Goal: Task Accomplishment & Management: Complete application form

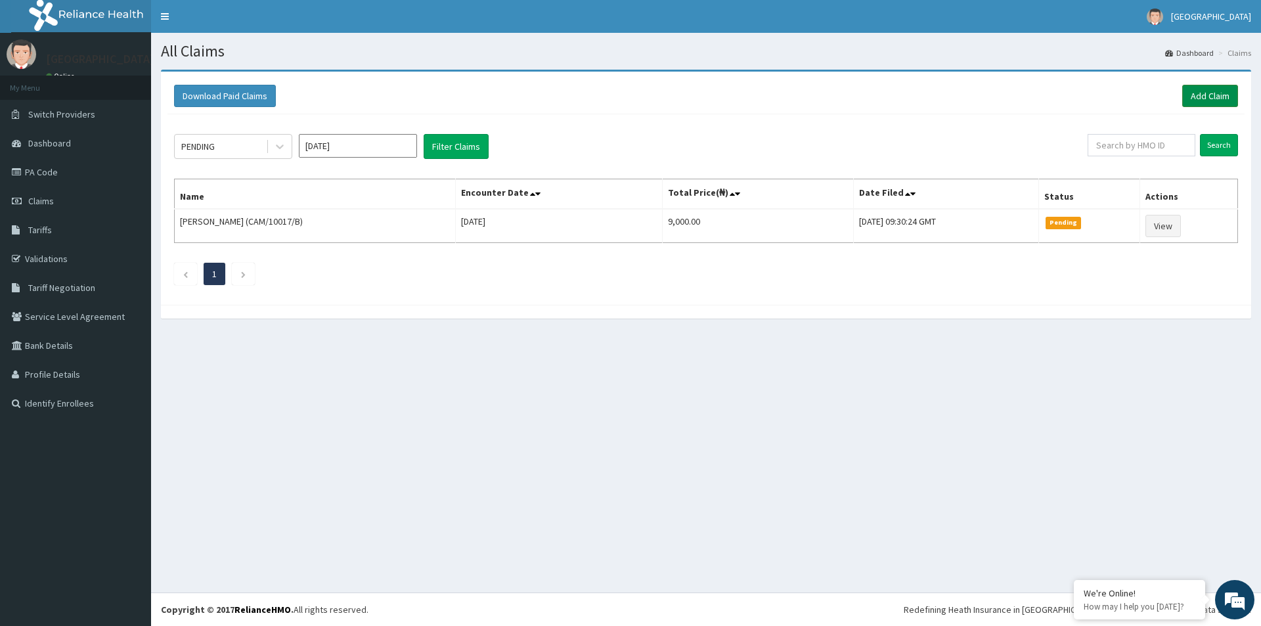
click at [1204, 95] on link "Add Claim" at bounding box center [1210, 96] width 56 height 22
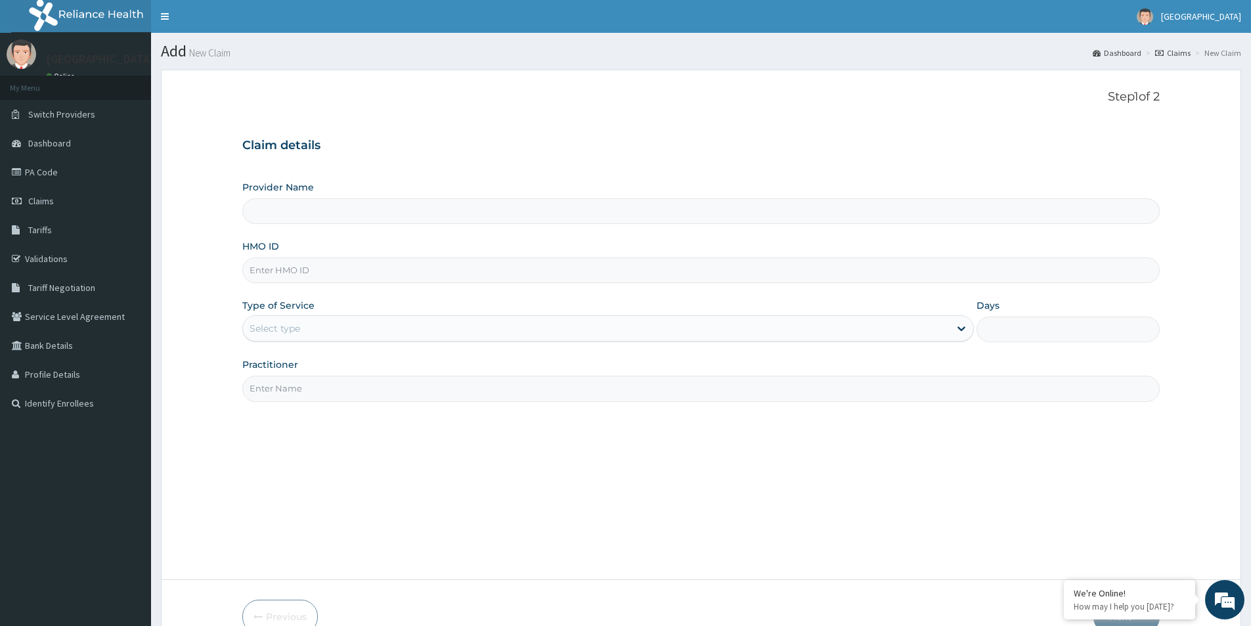
type input "Mother And Child Hospital- IKEJA"
click at [353, 269] on input "HMO ID" at bounding box center [700, 270] width 917 height 26
type input "IML/10016/A"
click at [355, 315] on div "Type of Service Select type" at bounding box center [607, 320] width 731 height 43
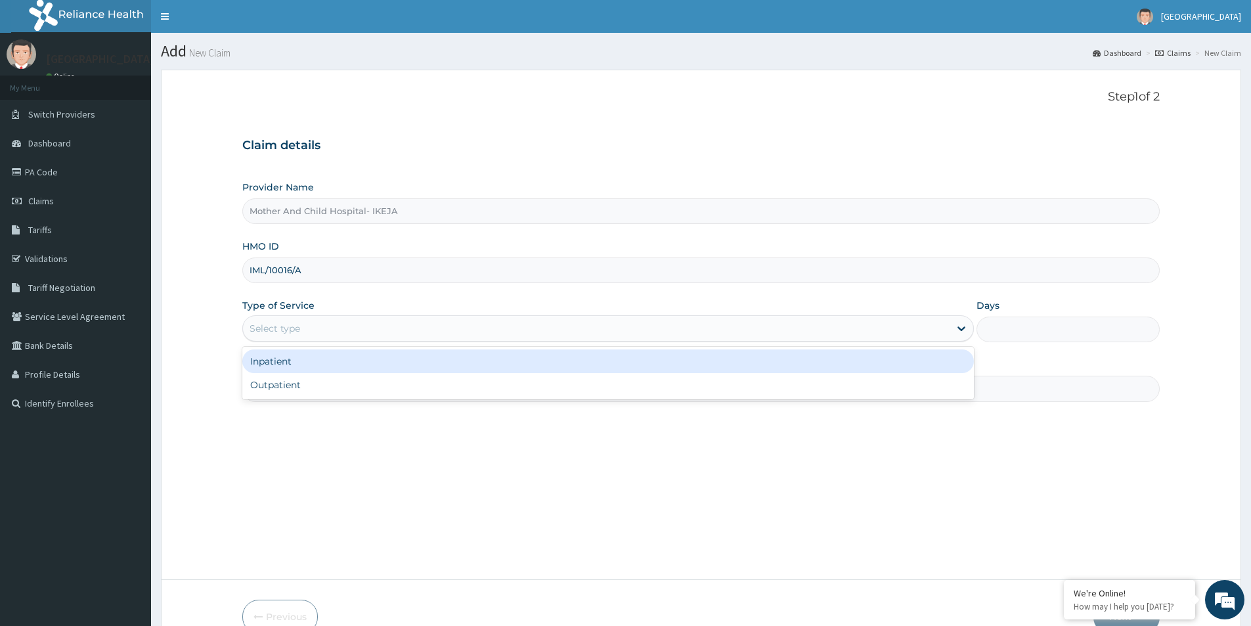
click at [315, 326] on div "Select type" at bounding box center [596, 328] width 706 height 21
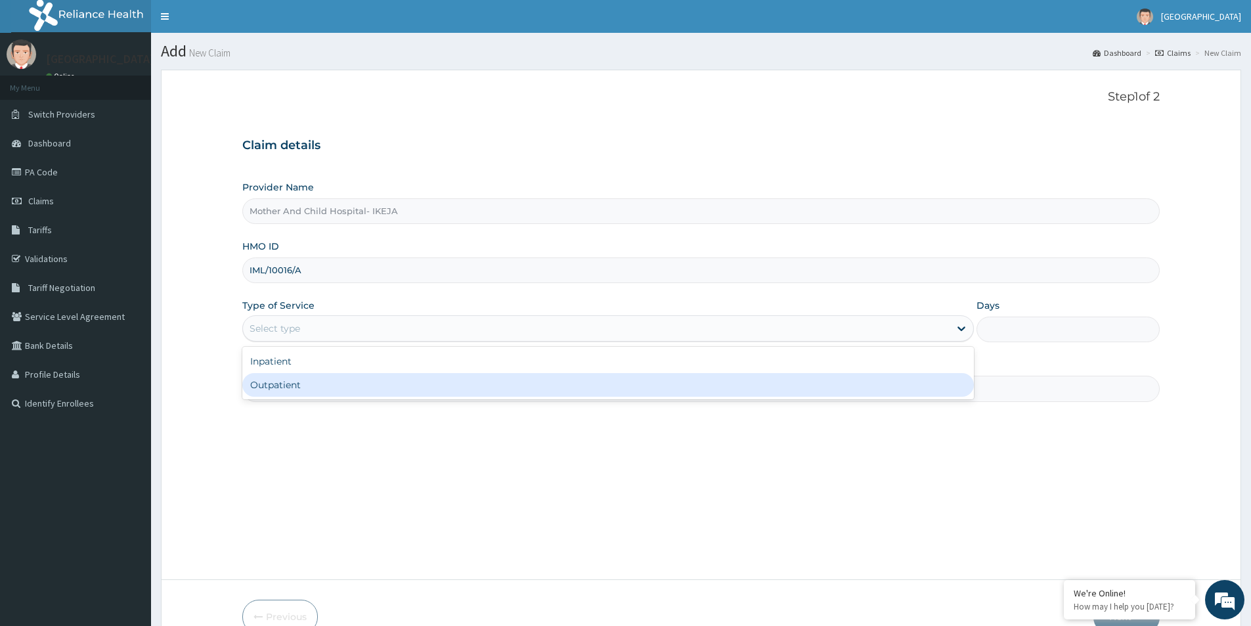
drag, startPoint x: 311, startPoint y: 385, endPoint x: 307, endPoint y: 376, distance: 9.1
click at [311, 384] on div "Outpatient" at bounding box center [607, 385] width 731 height 24
type input "1"
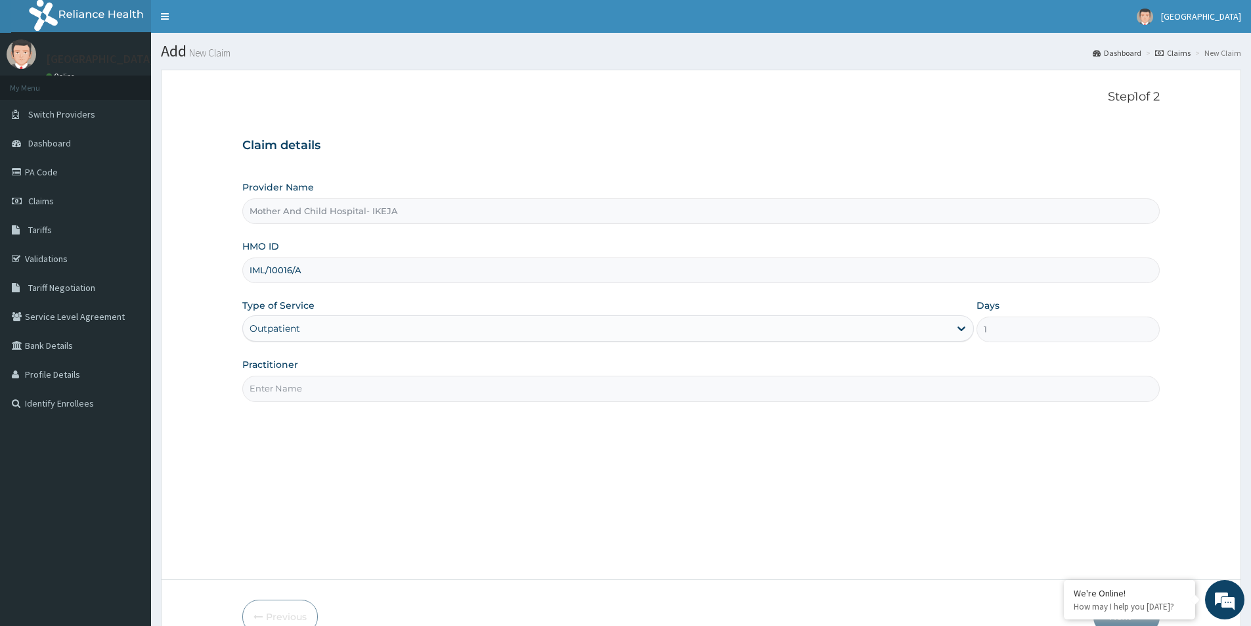
click at [303, 374] on div "Practitioner" at bounding box center [700, 379] width 917 height 43
click at [307, 393] on input "Practitioner" at bounding box center [700, 389] width 917 height 26
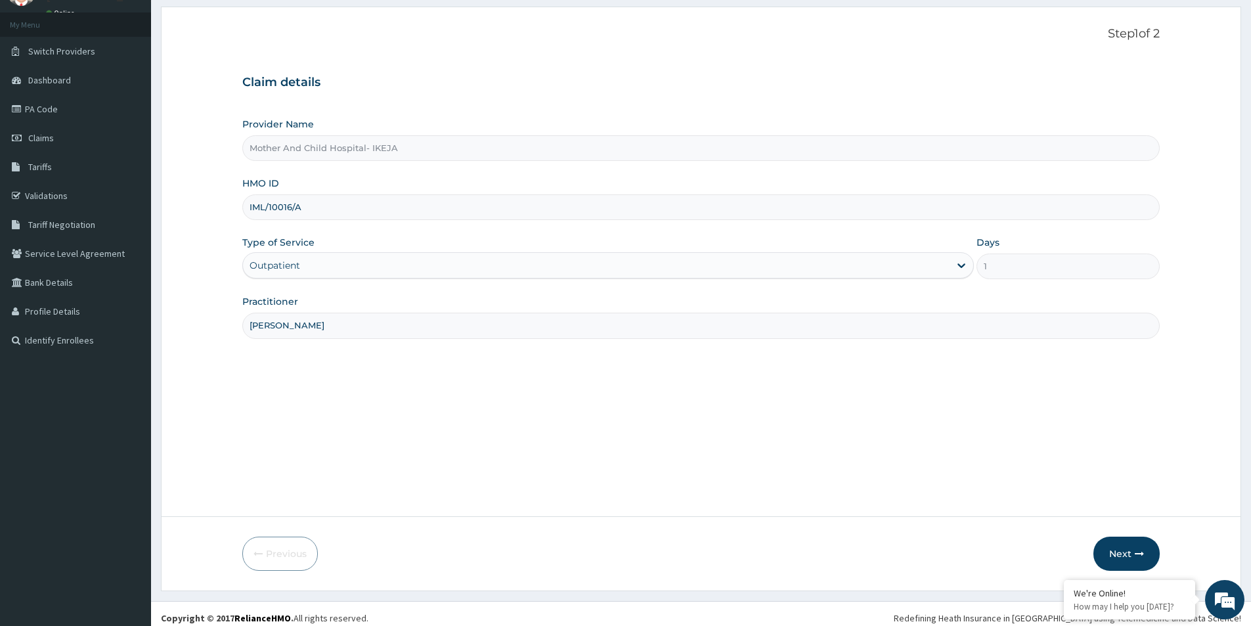
scroll to position [72, 0]
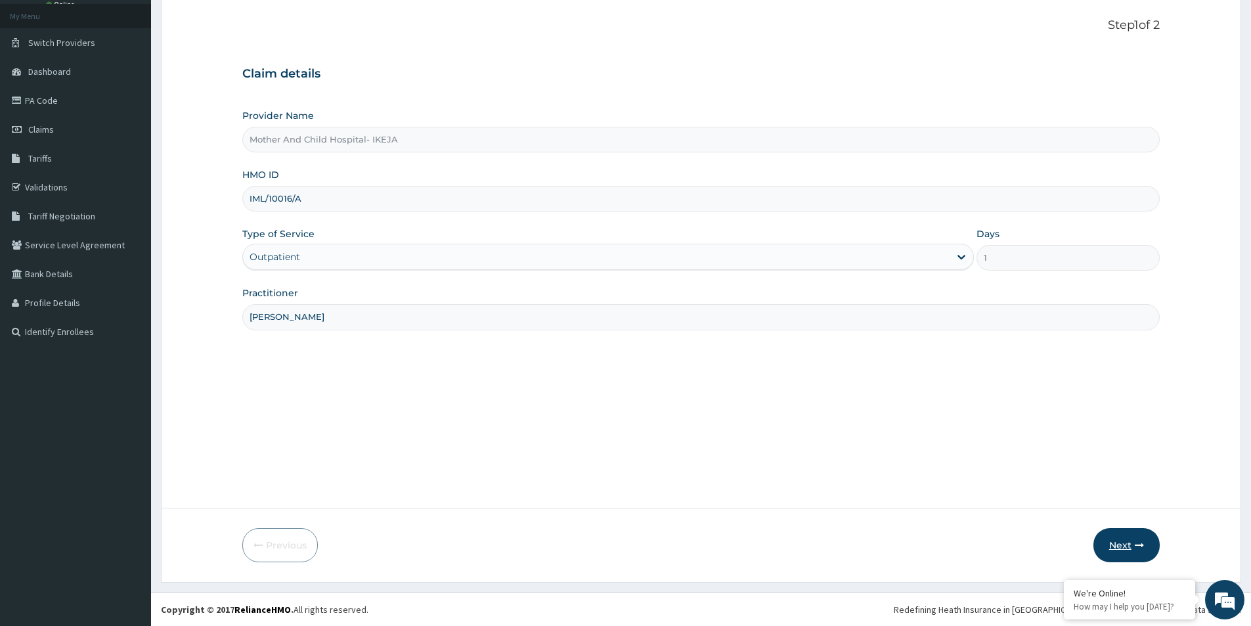
type input "DR UGWU"
click at [1121, 542] on button "Next" at bounding box center [1126, 545] width 66 height 34
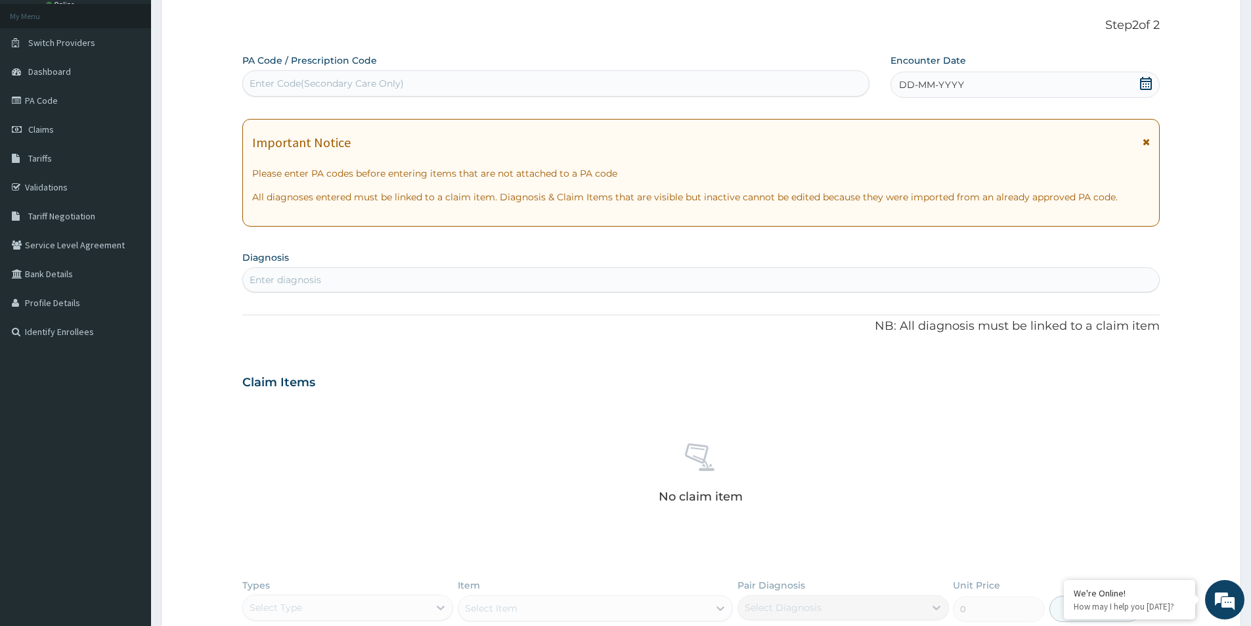
click at [1146, 85] on icon at bounding box center [1145, 83] width 13 height 13
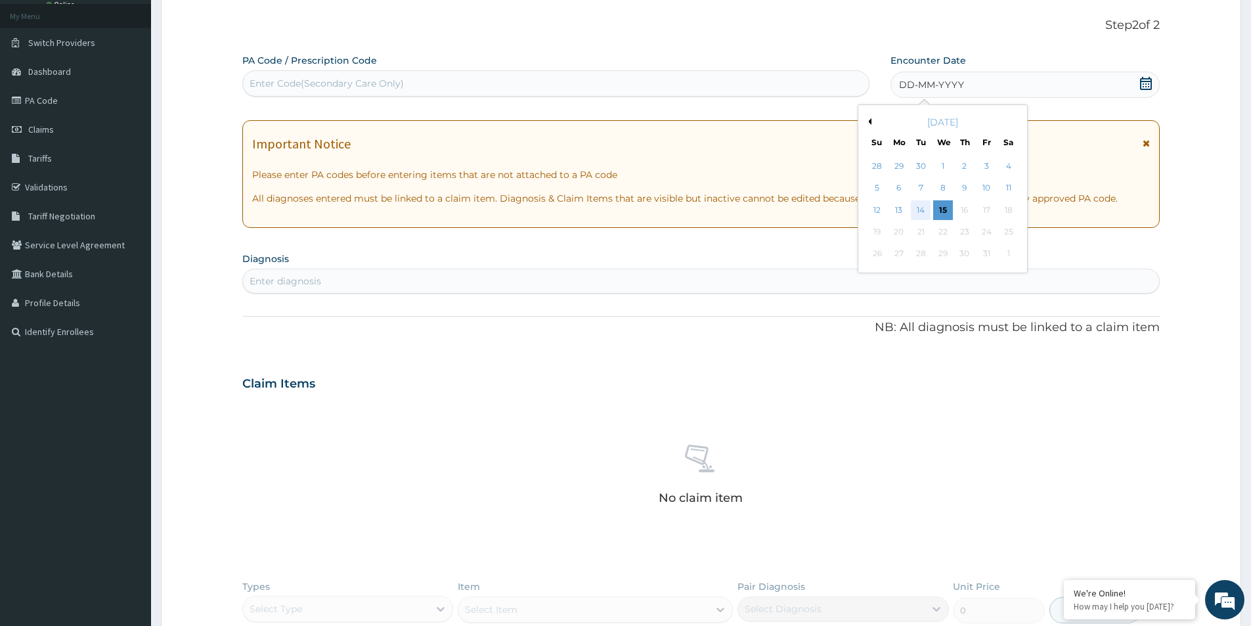
click at [923, 207] on div "14" at bounding box center [921, 210] width 20 height 20
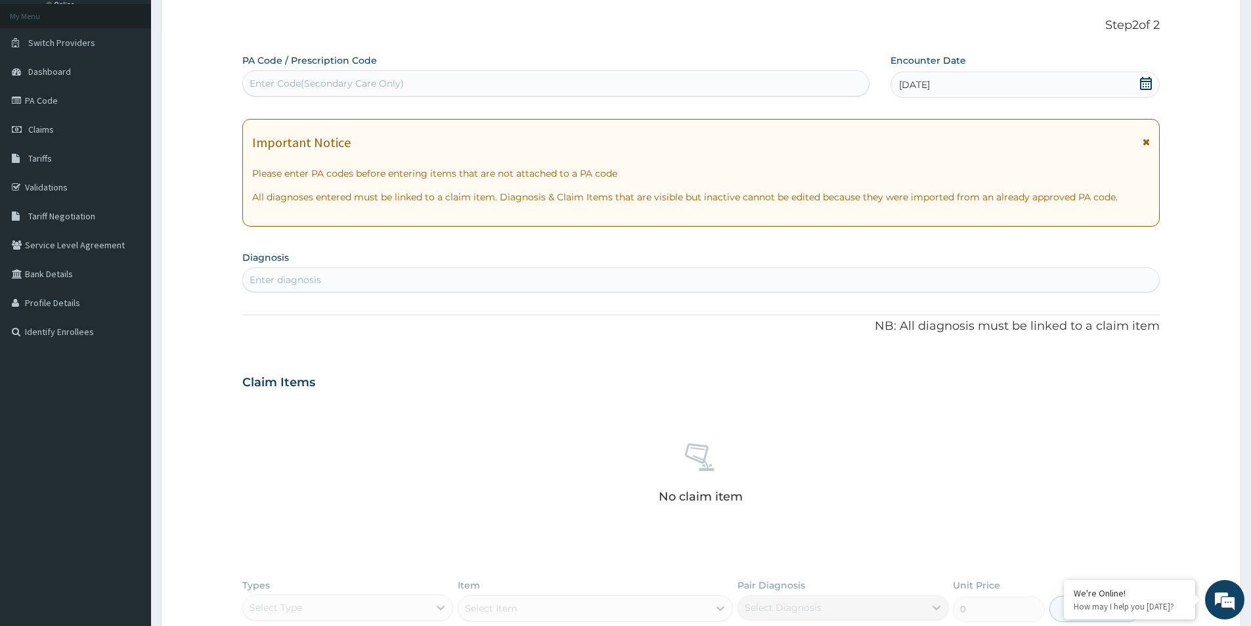
click at [722, 283] on div "Enter diagnosis" at bounding box center [701, 279] width 916 height 21
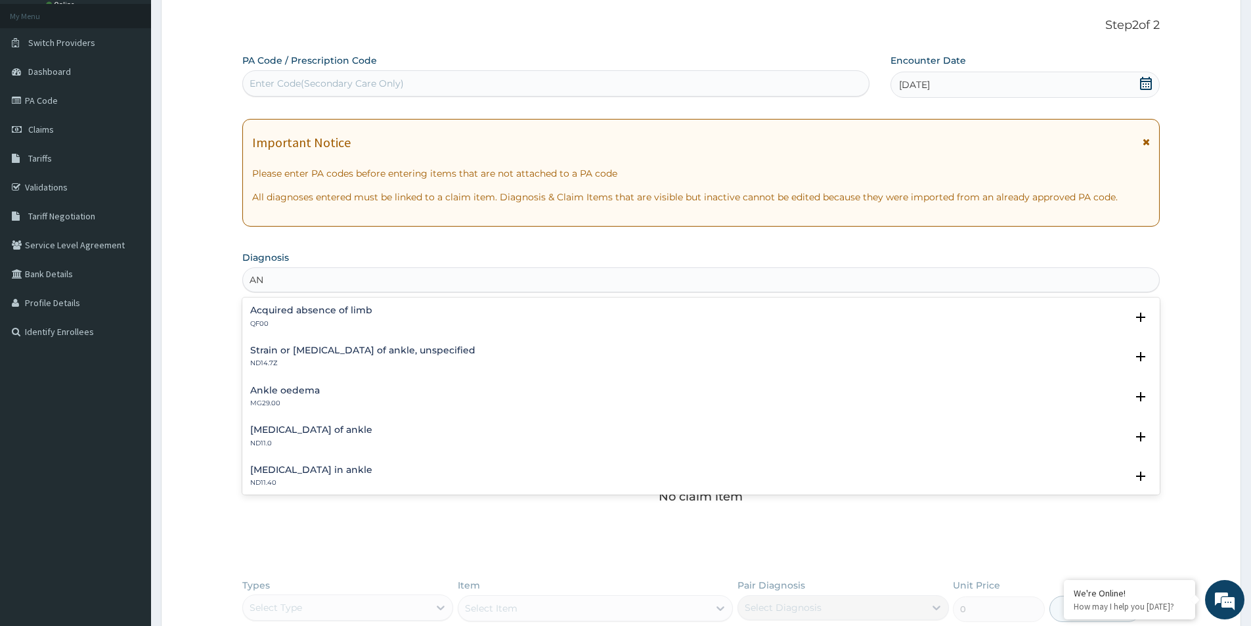
type input "A"
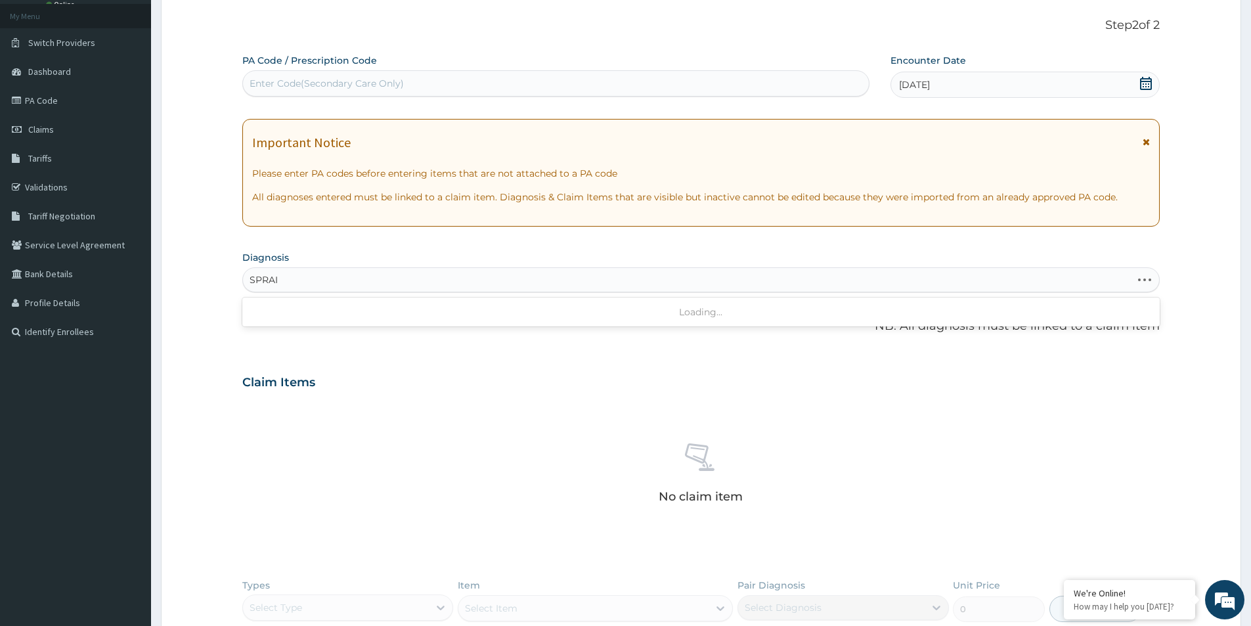
type input "SPRAIN"
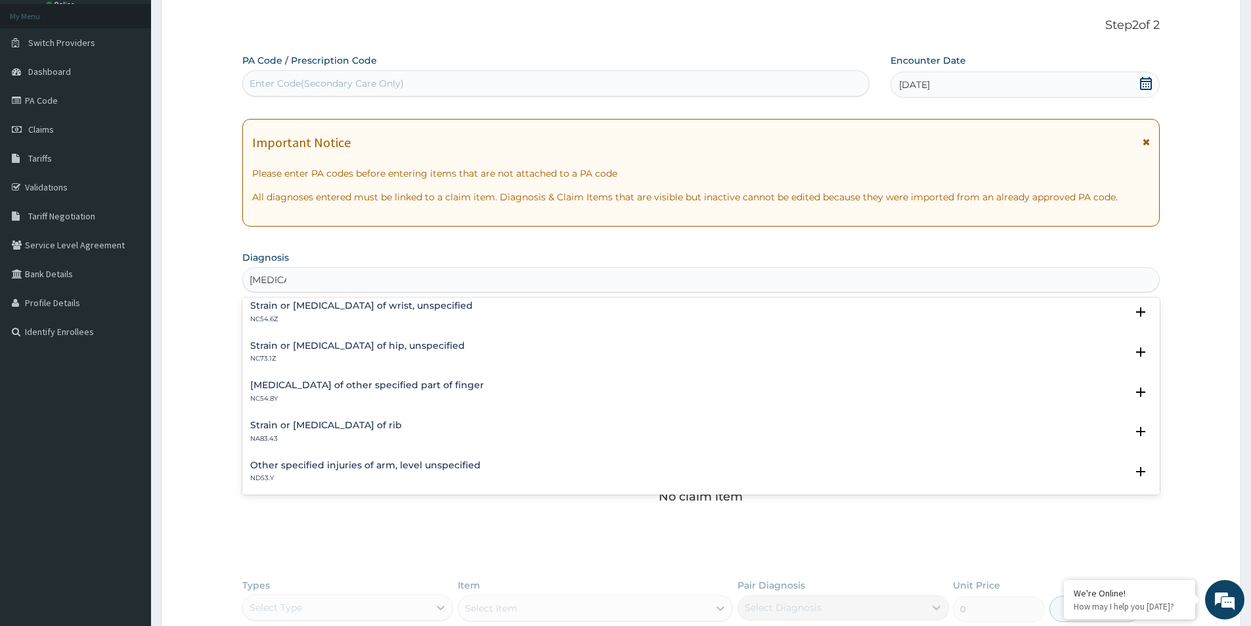
scroll to position [684, 0]
click at [322, 385] on h4 "Strain or sprain of ankle, unspecified" at bounding box center [362, 383] width 225 height 10
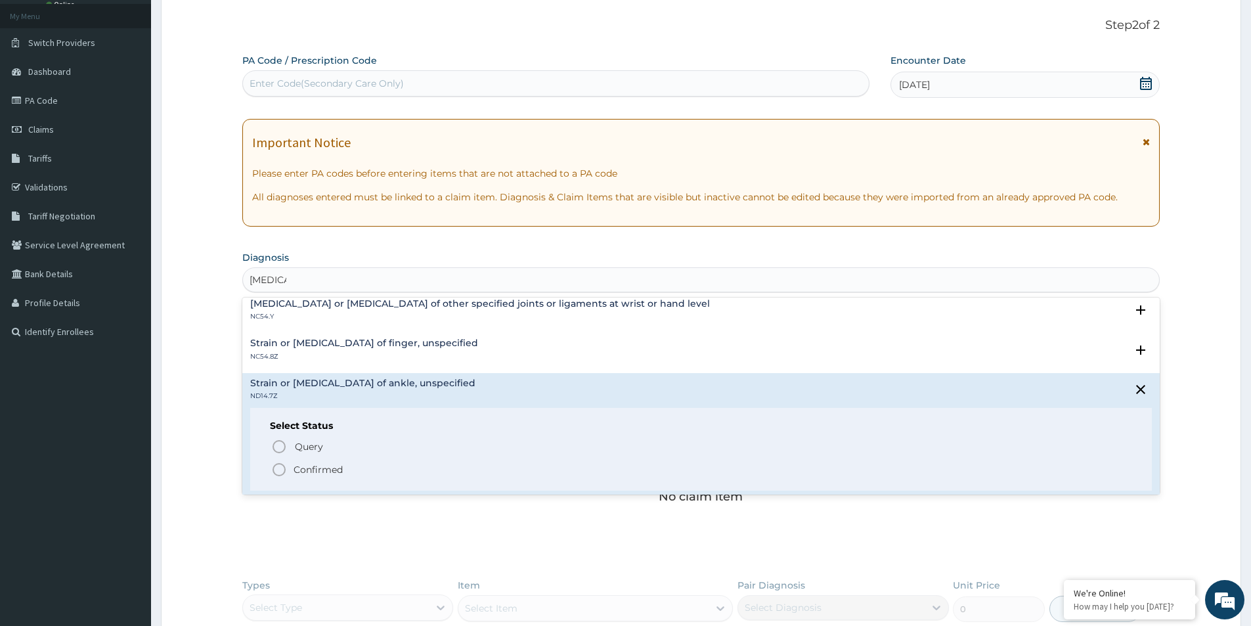
drag, startPoint x: 278, startPoint y: 466, endPoint x: 295, endPoint y: 402, distance: 66.6
click at [278, 464] on icon "status option filled" at bounding box center [279, 470] width 16 height 16
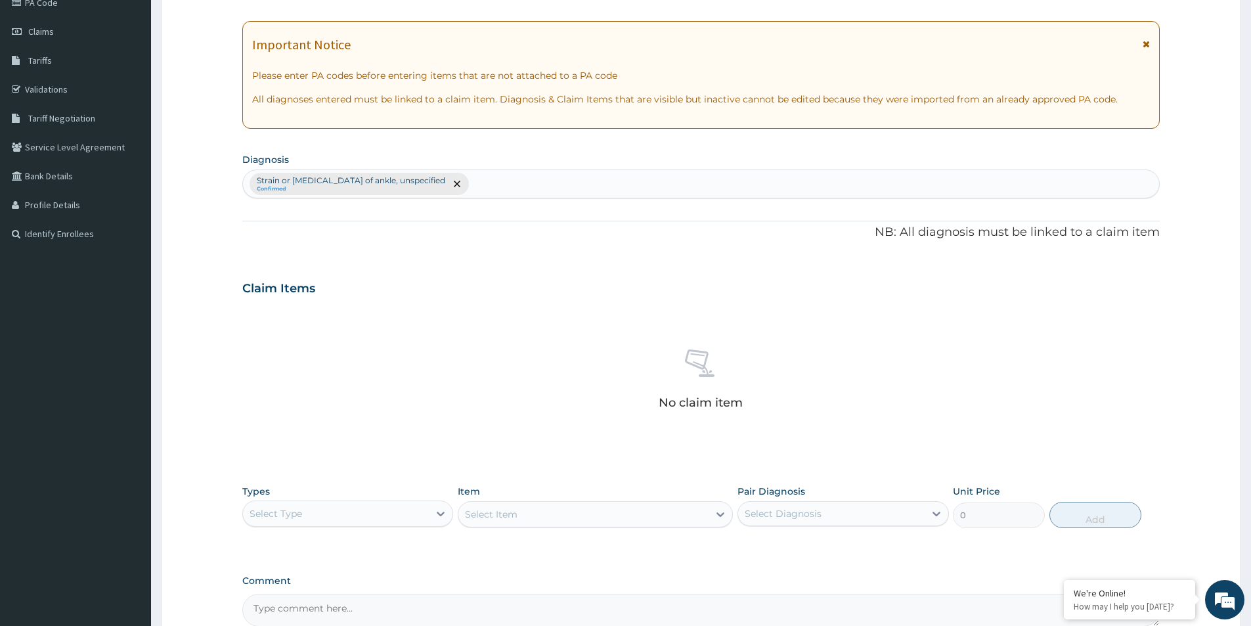
scroll to position [308, 0]
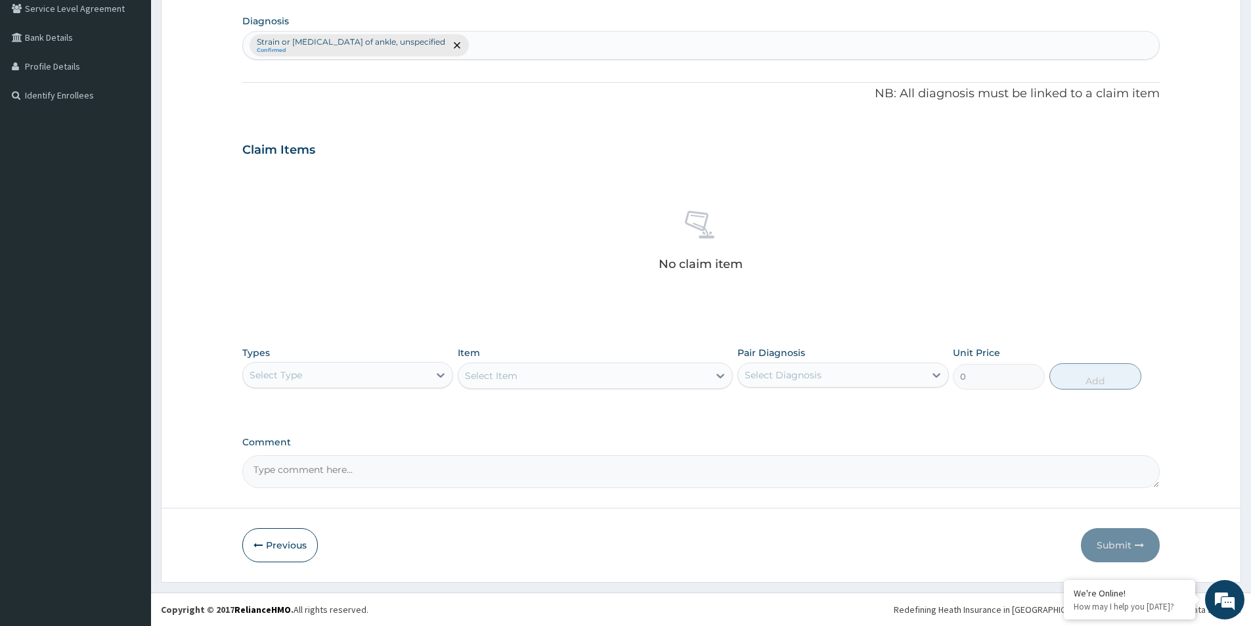
click at [339, 372] on div "Select Type" at bounding box center [336, 374] width 186 height 21
drag, startPoint x: 309, startPoint y: 448, endPoint x: 318, endPoint y: 440, distance: 12.6
click at [309, 448] on div "Procedures" at bounding box center [347, 455] width 211 height 24
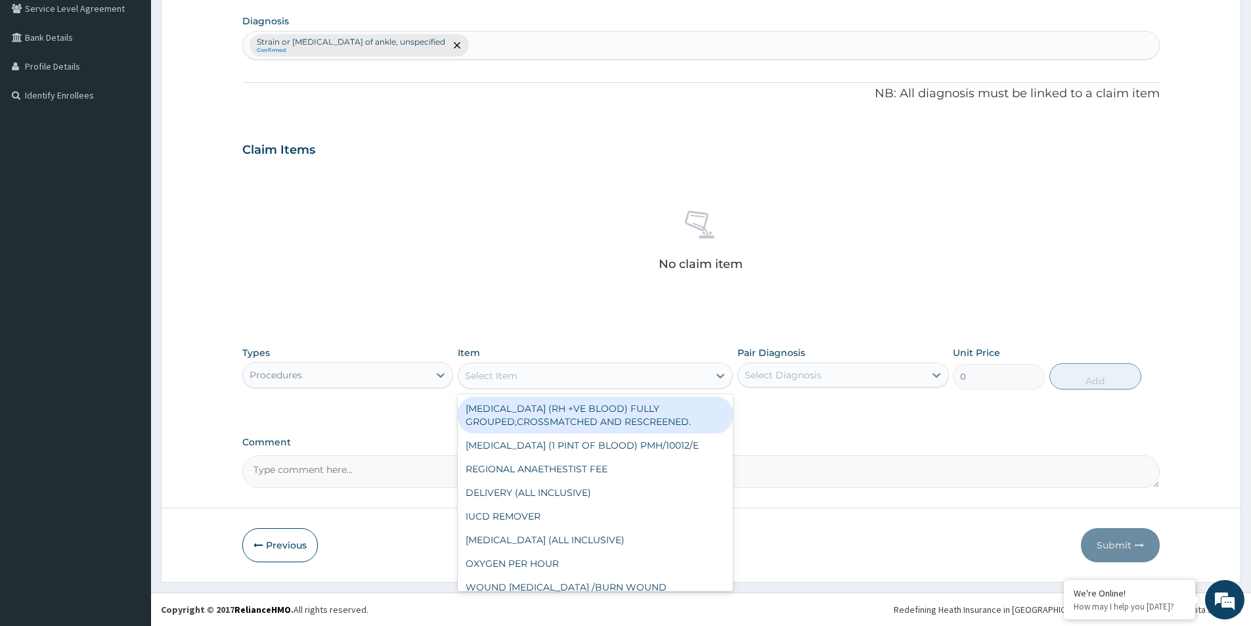
click at [675, 378] on div "Select Item" at bounding box center [583, 375] width 250 height 21
type input "GP"
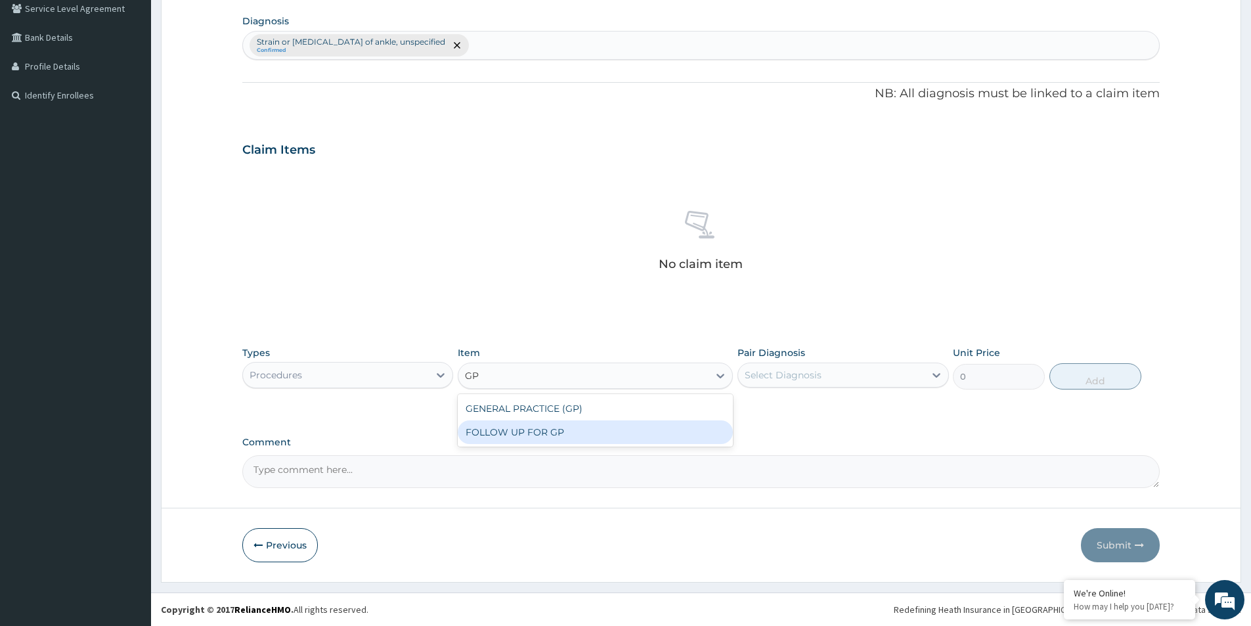
click at [554, 426] on div "FOLLOW UP FOR GP" at bounding box center [595, 432] width 275 height 24
type input "2000"
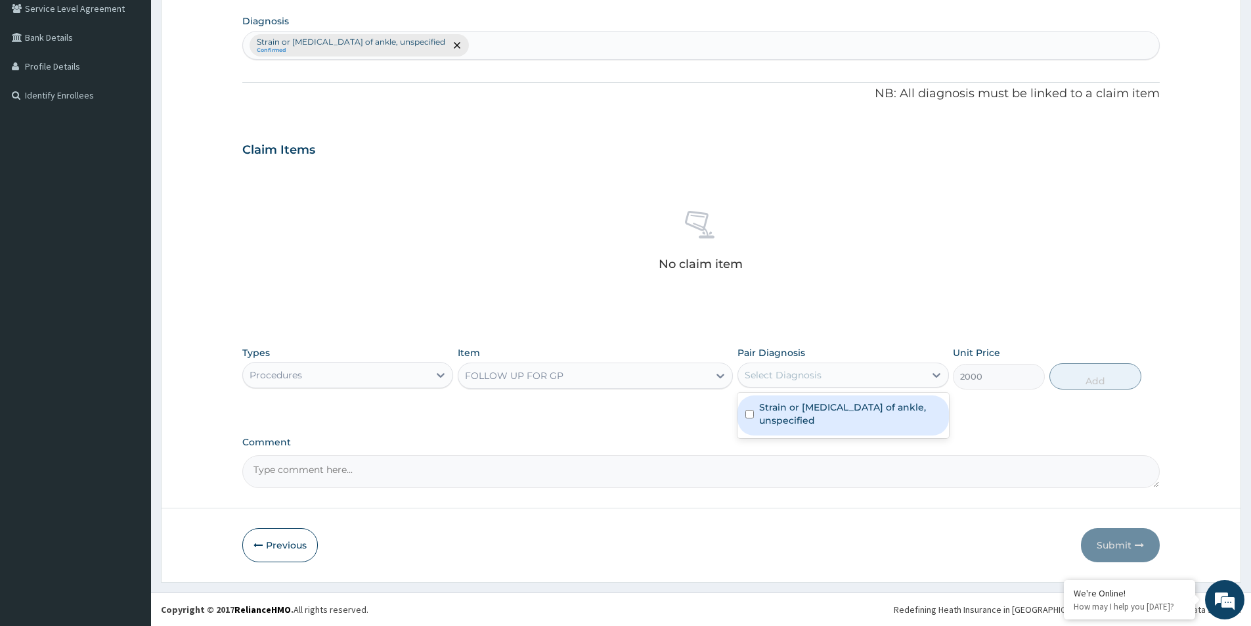
click at [888, 372] on div "Select Diagnosis" at bounding box center [831, 374] width 186 height 21
click at [799, 412] on label "Strain or sprain of ankle, unspecified" at bounding box center [849, 414] width 181 height 26
checkbox input "true"
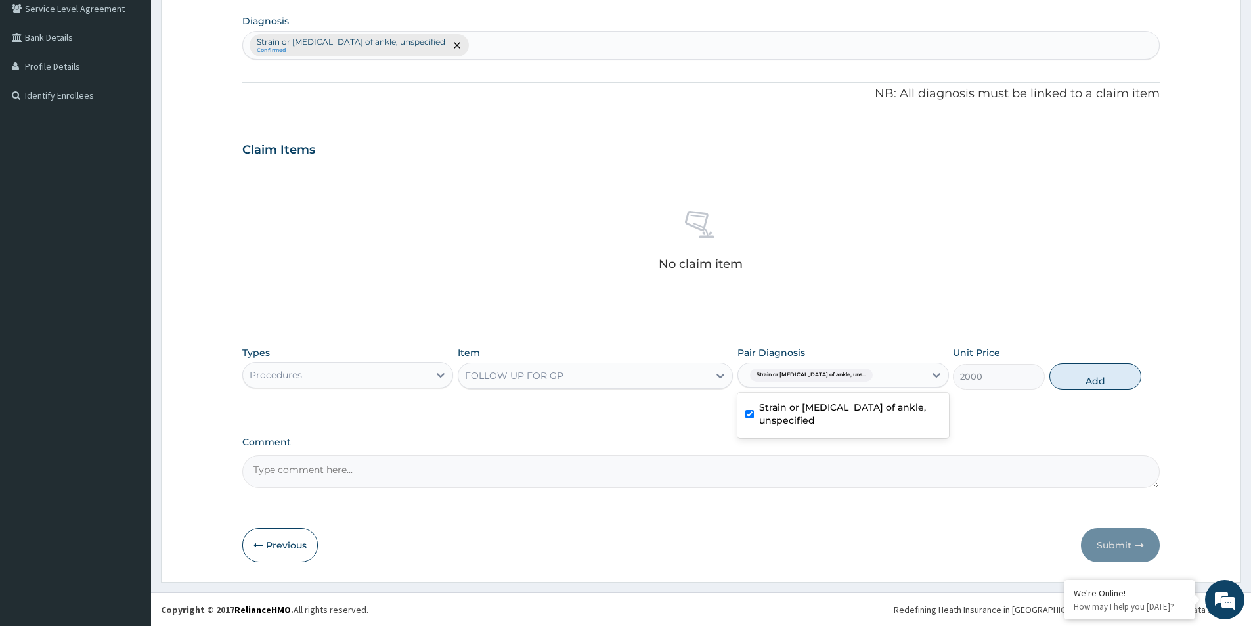
drag, startPoint x: 1084, startPoint y: 380, endPoint x: 618, endPoint y: 434, distance: 469.4
click at [1077, 381] on button "Add" at bounding box center [1095, 376] width 92 height 26
type input "0"
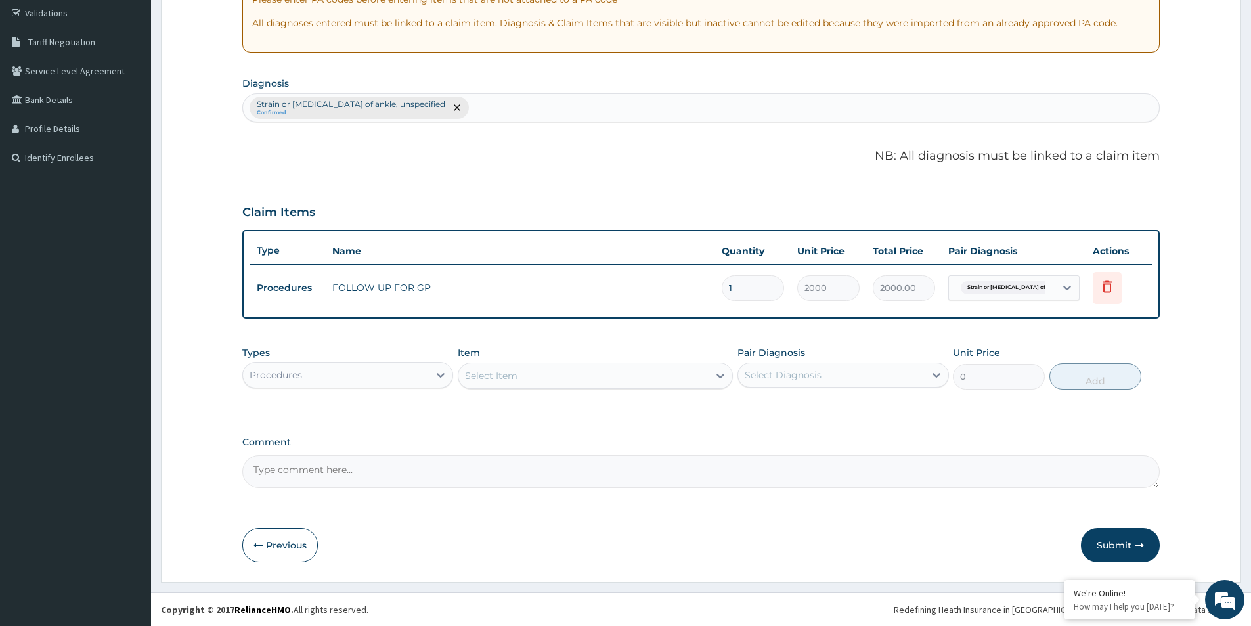
click at [349, 380] on div "Procedures" at bounding box center [336, 374] width 186 height 21
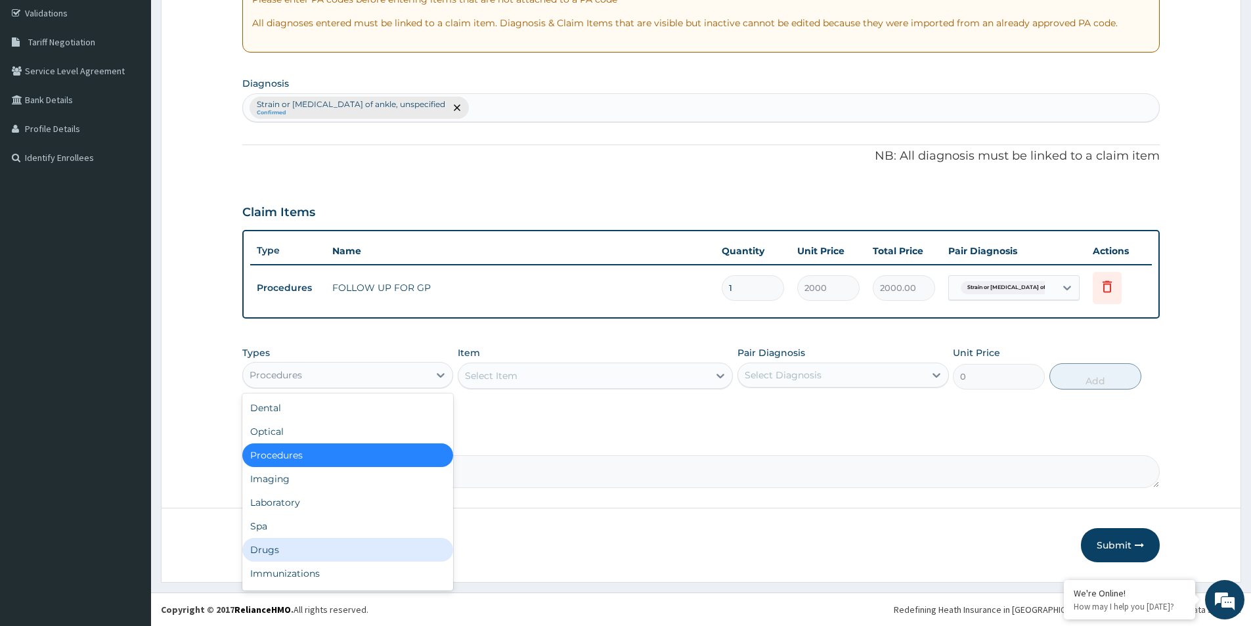
drag, startPoint x: 298, startPoint y: 557, endPoint x: 297, endPoint y: 547, distance: 9.9
click at [297, 552] on div "Drugs" at bounding box center [347, 550] width 211 height 24
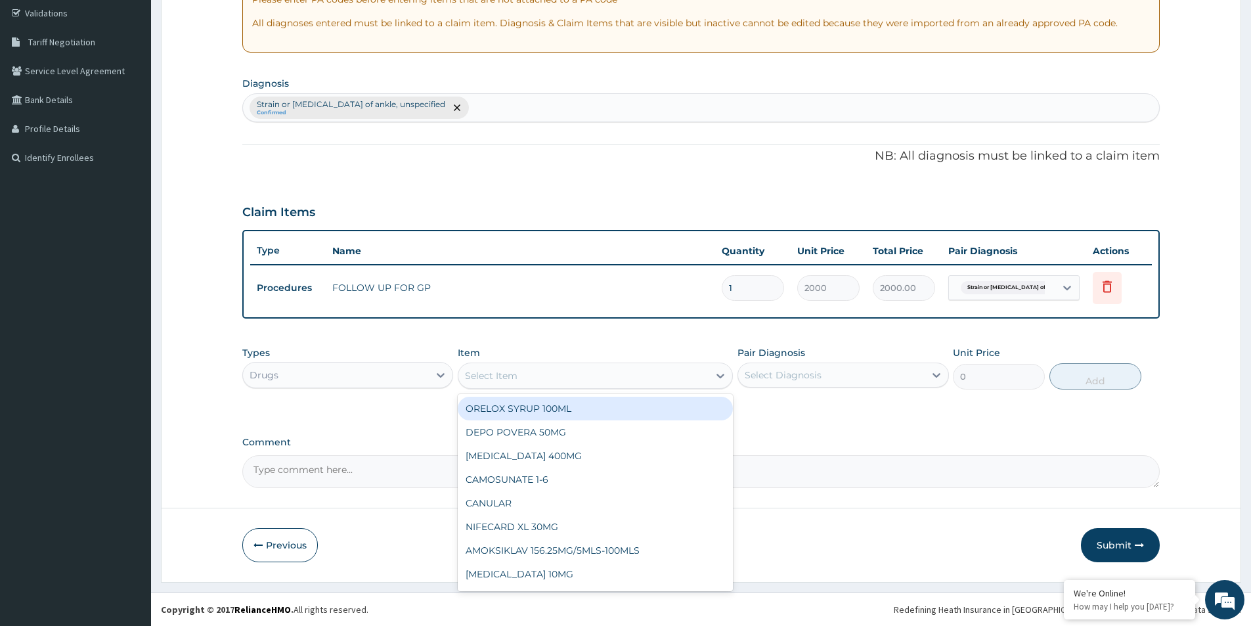
click at [584, 379] on div "Select Item" at bounding box center [583, 375] width 250 height 21
type input "DICLO"
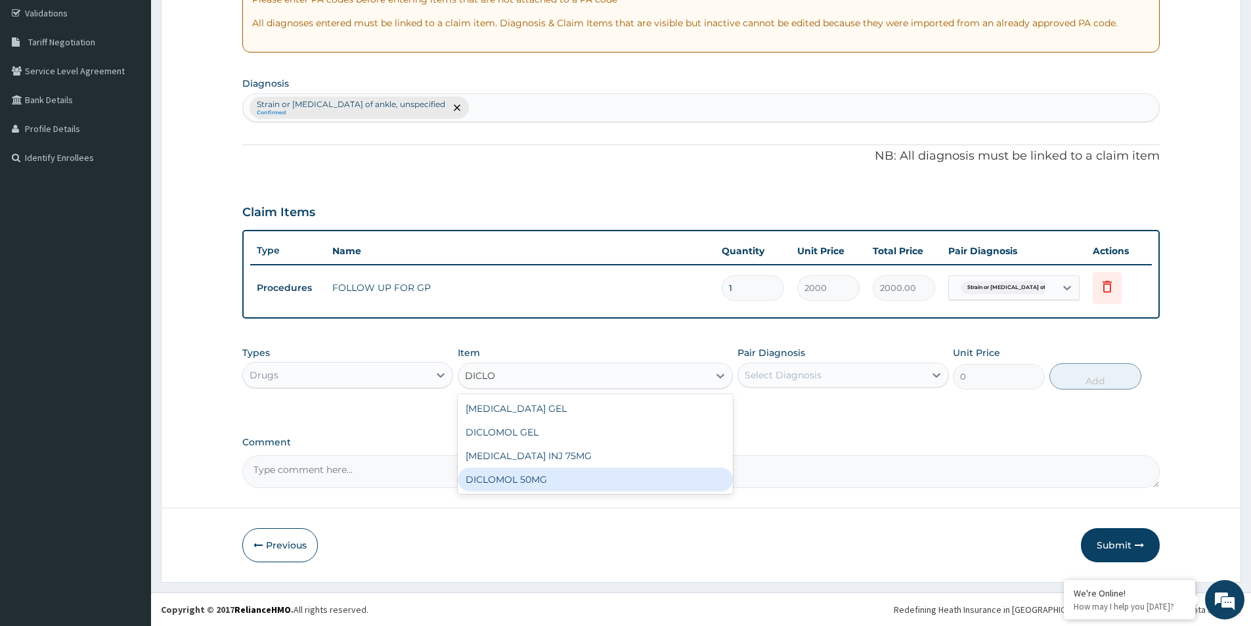
click at [567, 475] on div "DICLOMOL 50MG" at bounding box center [595, 479] width 275 height 24
type input "50"
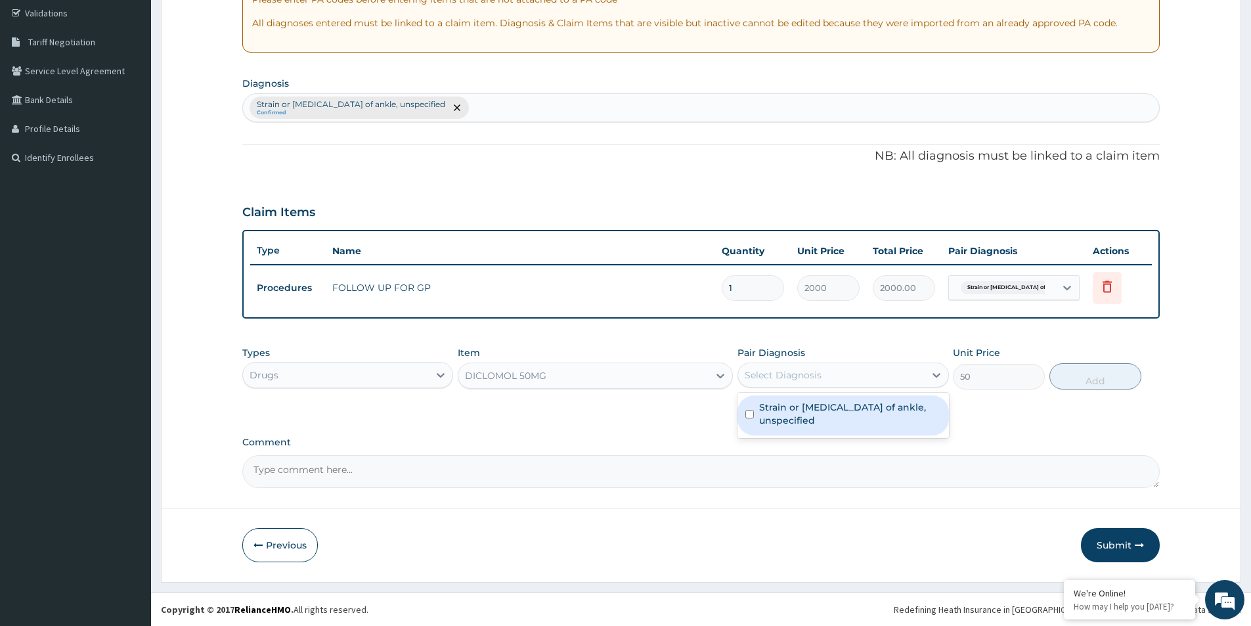
click at [804, 382] on div "Select Diagnosis" at bounding box center [831, 374] width 186 height 21
click at [803, 409] on label "Strain or sprain of ankle, unspecified" at bounding box center [849, 414] width 181 height 26
checkbox input "true"
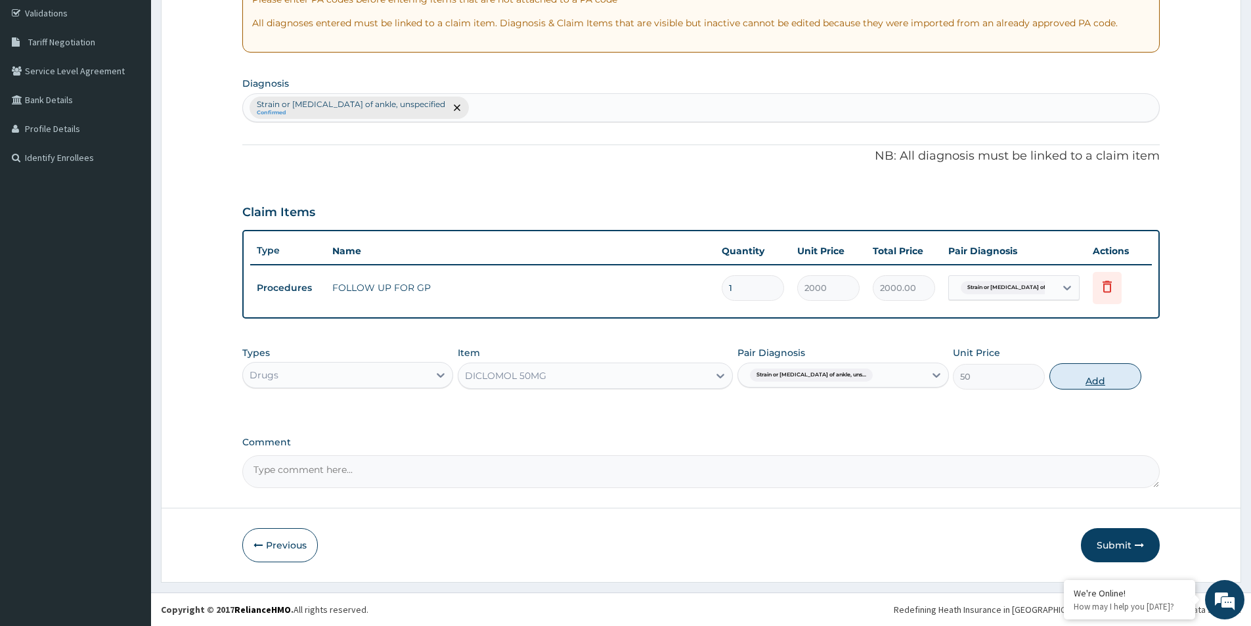
click at [1102, 381] on button "Add" at bounding box center [1095, 376] width 92 height 26
type input "0"
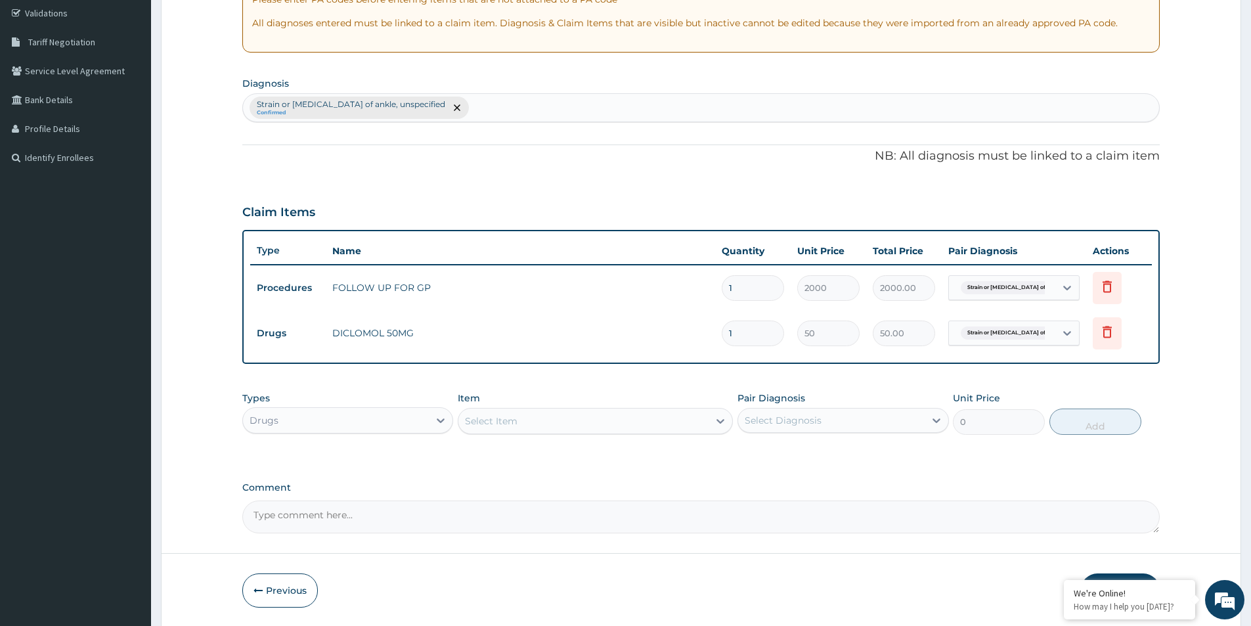
type input "0.00"
type input "2"
type input "100.00"
type input "20"
type input "1000.00"
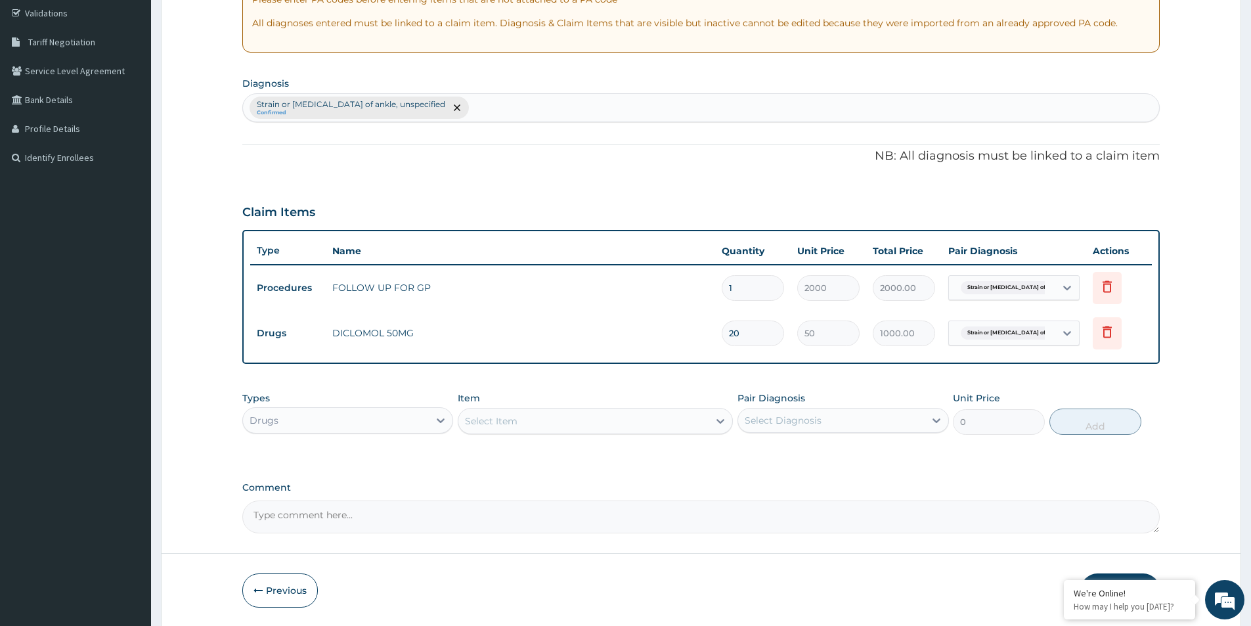
type input "20"
click at [882, 366] on div "PA Code / Prescription Code Enter Code(Secondary Care Only) Encounter Date 14-1…" at bounding box center [700, 206] width 917 height 653
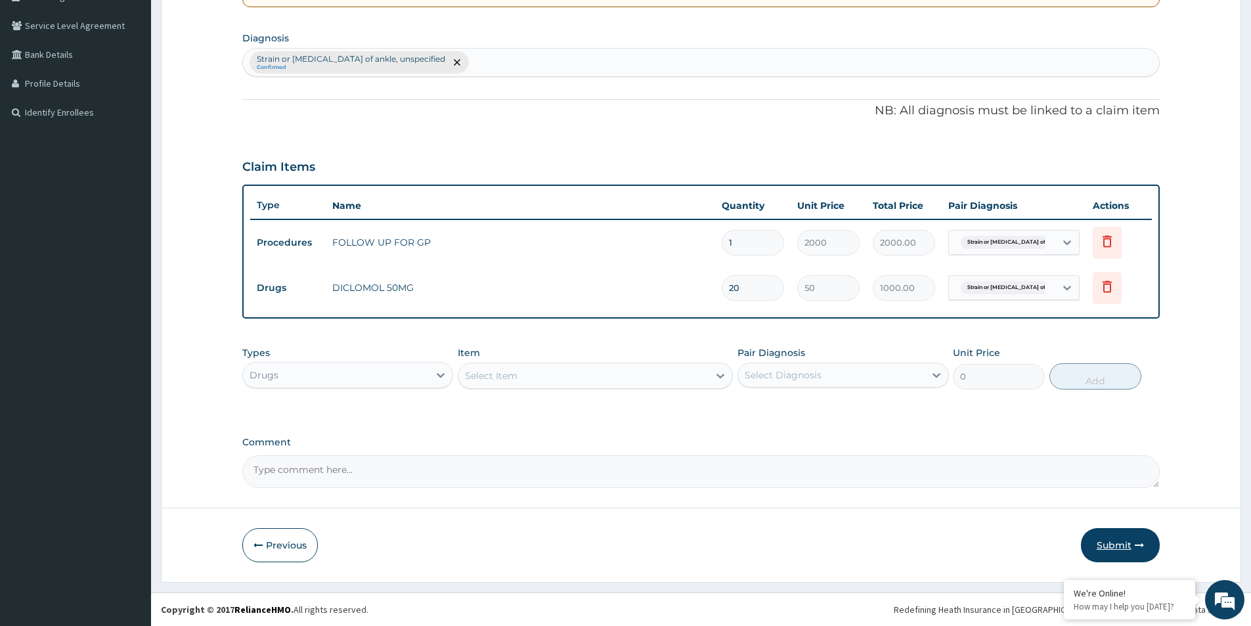
click at [1112, 547] on button "Submit" at bounding box center [1120, 545] width 79 height 34
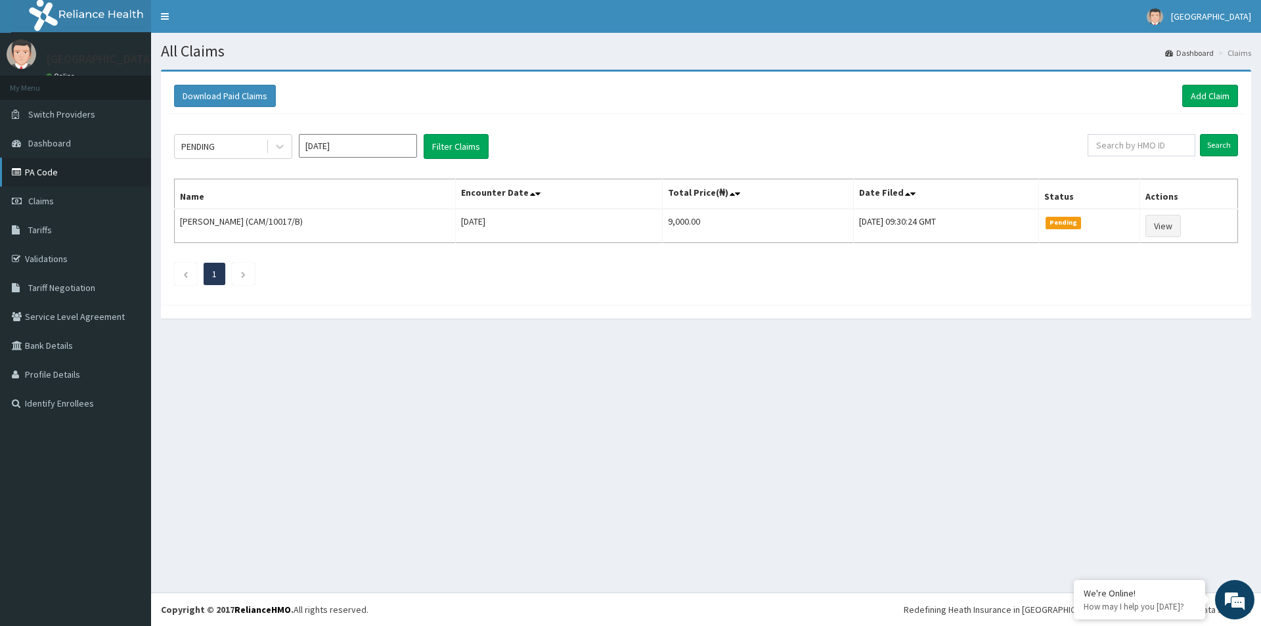
click at [41, 181] on link "PA Code" at bounding box center [75, 172] width 151 height 29
click at [1204, 93] on link "Add Claim" at bounding box center [1210, 96] width 56 height 22
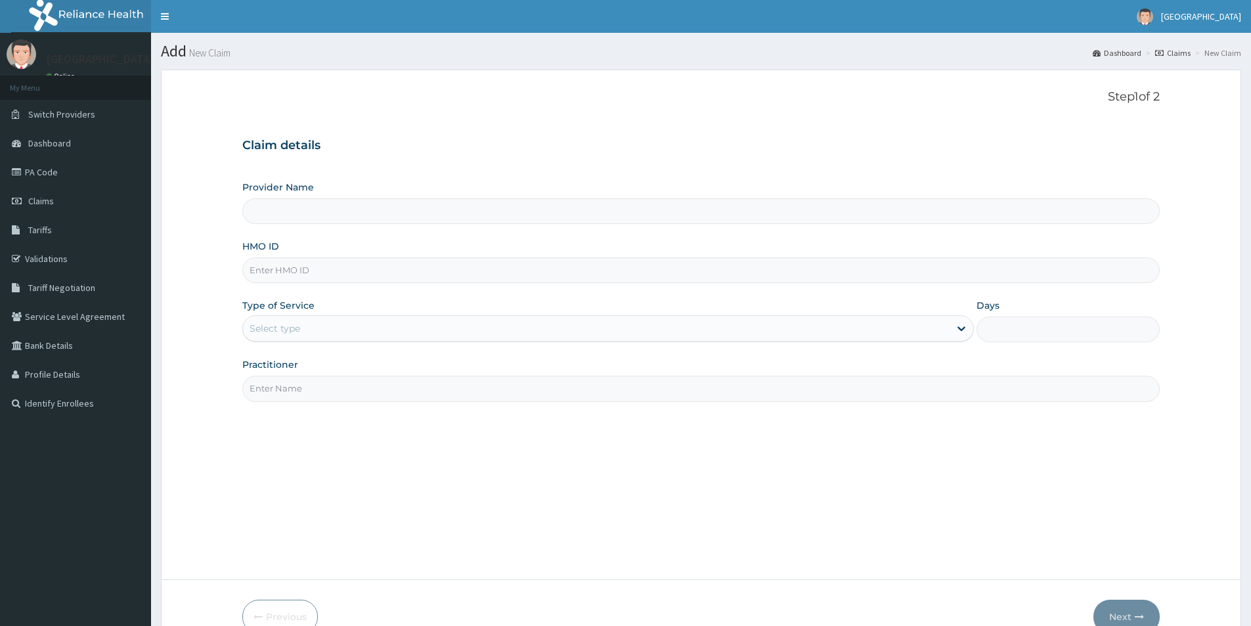
click at [345, 211] on input "Provider Name" at bounding box center [700, 211] width 917 height 26
click at [346, 267] on input "HMO ID" at bounding box center [700, 270] width 917 height 26
type input "Mother And Child Hospital- IKEJA"
type input "PFN/10243/D"
click at [397, 328] on div "Select type" at bounding box center [596, 328] width 706 height 21
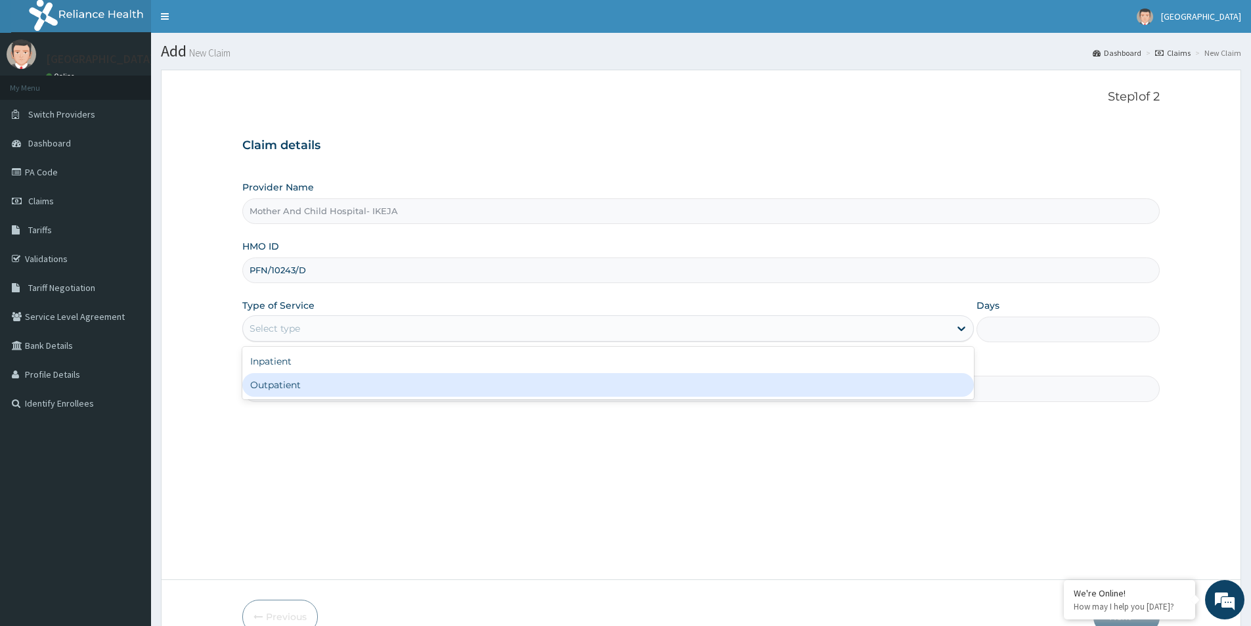
click at [307, 391] on div "Outpatient" at bounding box center [607, 385] width 731 height 24
type input "1"
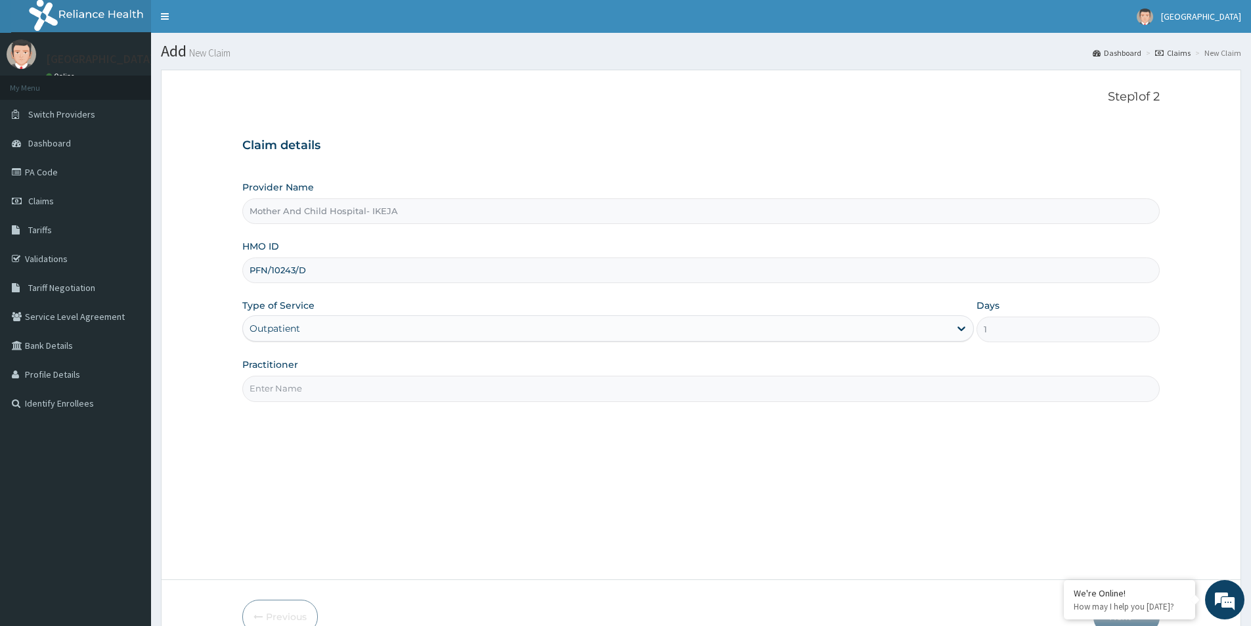
click at [311, 390] on input "Practitioner" at bounding box center [700, 389] width 917 height 26
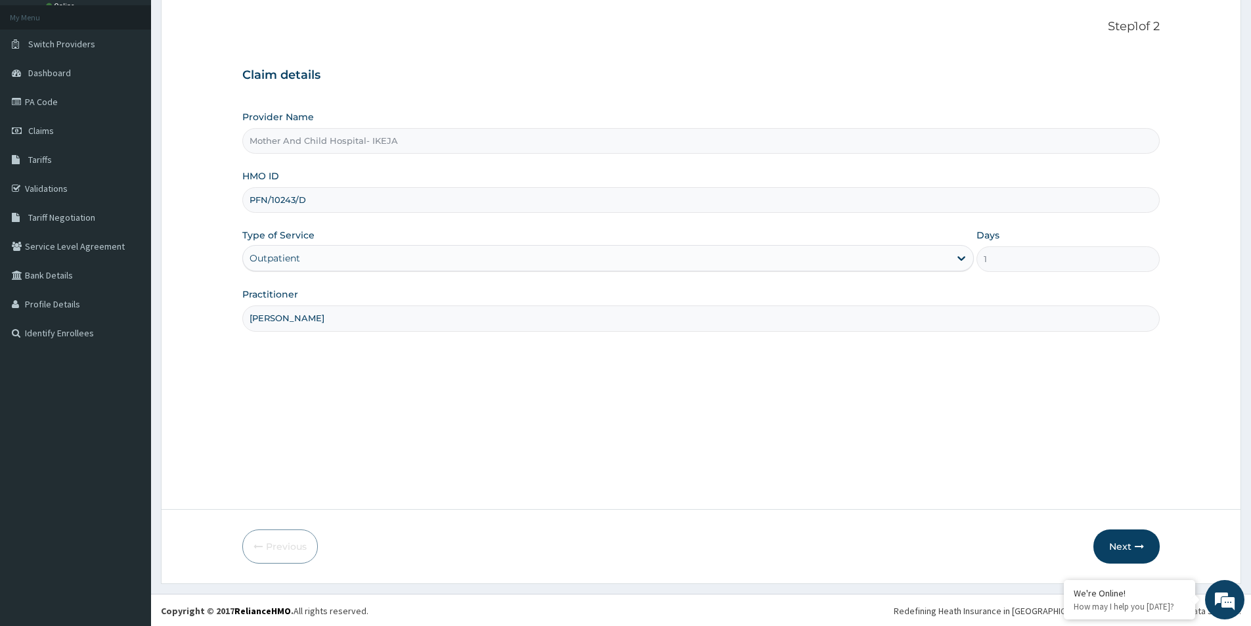
scroll to position [72, 0]
type input "DR UGWU"
click at [1127, 551] on button "Next" at bounding box center [1126, 545] width 66 height 34
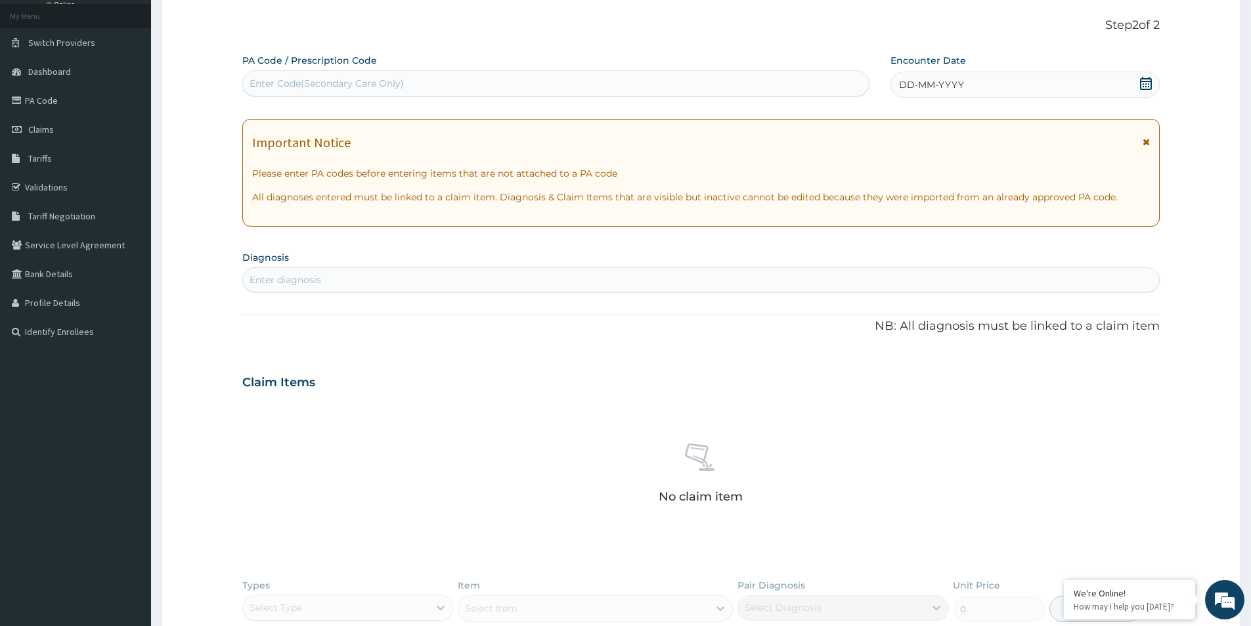
click at [1146, 82] on icon at bounding box center [1145, 83] width 13 height 13
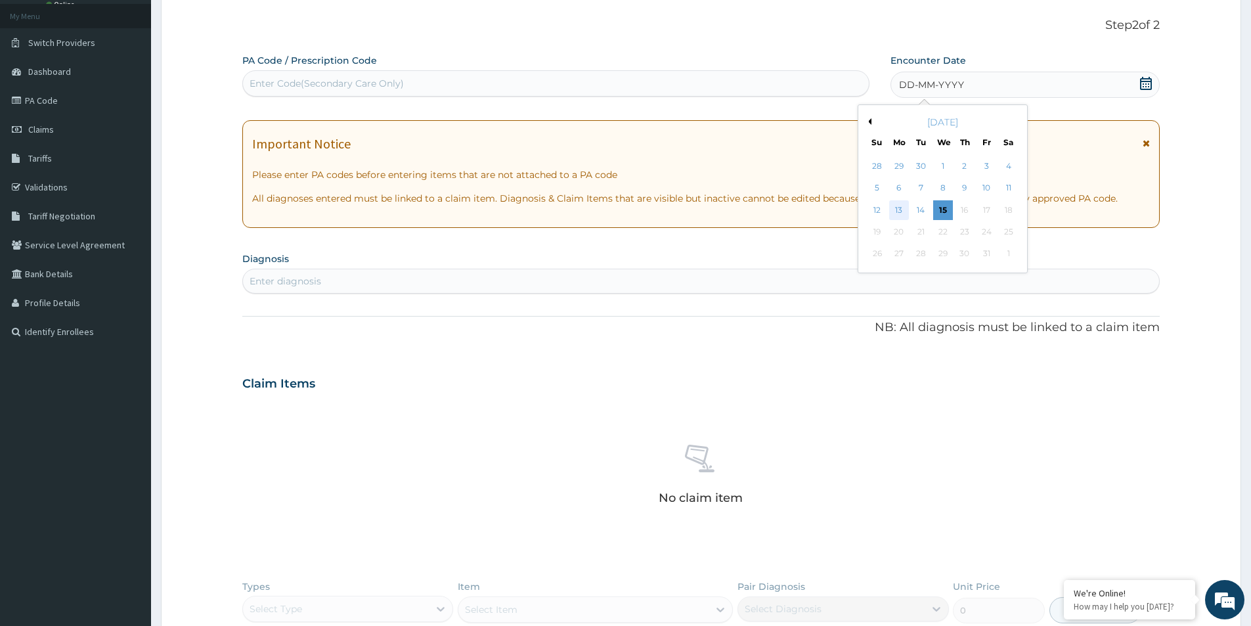
click at [897, 210] on div "13" at bounding box center [899, 210] width 20 height 20
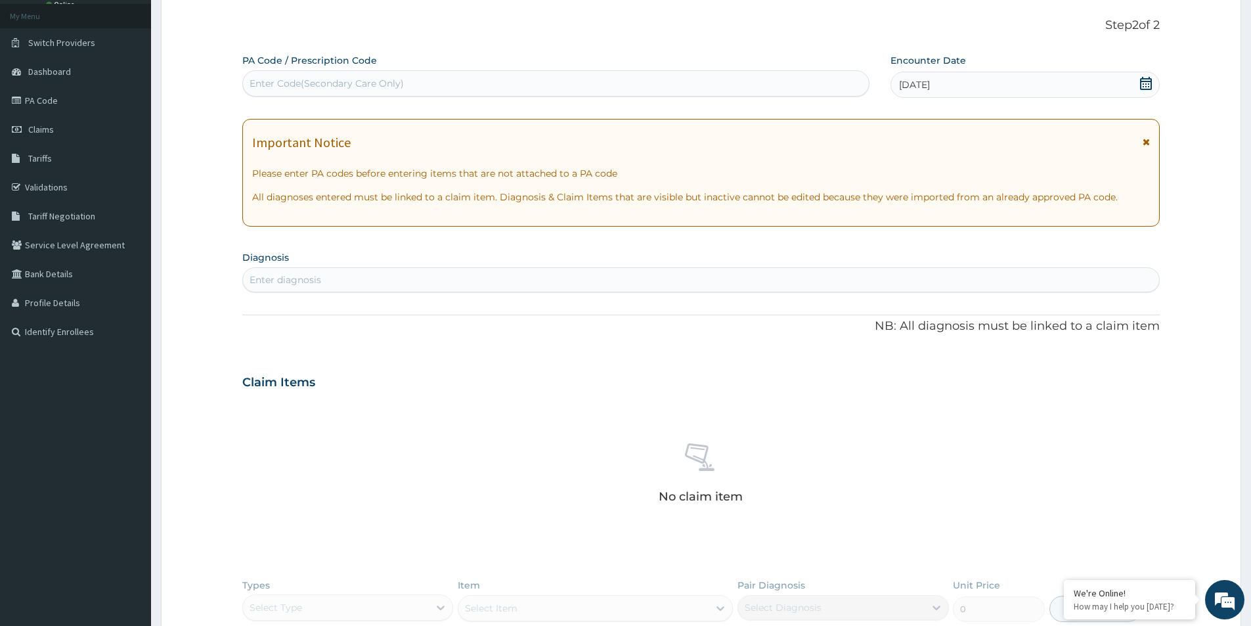
click at [368, 277] on div "Enter diagnosis" at bounding box center [701, 279] width 916 height 21
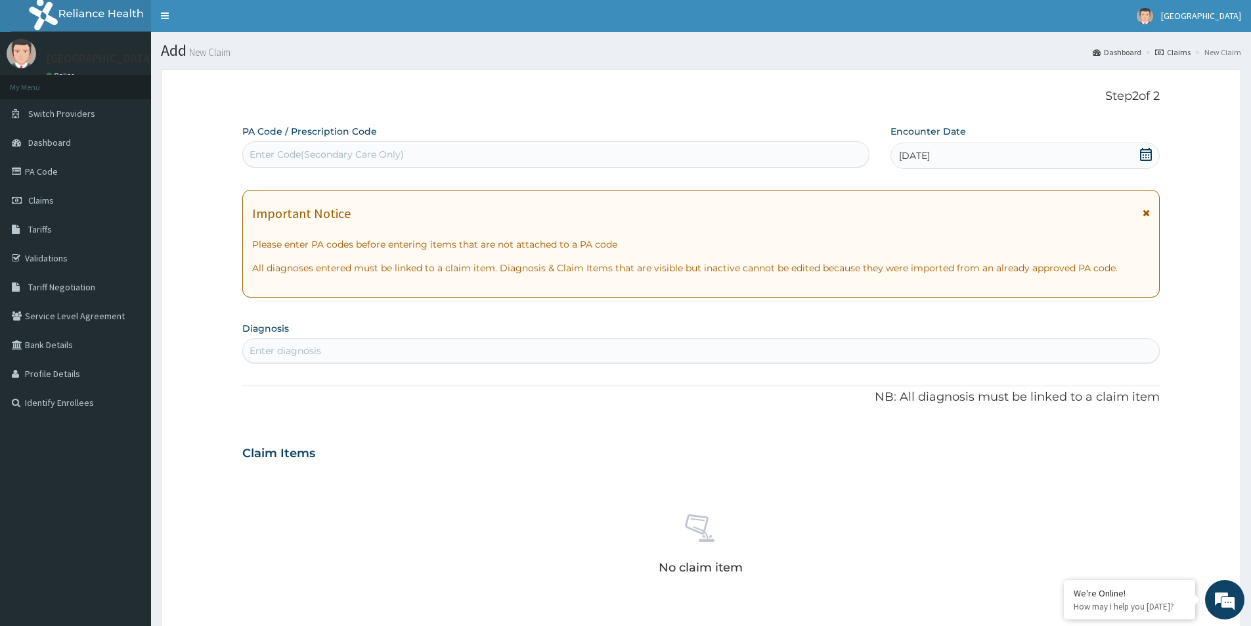
scroll to position [0, 0]
click at [364, 353] on div "Enter diagnosis" at bounding box center [701, 351] width 916 height 21
click at [531, 352] on div "Enter diagnosis" at bounding box center [701, 351] width 916 height 21
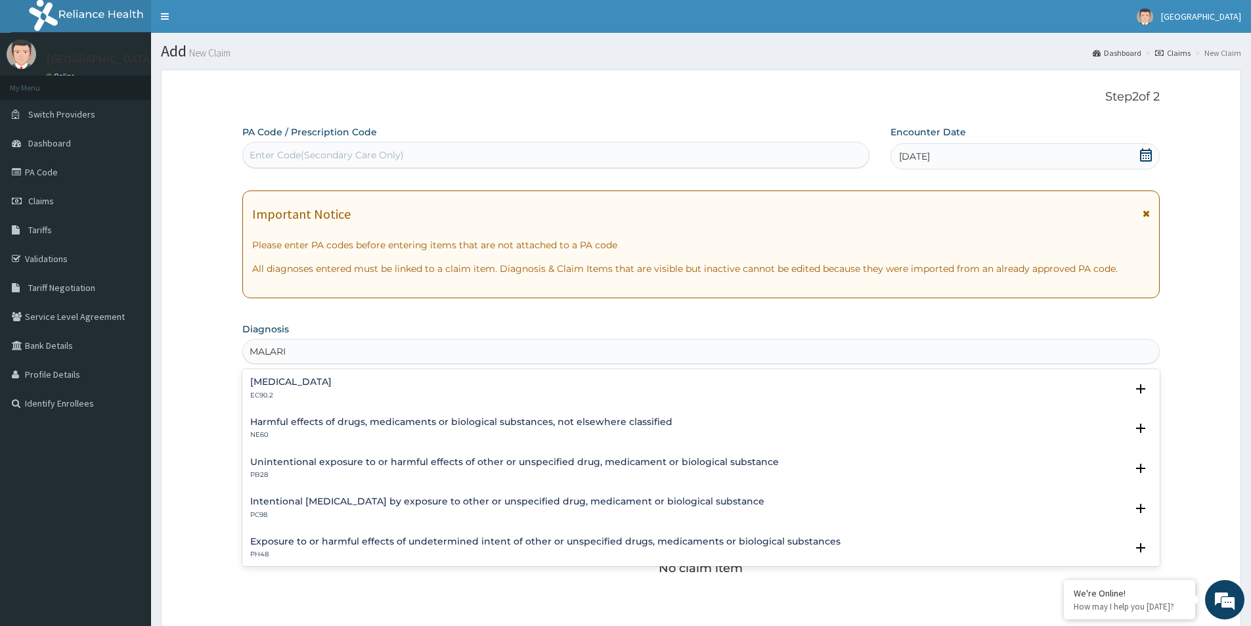
type input "MALARIA"
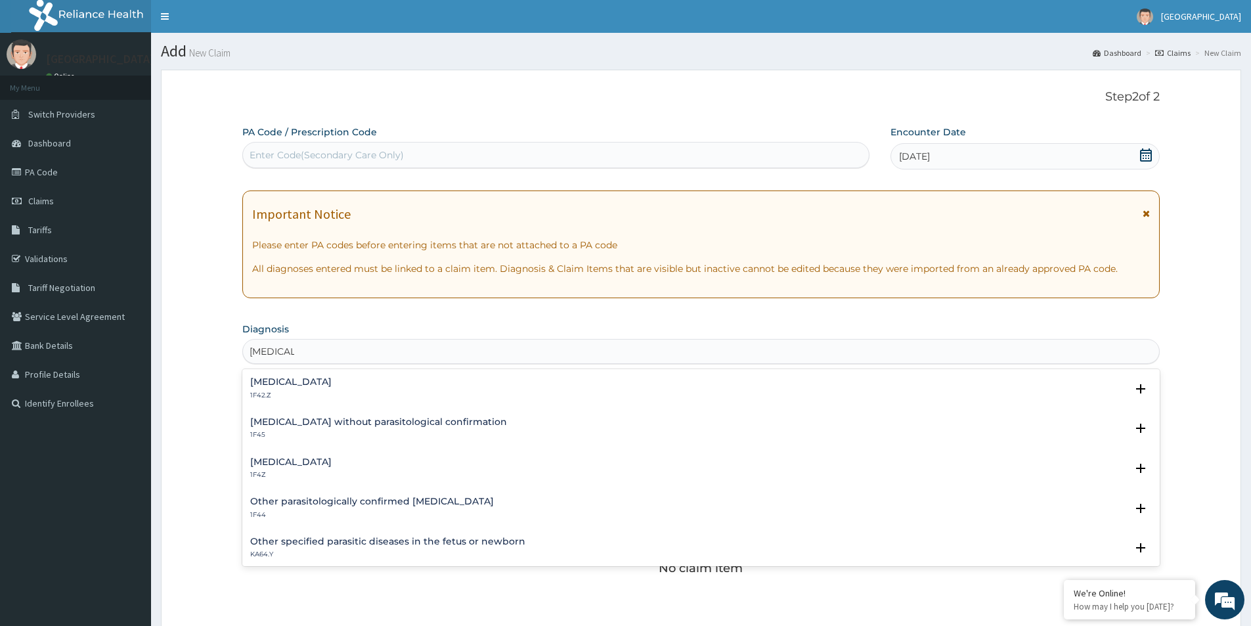
click at [319, 463] on h4 "Malaria, unspecified" at bounding box center [290, 462] width 81 height 10
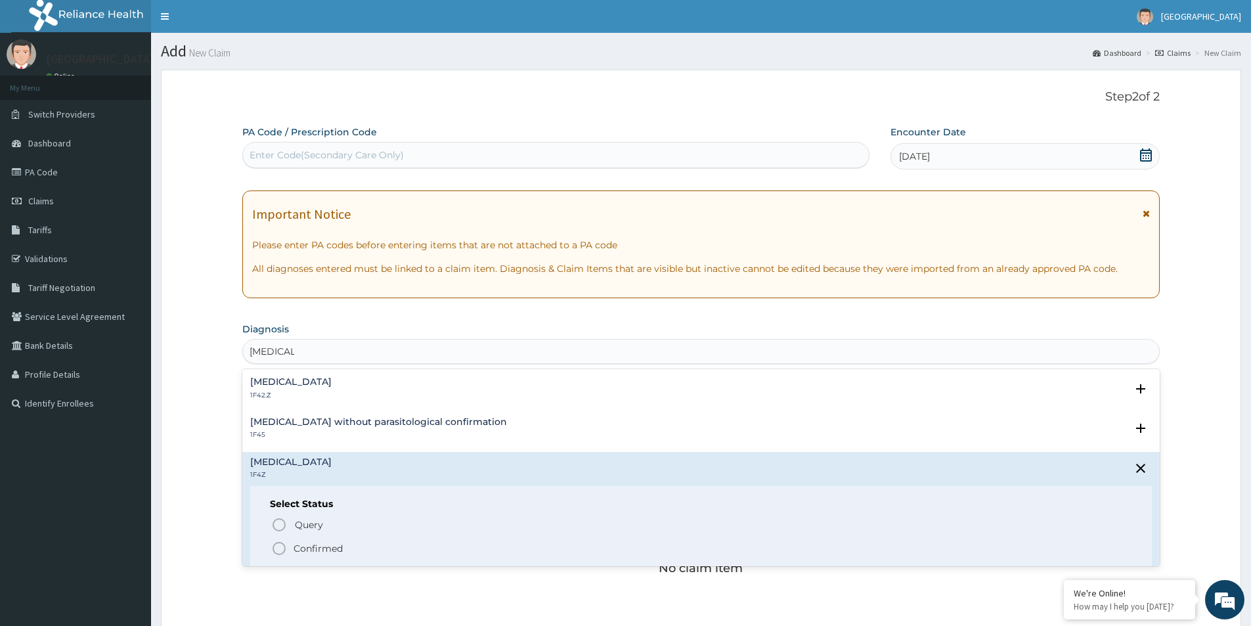
click at [280, 548] on icon "status option filled" at bounding box center [279, 548] width 16 height 16
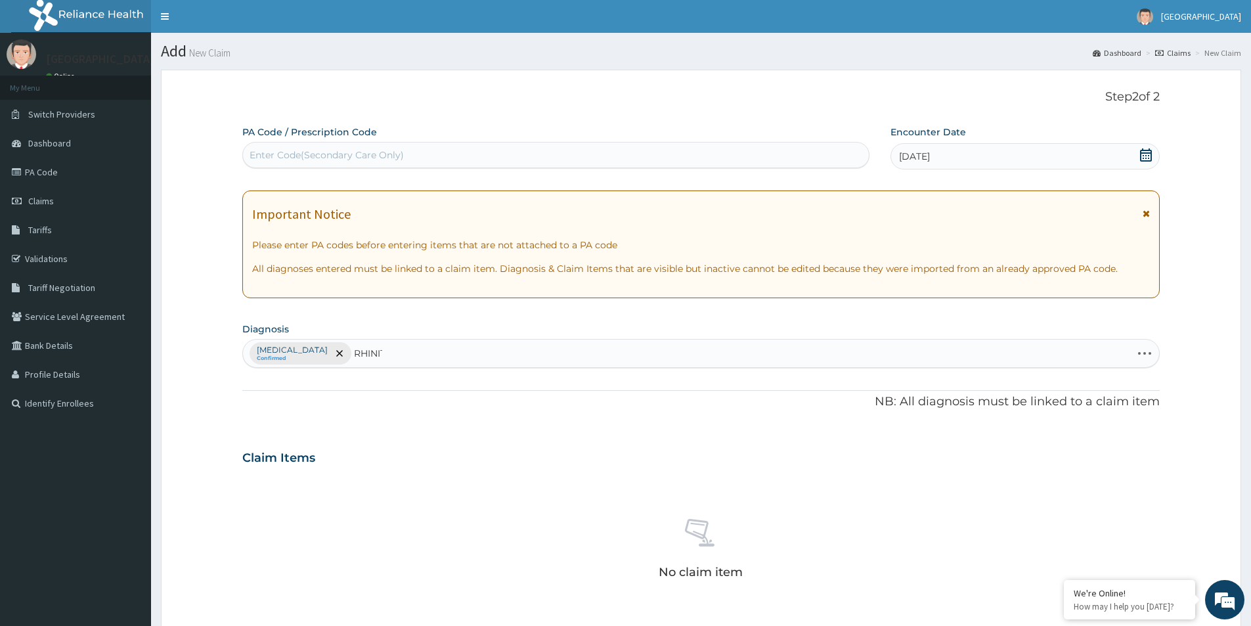
type input "RHINITI"
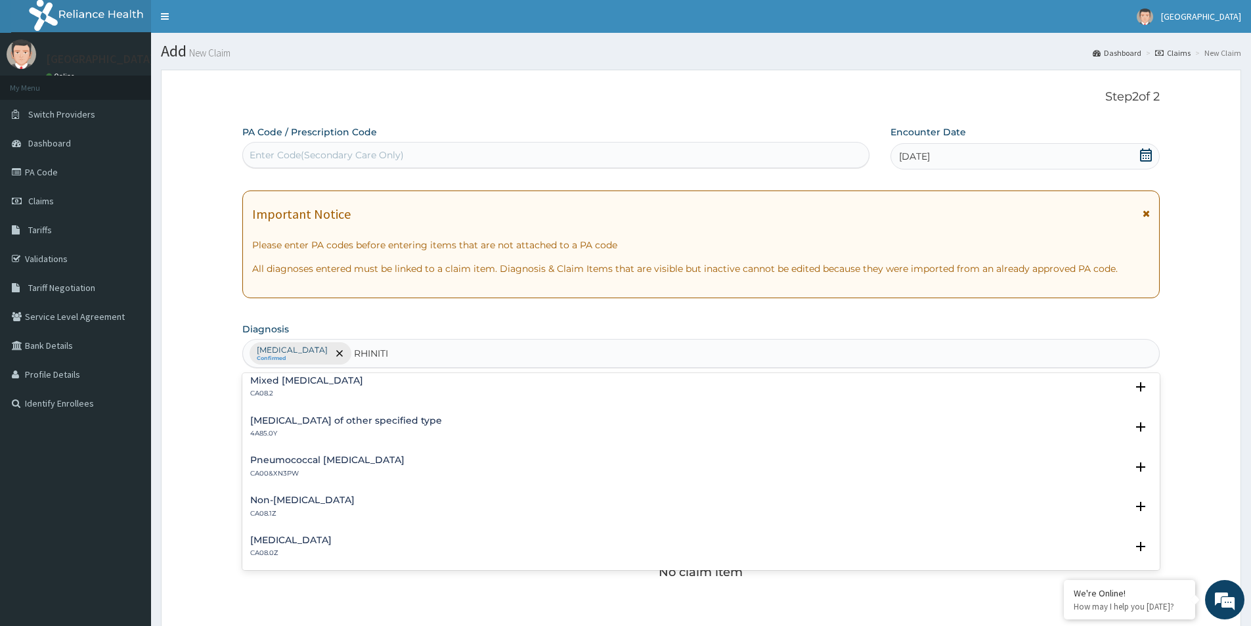
scroll to position [146, 0]
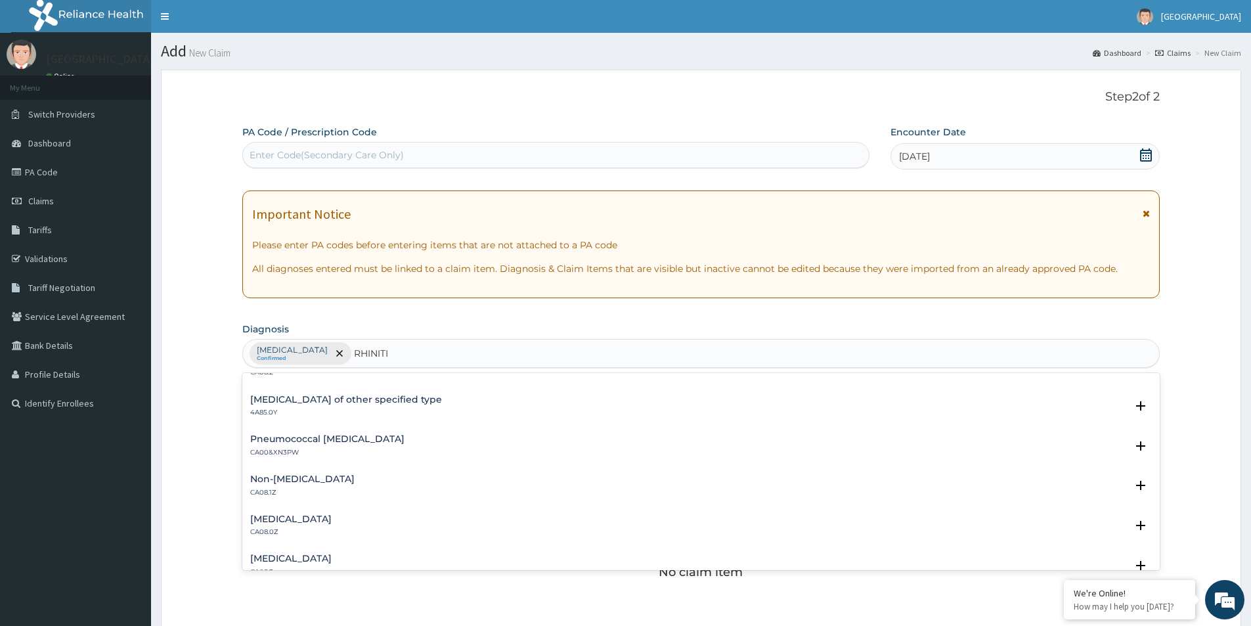
click at [296, 521] on h4 "Allergic rhinitis, unspecified" at bounding box center [290, 519] width 81 height 10
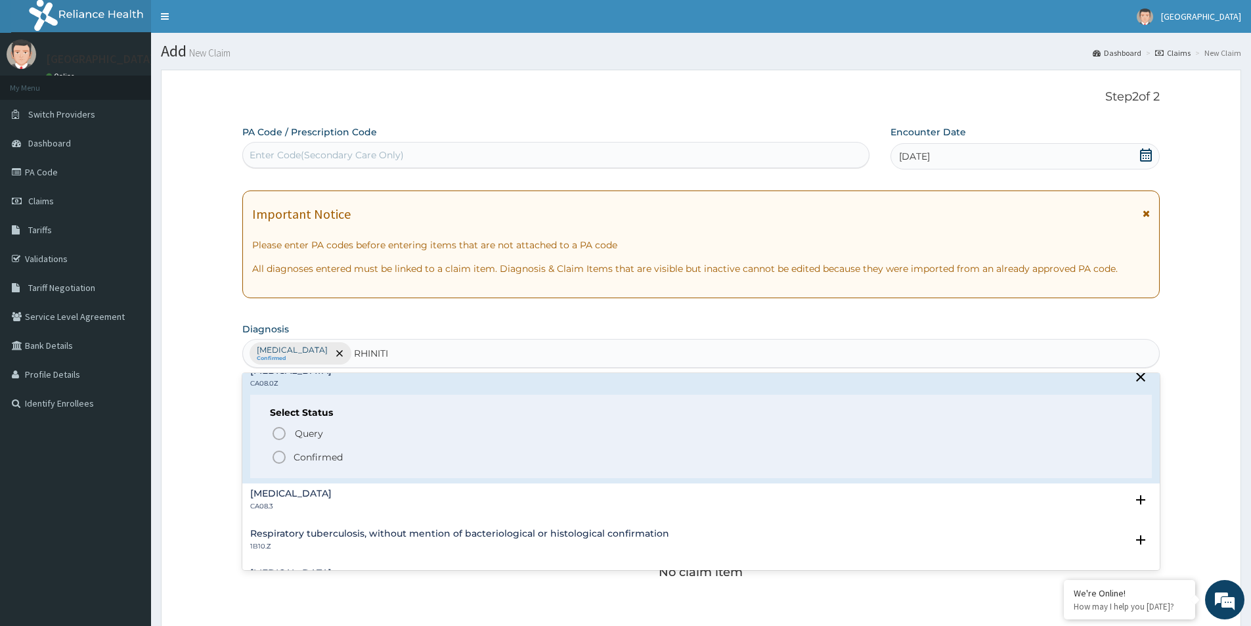
scroll to position [277, 0]
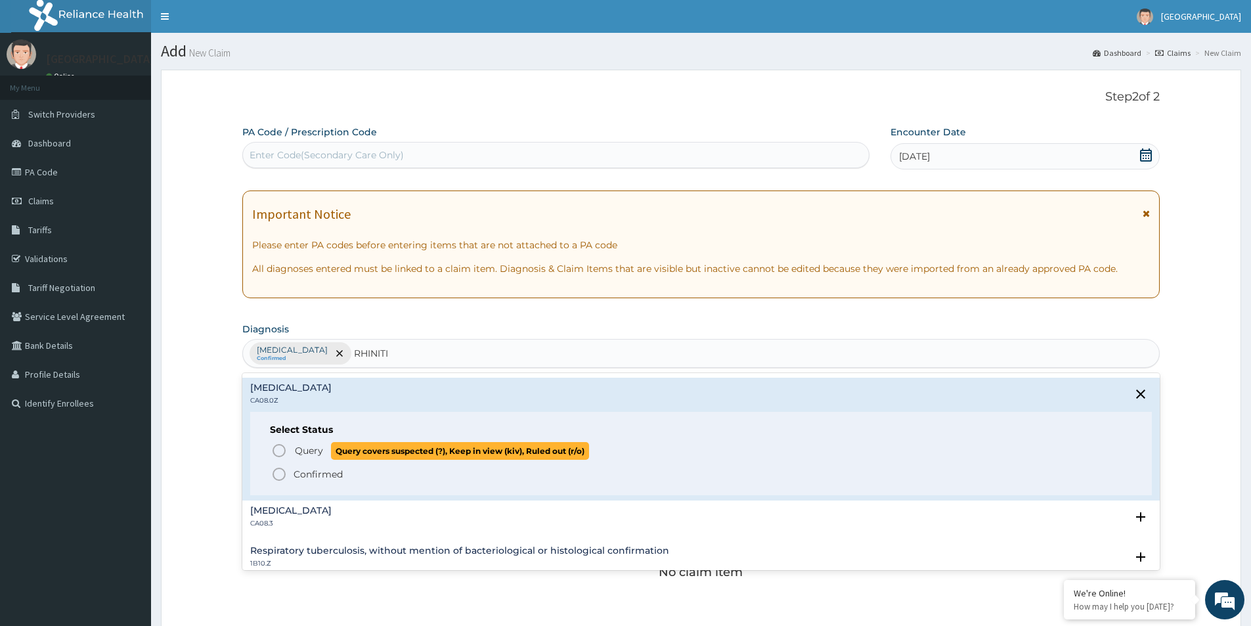
click at [280, 454] on icon "status option query" at bounding box center [279, 451] width 16 height 16
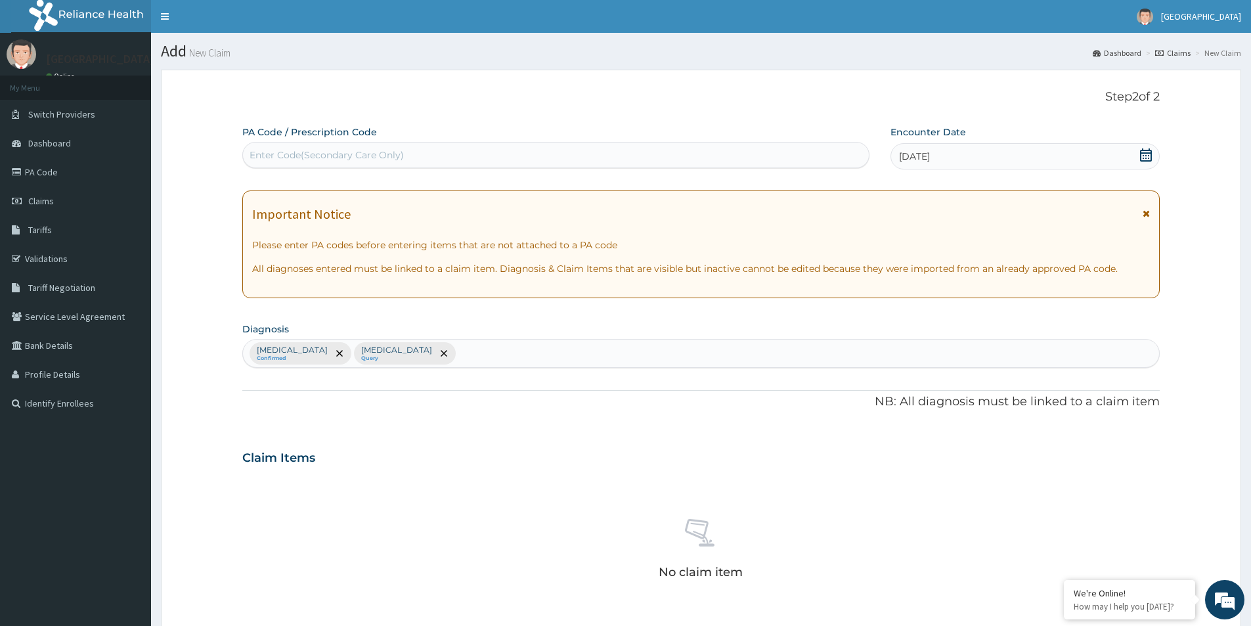
scroll to position [263, 0]
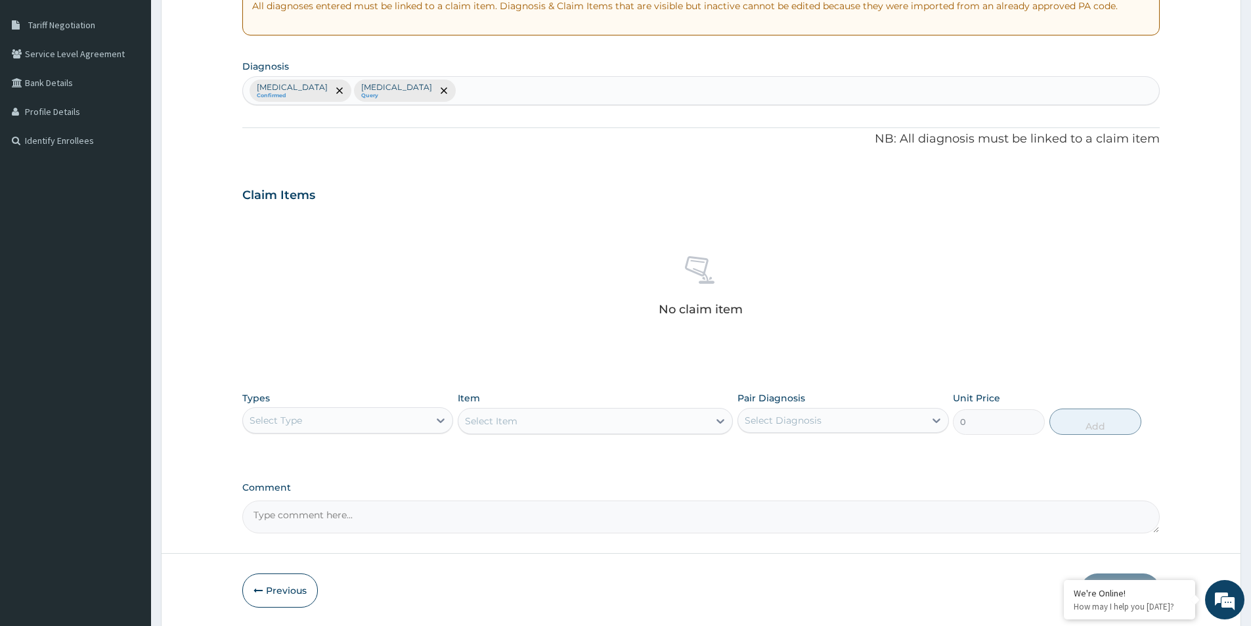
click at [326, 422] on div "Select Type" at bounding box center [336, 420] width 186 height 21
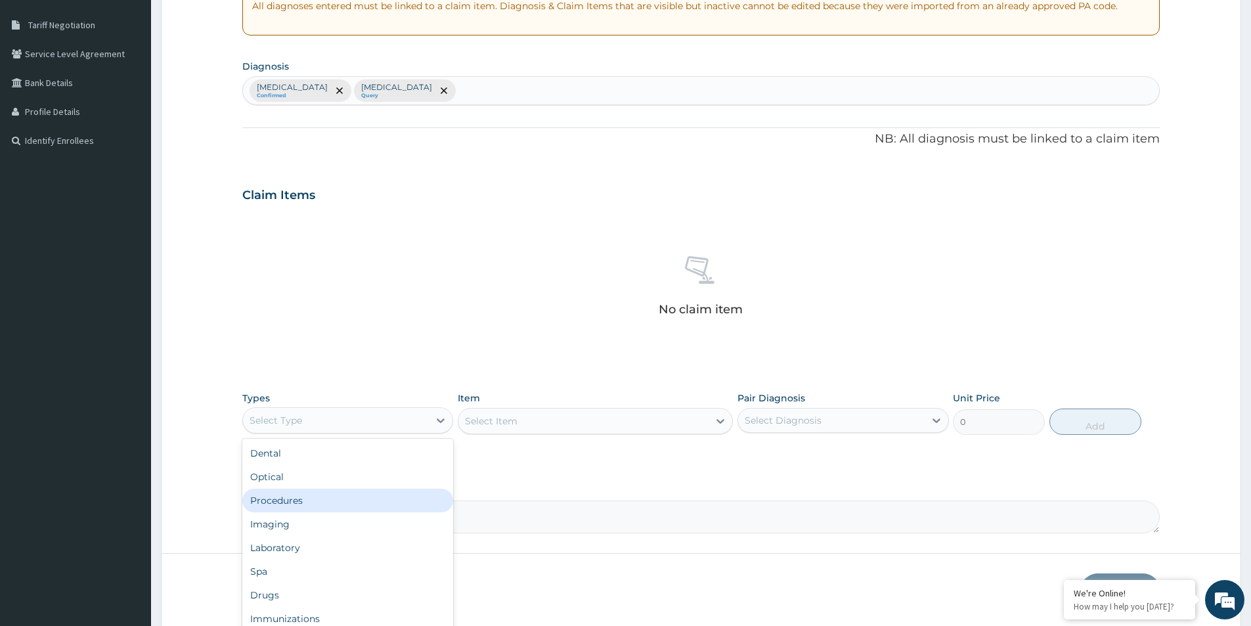
click at [307, 497] on div "Procedures" at bounding box center [347, 501] width 211 height 24
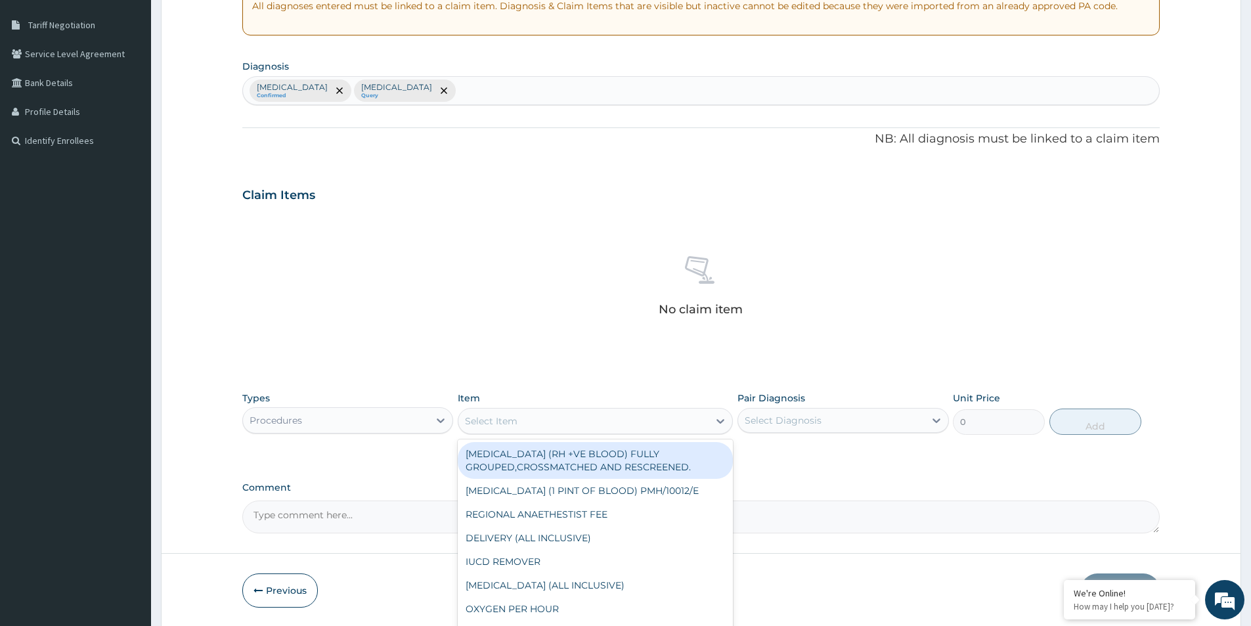
click at [485, 424] on div "Select Item" at bounding box center [491, 420] width 53 height 13
type input "GP"
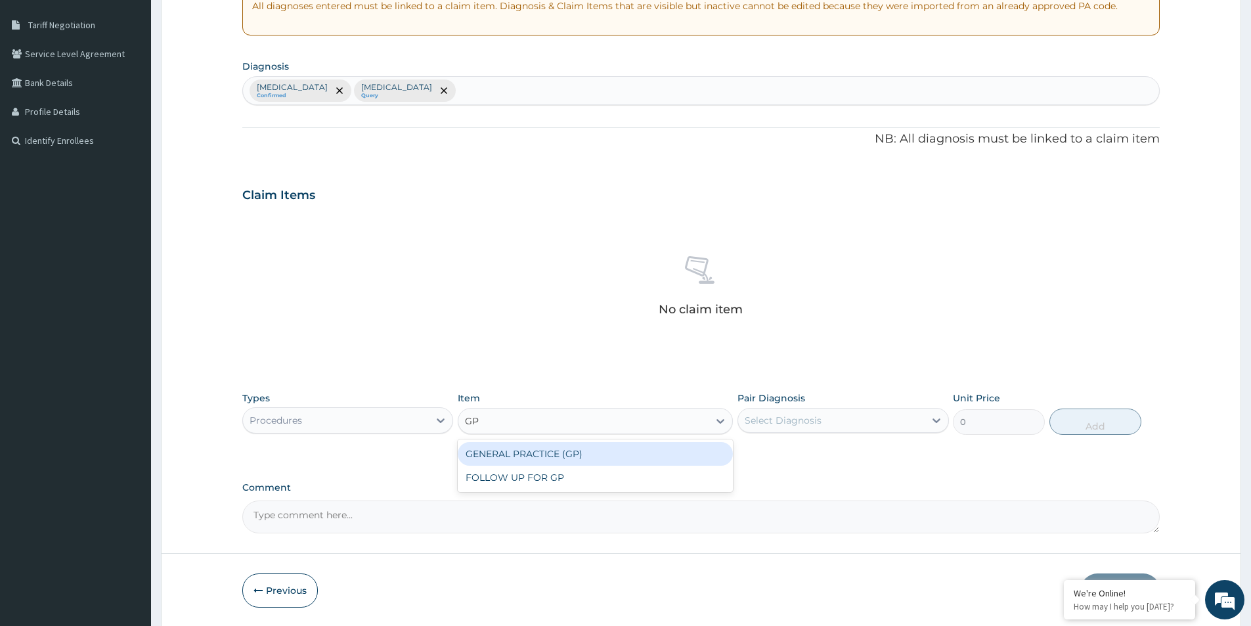
click at [540, 458] on div "GENERAL PRACTICE (GP)" at bounding box center [595, 454] width 275 height 24
type input "4000"
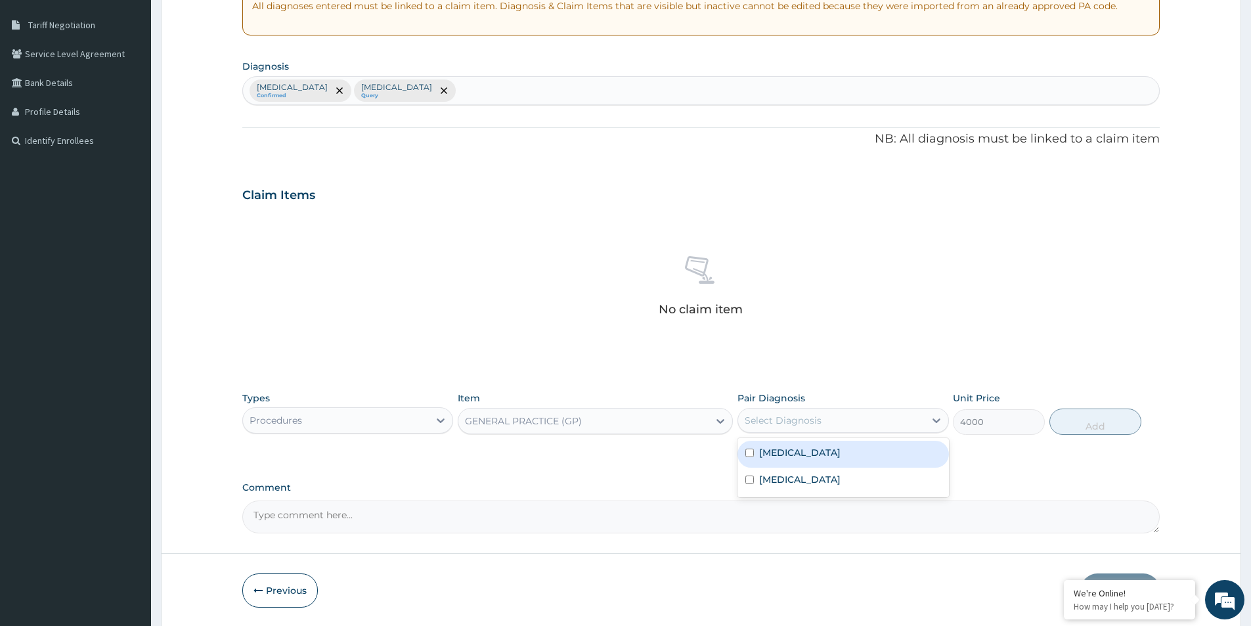
click at [842, 420] on div "Select Diagnosis" at bounding box center [831, 420] width 186 height 21
click at [807, 459] on div "Malaria, unspecified" at bounding box center [842, 454] width 211 height 27
checkbox input "true"
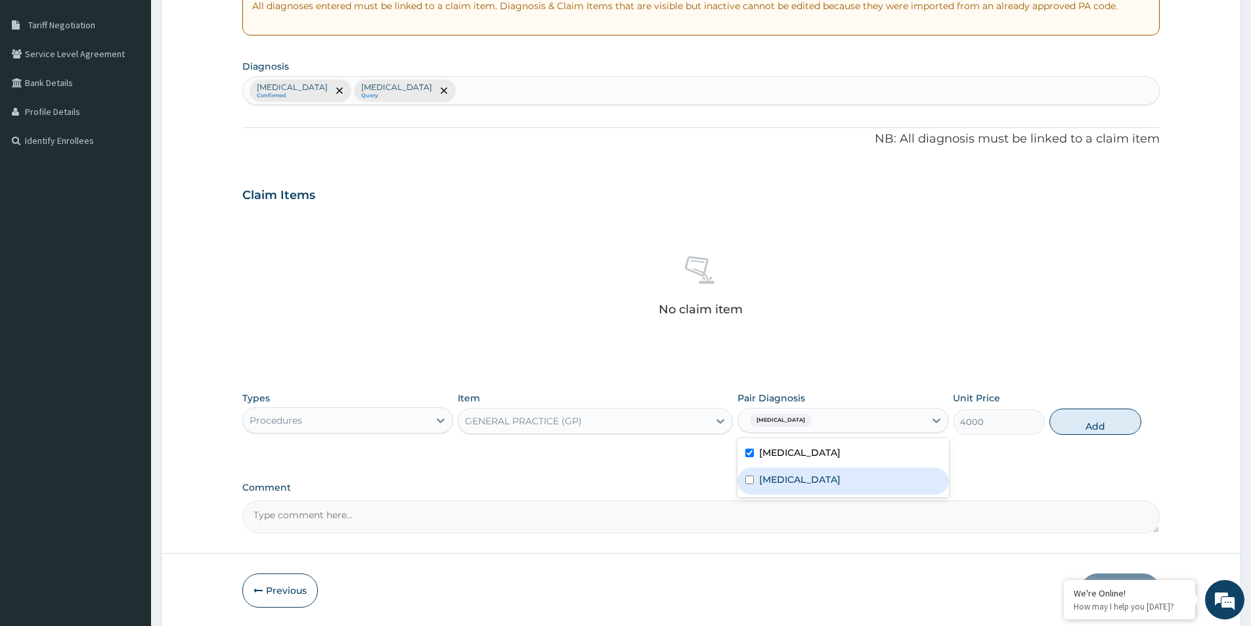
click at [809, 475] on label "Allergic rhinitis, unspecified" at bounding box center [799, 479] width 81 height 13
checkbox input "true"
click at [1063, 427] on button "Add" at bounding box center [1095, 421] width 92 height 26
type input "0"
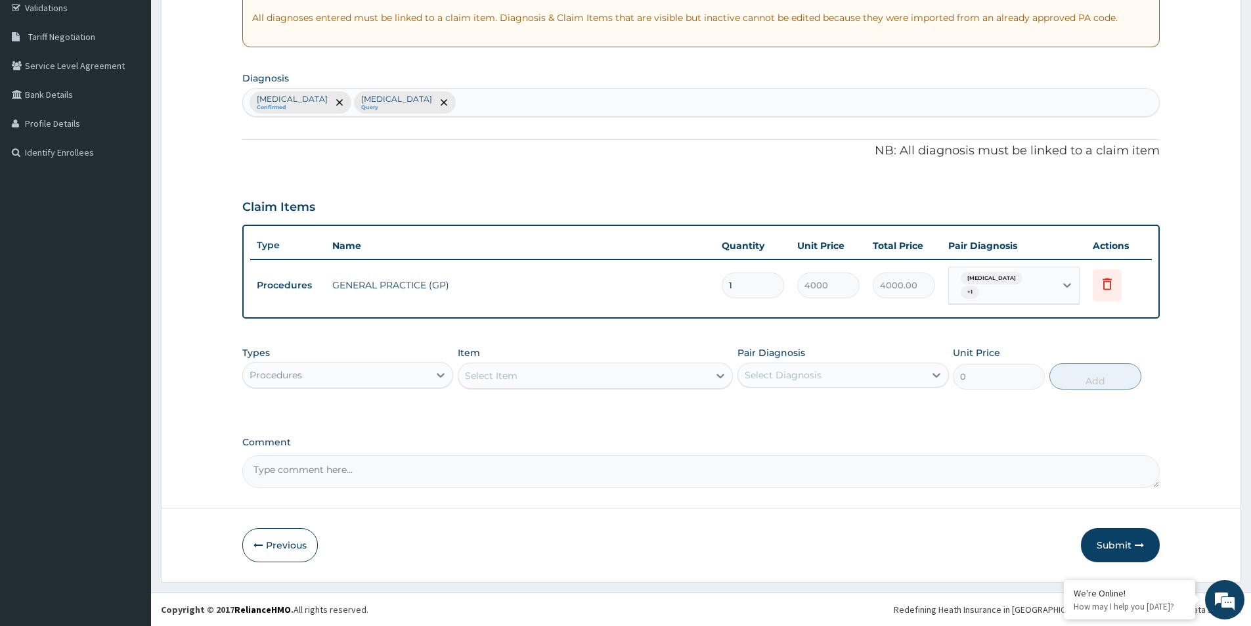
click at [307, 378] on div "Procedures" at bounding box center [336, 374] width 186 height 21
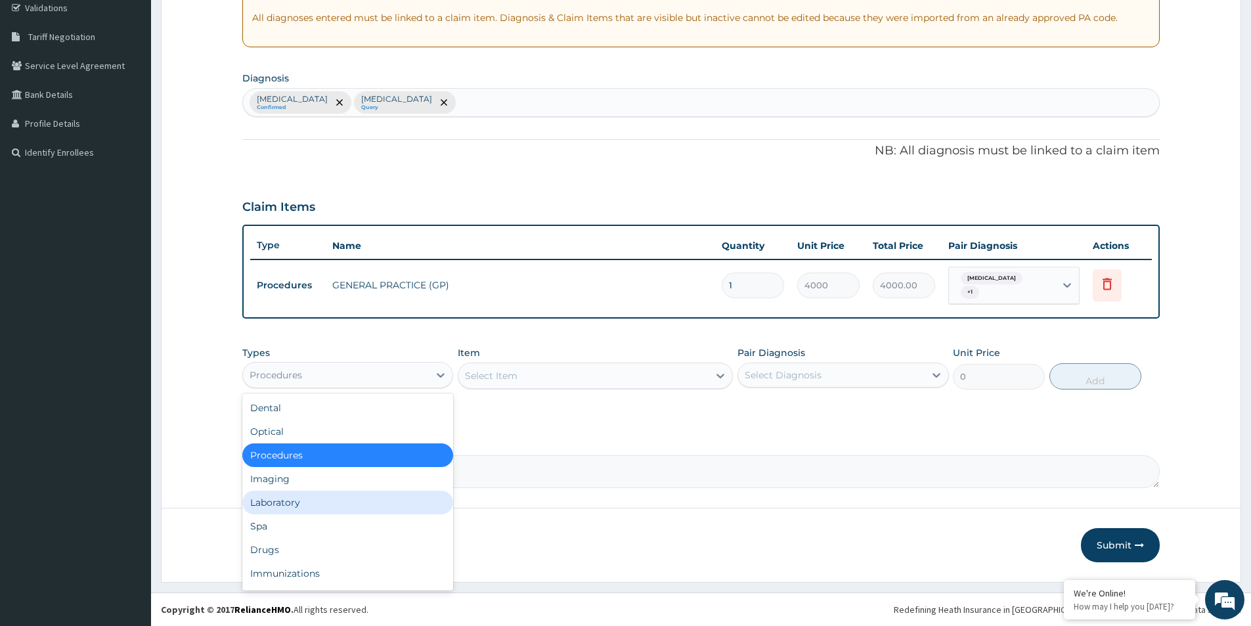
click at [302, 503] on div "Laboratory" at bounding box center [347, 502] width 211 height 24
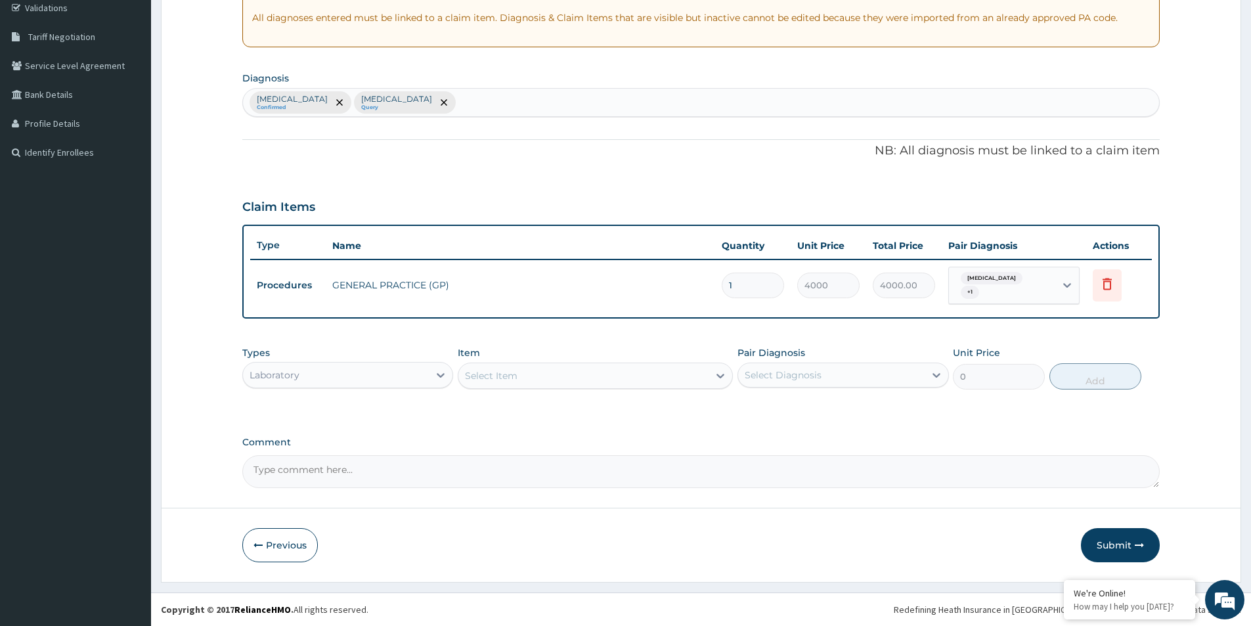
click at [575, 375] on div "Select Item" at bounding box center [583, 375] width 250 height 21
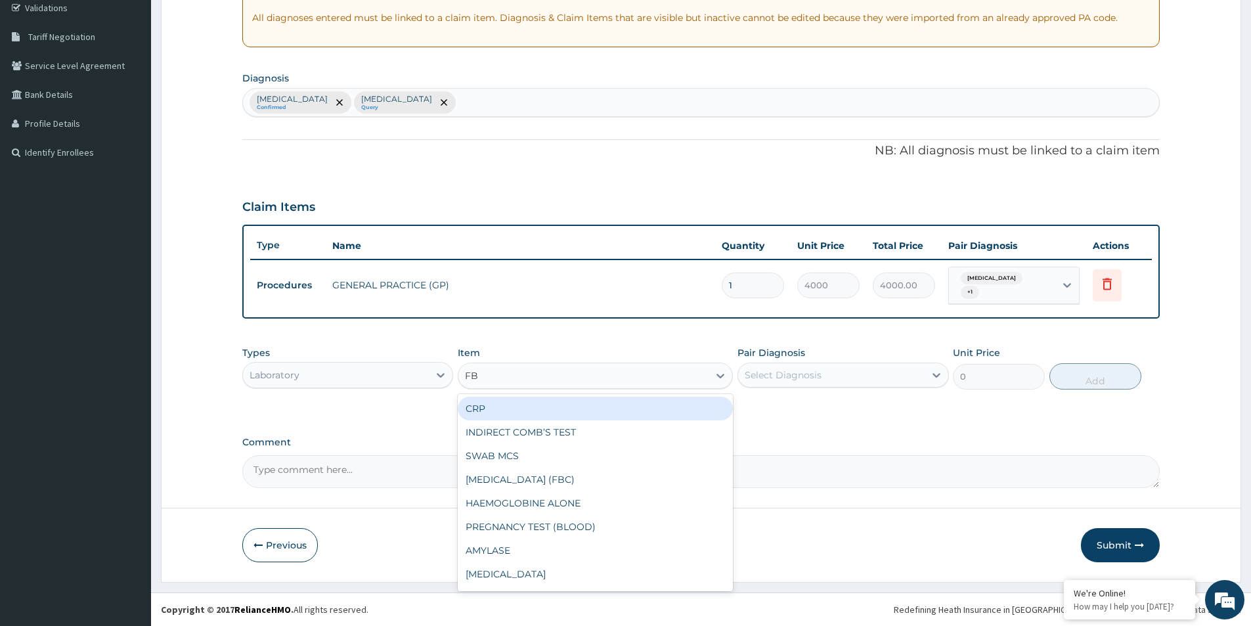
type input "FBC"
click at [578, 410] on div "FULL BLOOD COUNT (FBC)" at bounding box center [595, 409] width 275 height 24
type input "2400"
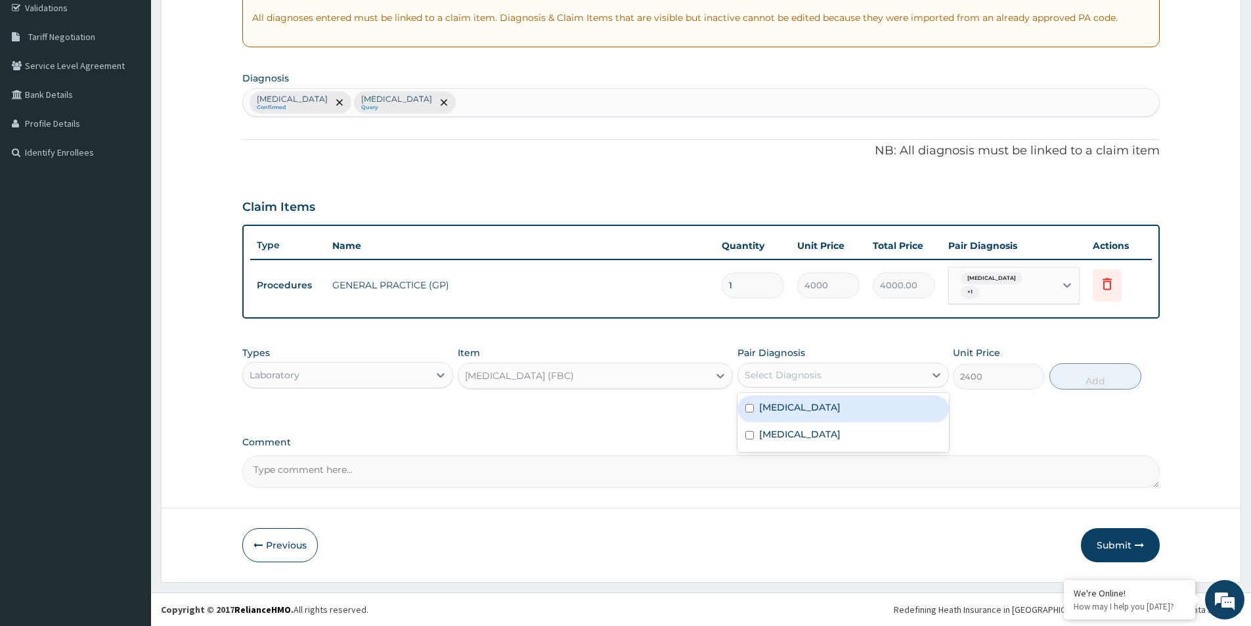
click at [805, 376] on div "Select Diagnosis" at bounding box center [783, 374] width 77 height 13
click at [814, 435] on label "Allergic rhinitis, unspecified" at bounding box center [799, 433] width 81 height 13
checkbox input "true"
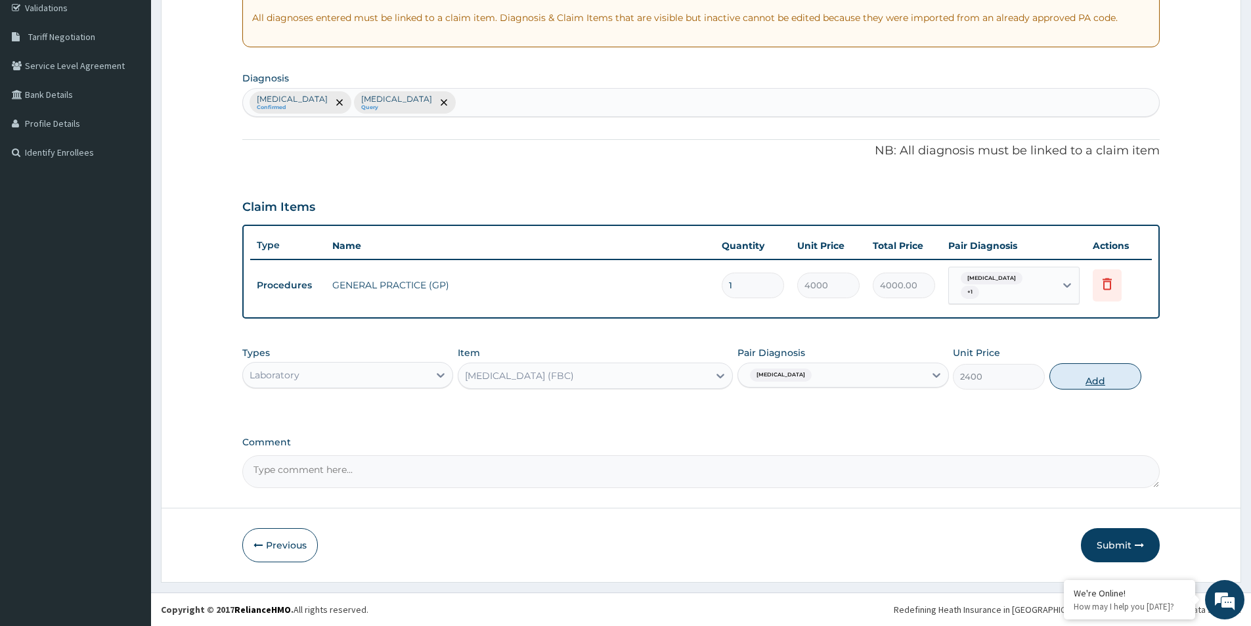
click at [1116, 372] on button "Add" at bounding box center [1095, 376] width 92 height 26
type input "0"
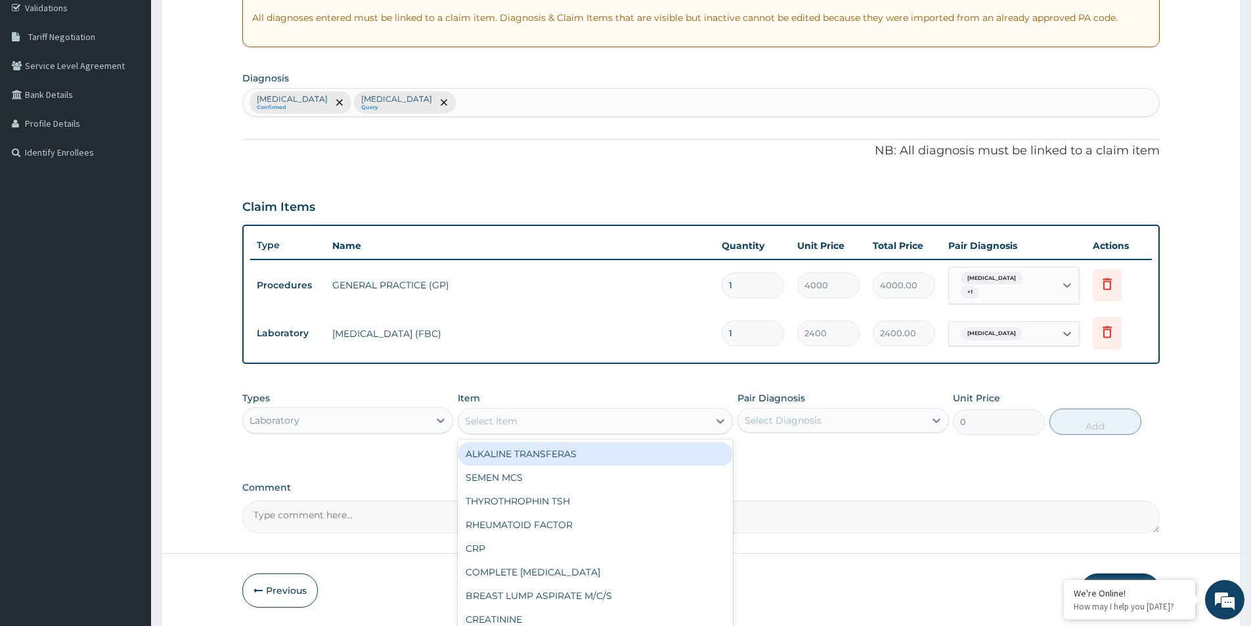
click at [524, 425] on div "Select Item" at bounding box center [583, 420] width 250 height 21
type input "MP"
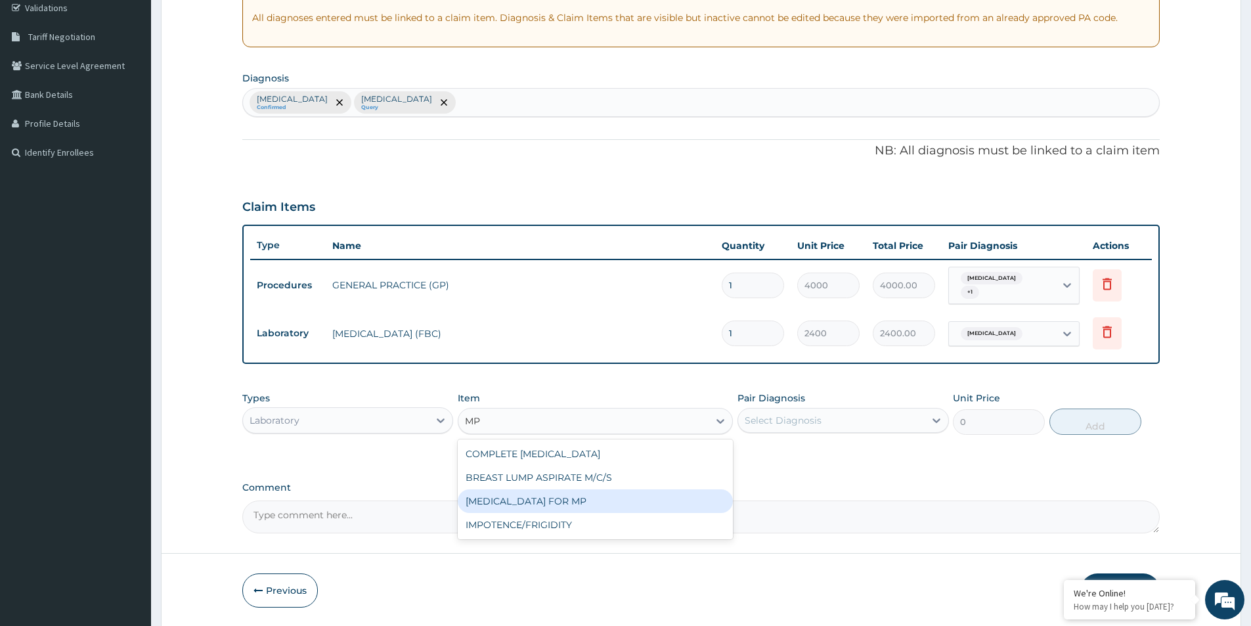
click at [575, 496] on div "BLOOD FILM FOR MP" at bounding box center [595, 501] width 275 height 24
type input "1200"
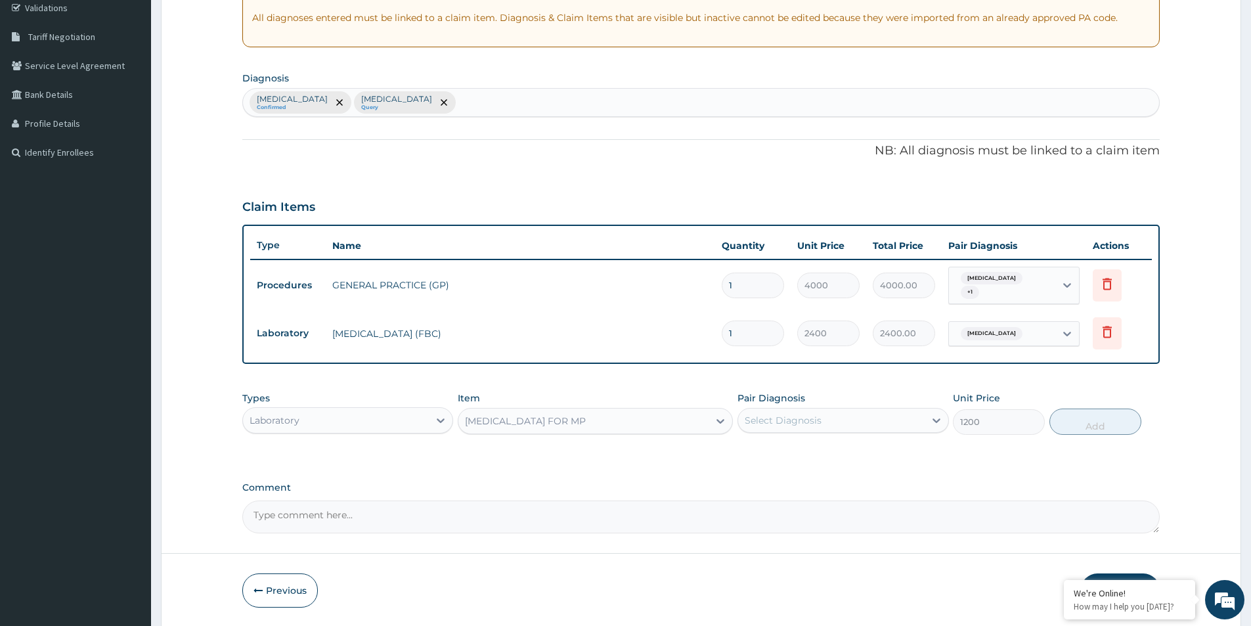
click at [789, 418] on div "Select Diagnosis" at bounding box center [783, 420] width 77 height 13
click at [800, 455] on label "Malaria, unspecified" at bounding box center [799, 452] width 81 height 13
checkbox input "true"
click at [1107, 426] on button "Add" at bounding box center [1095, 421] width 92 height 26
type input "0"
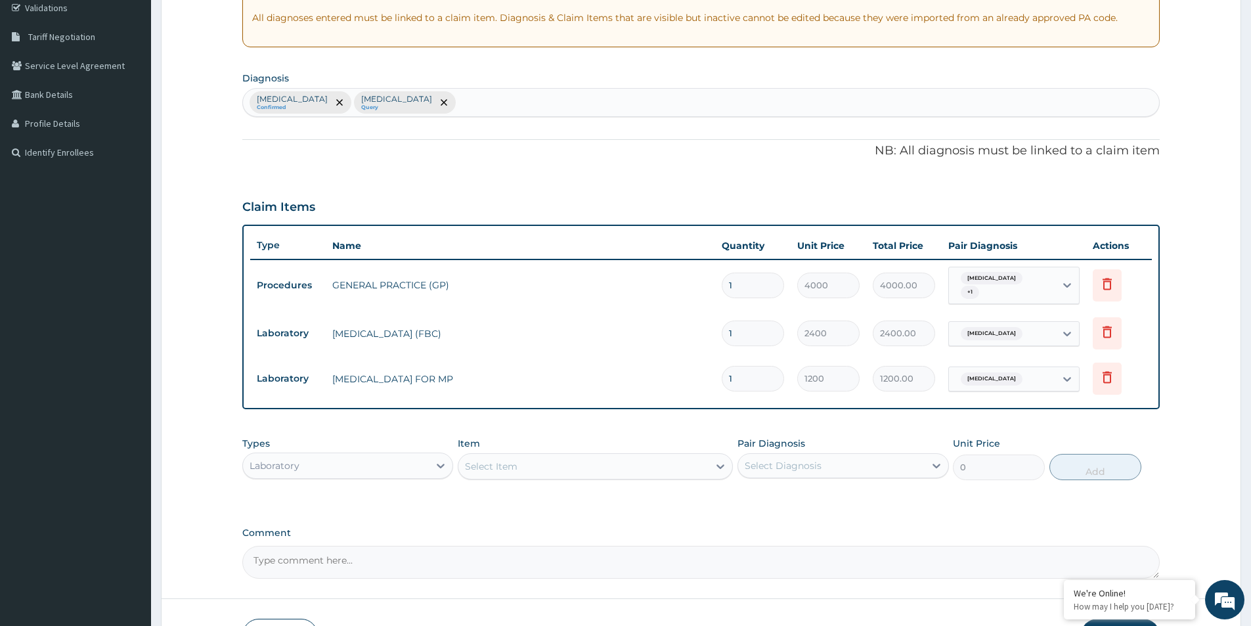
click at [362, 466] on div "Laboratory" at bounding box center [336, 465] width 186 height 21
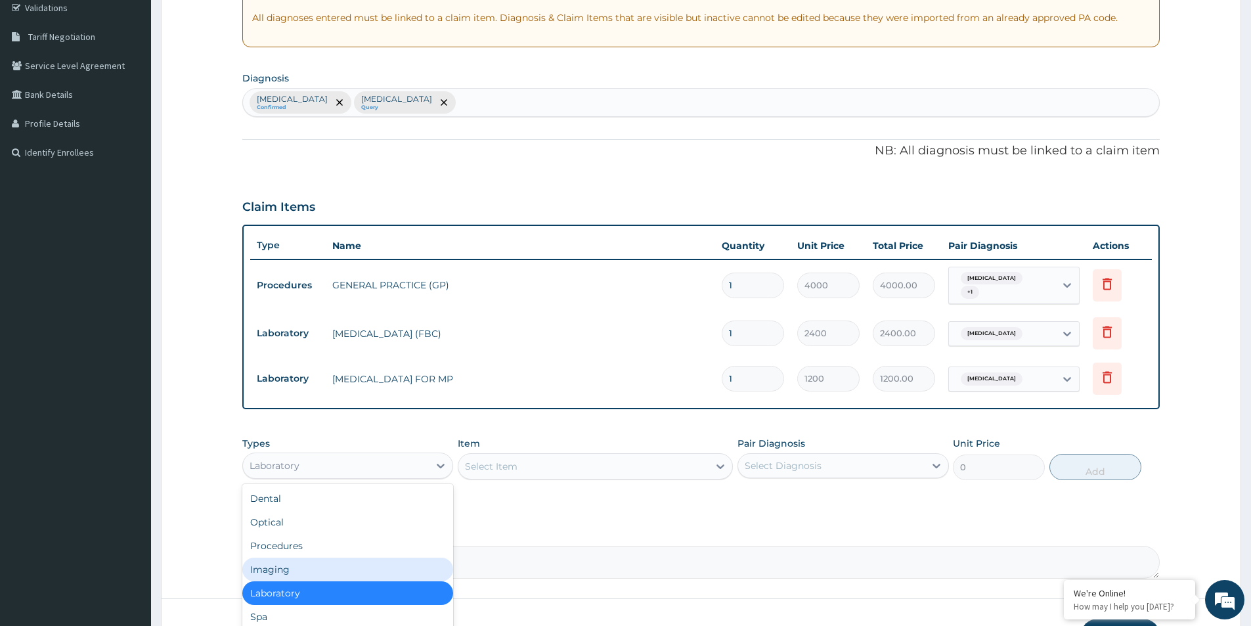
scroll to position [45, 0]
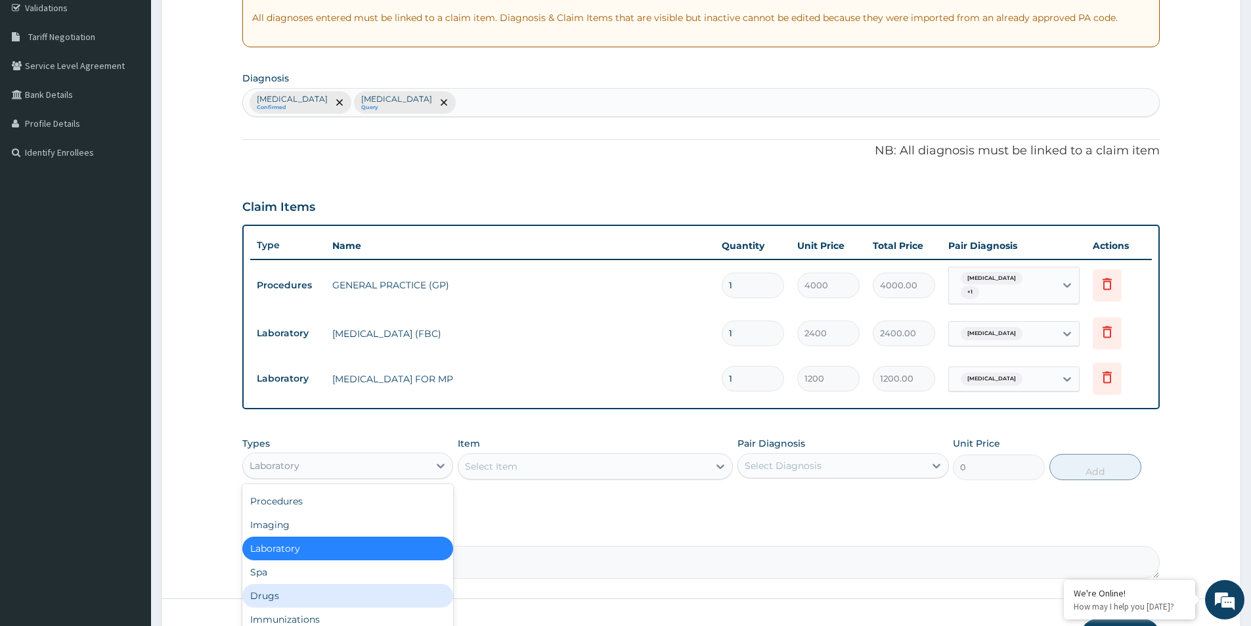
click at [293, 593] on div "Drugs" at bounding box center [347, 596] width 211 height 24
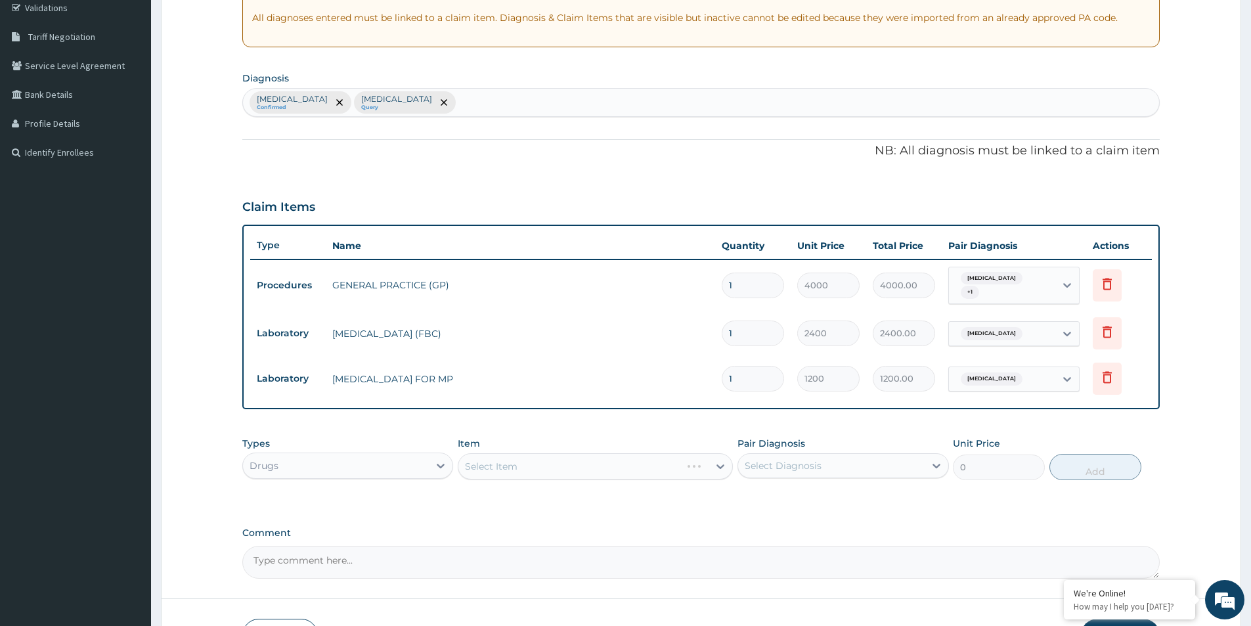
click at [566, 469] on div "Select Item" at bounding box center [595, 466] width 275 height 26
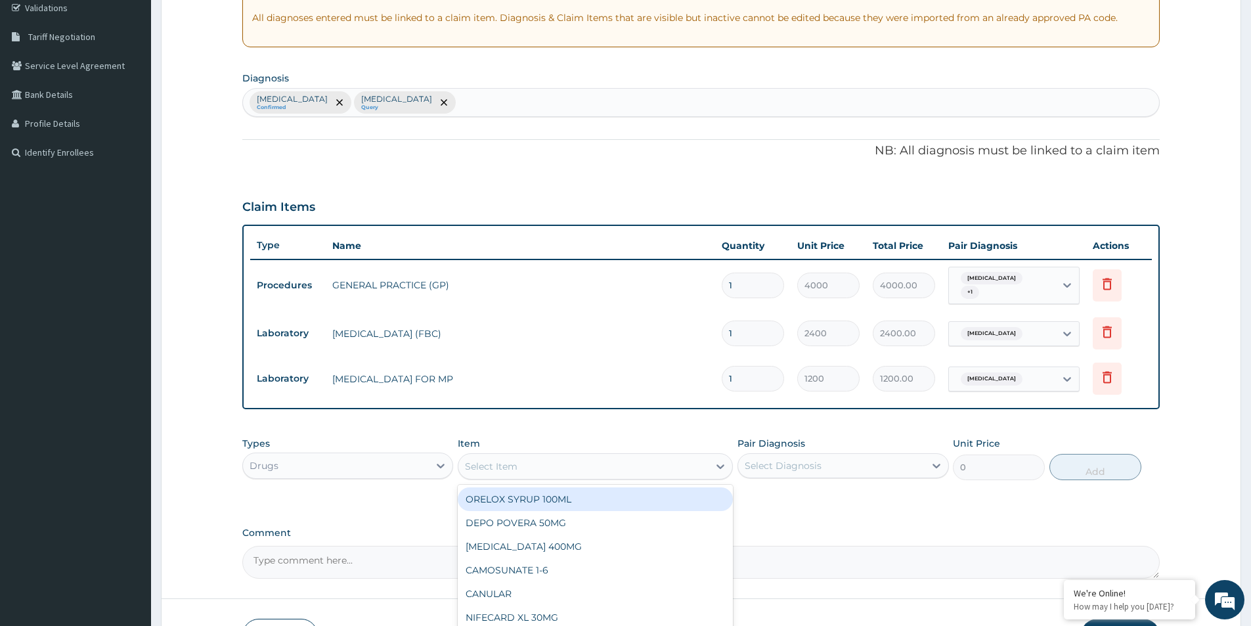
click at [525, 465] on div "Select Item" at bounding box center [583, 466] width 250 height 21
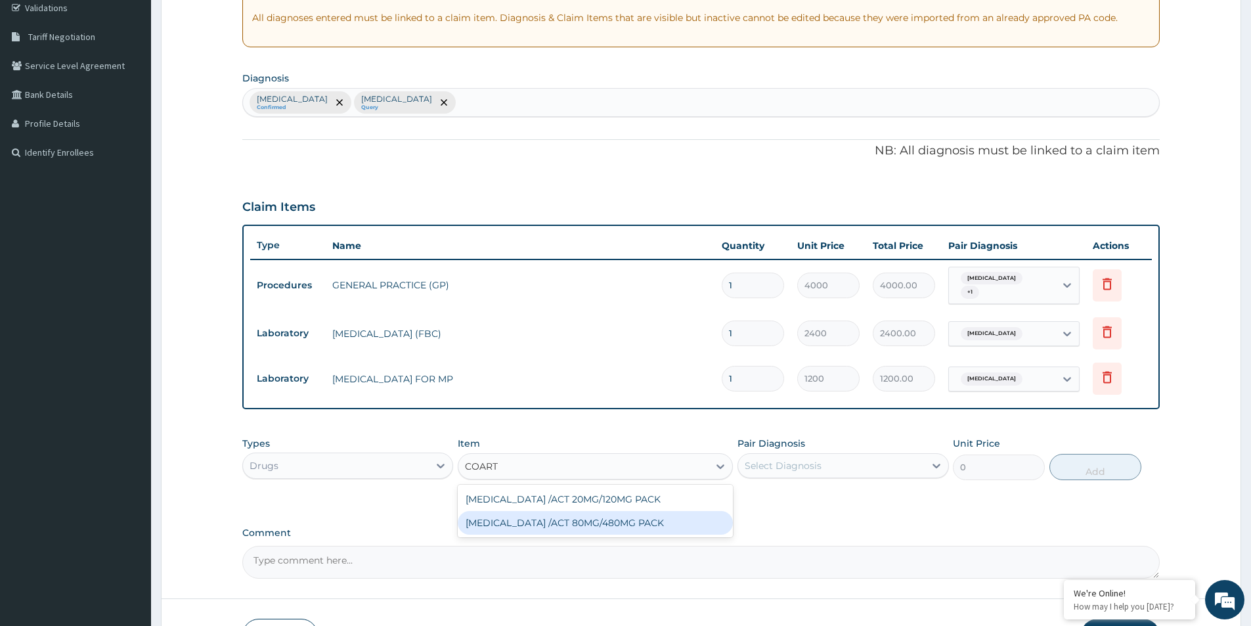
type input "COART"
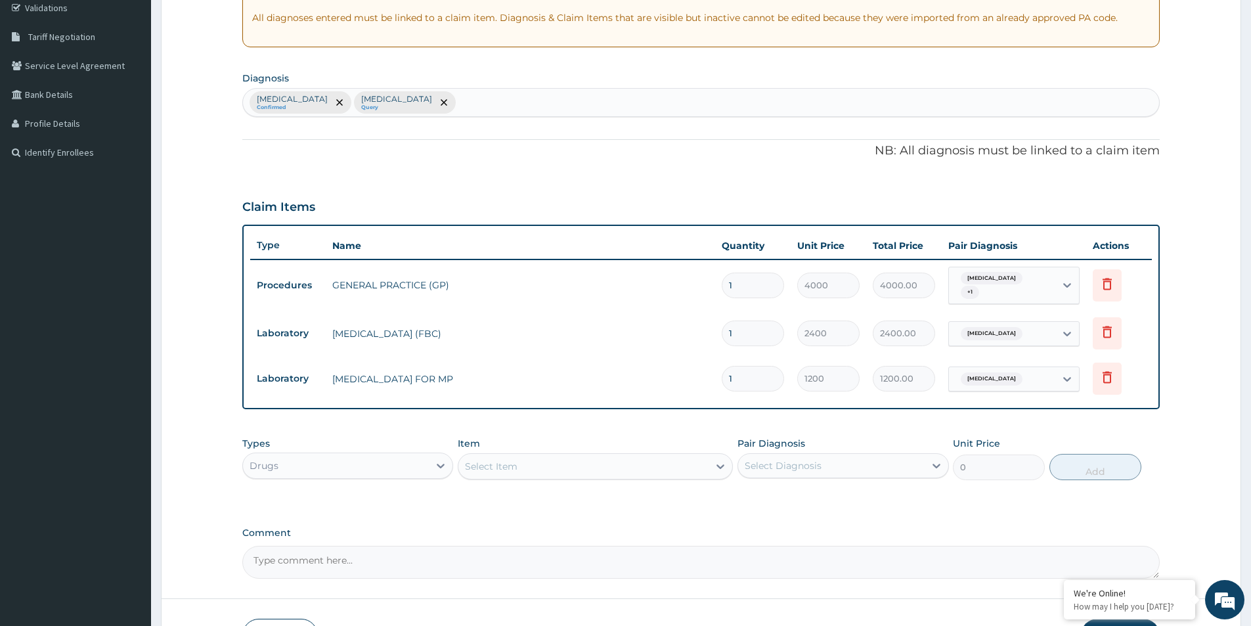
drag, startPoint x: 547, startPoint y: 526, endPoint x: 486, endPoint y: 516, distance: 61.9
click at [454, 543] on div "Comment" at bounding box center [700, 552] width 917 height 51
click at [584, 467] on div "Select Item" at bounding box center [583, 466] width 250 height 21
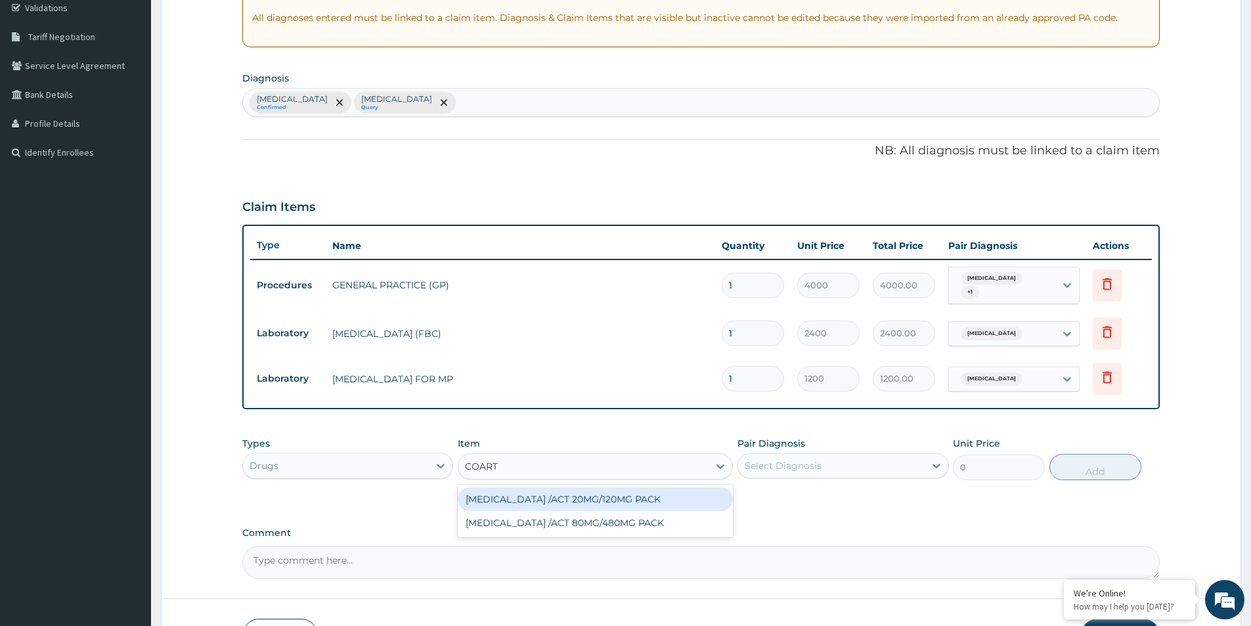
type input "COARTE"
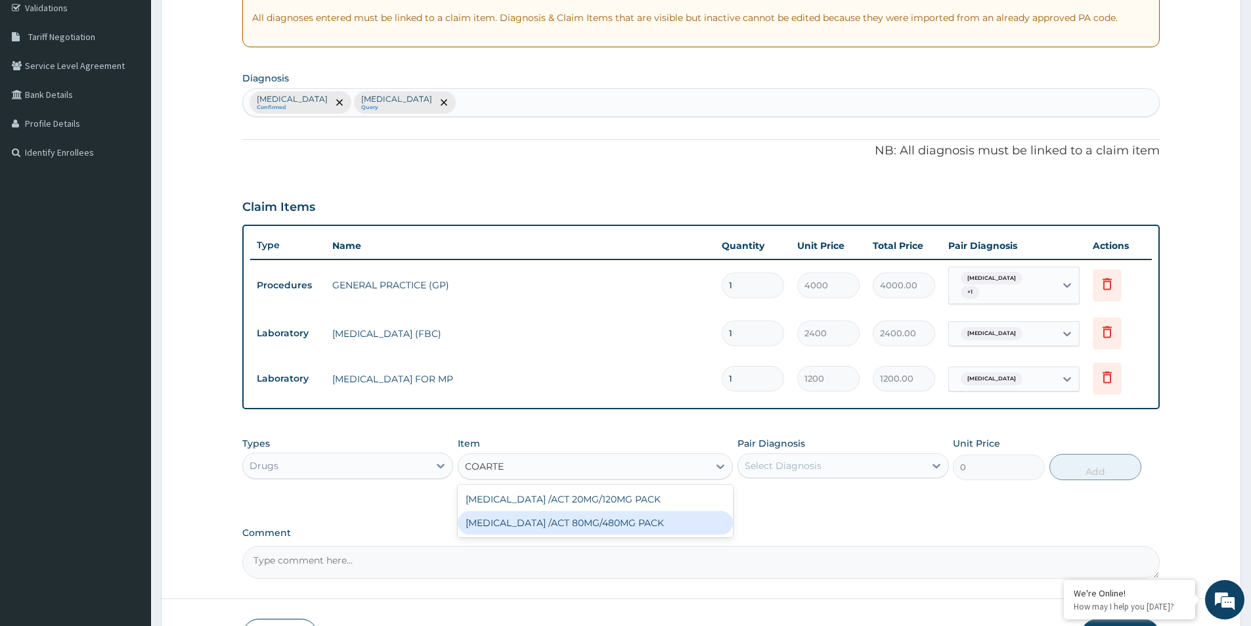
click at [643, 519] on div "COARTEM /ACT 80MG/480MG PACK" at bounding box center [595, 523] width 275 height 24
type input "2000"
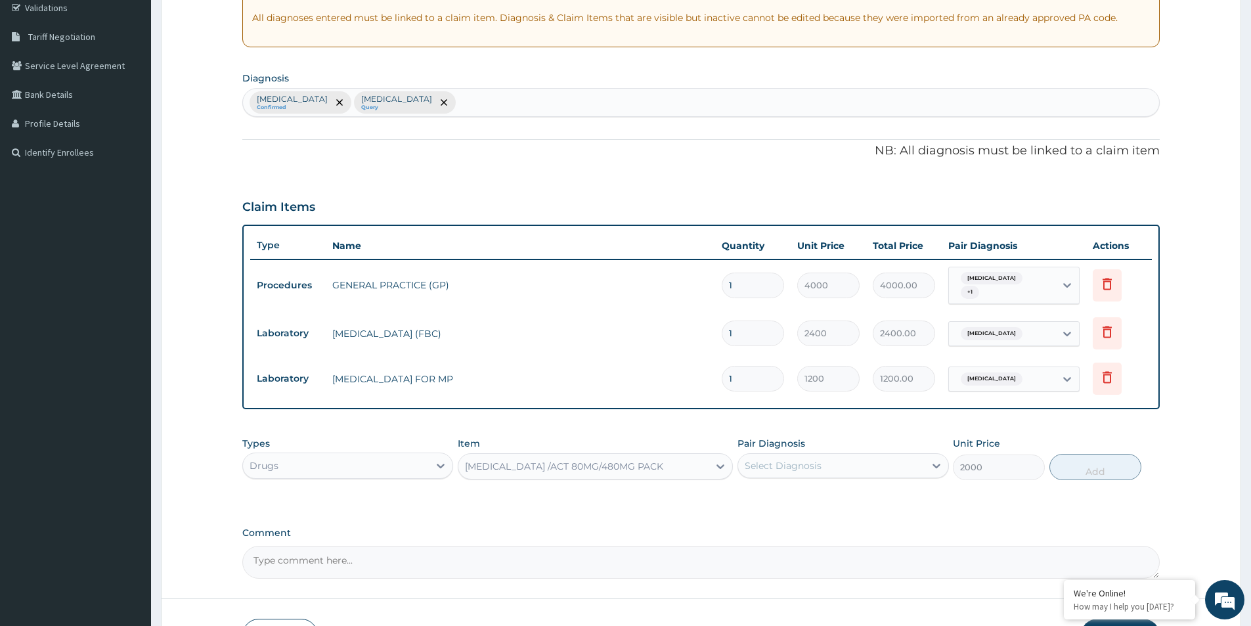
click at [758, 467] on div "Select Diagnosis" at bounding box center [783, 465] width 77 height 13
click at [770, 499] on label "Malaria, unspecified" at bounding box center [799, 497] width 81 height 13
checkbox input "true"
click at [1105, 465] on button "Add" at bounding box center [1095, 467] width 92 height 26
type input "0"
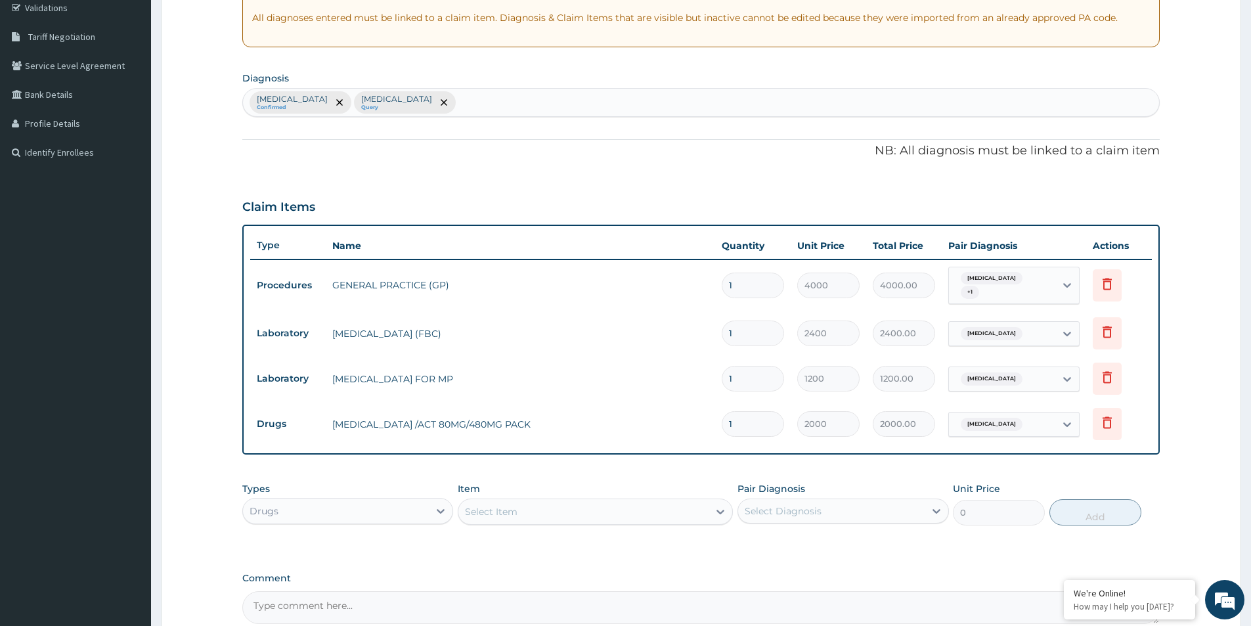
click at [478, 508] on div "Select Item" at bounding box center [491, 511] width 53 height 13
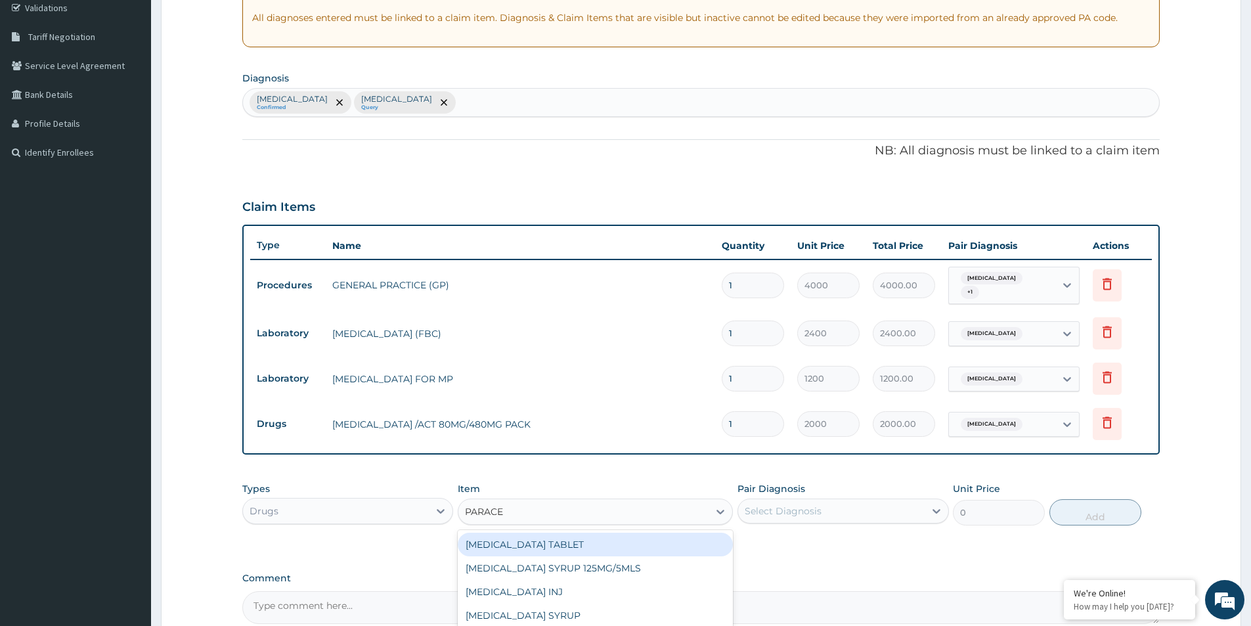
type input "PARACET"
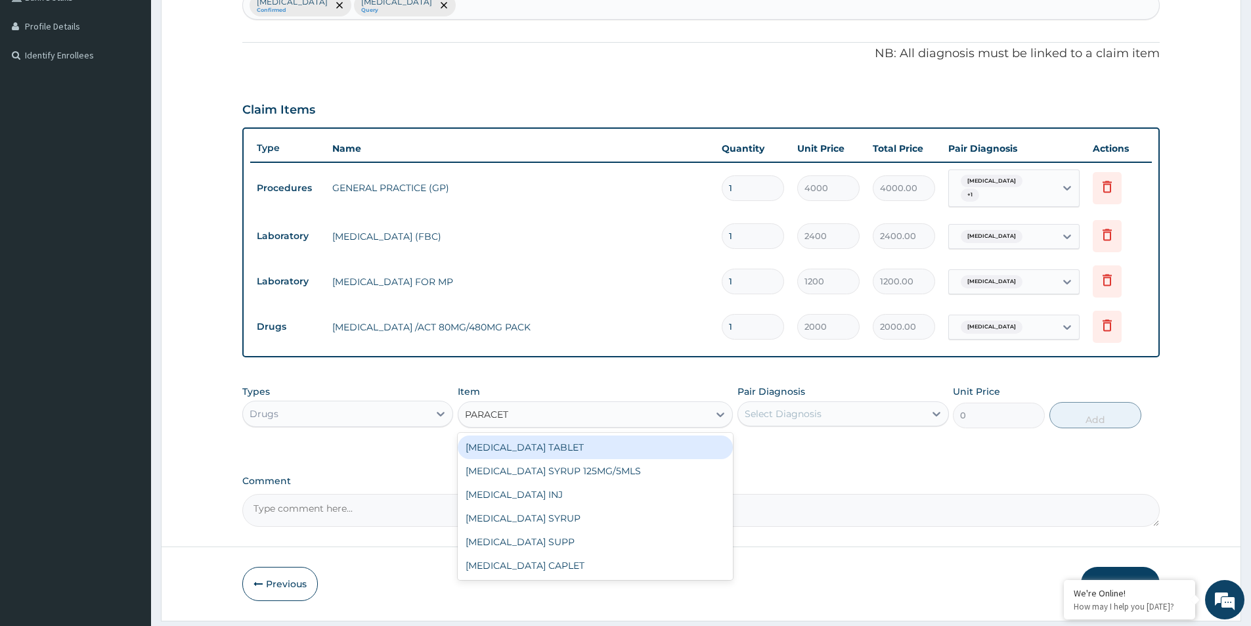
scroll to position [387, 0]
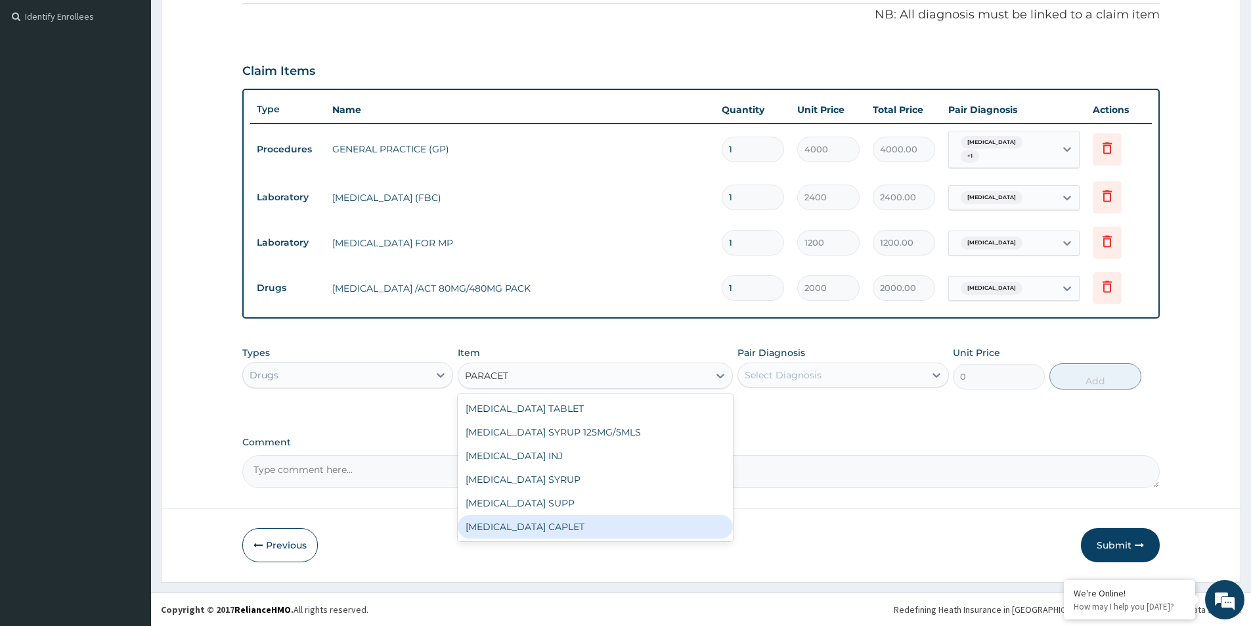
click at [569, 529] on div "PARACETAMOL CAPLET" at bounding box center [595, 527] width 275 height 24
type input "16"
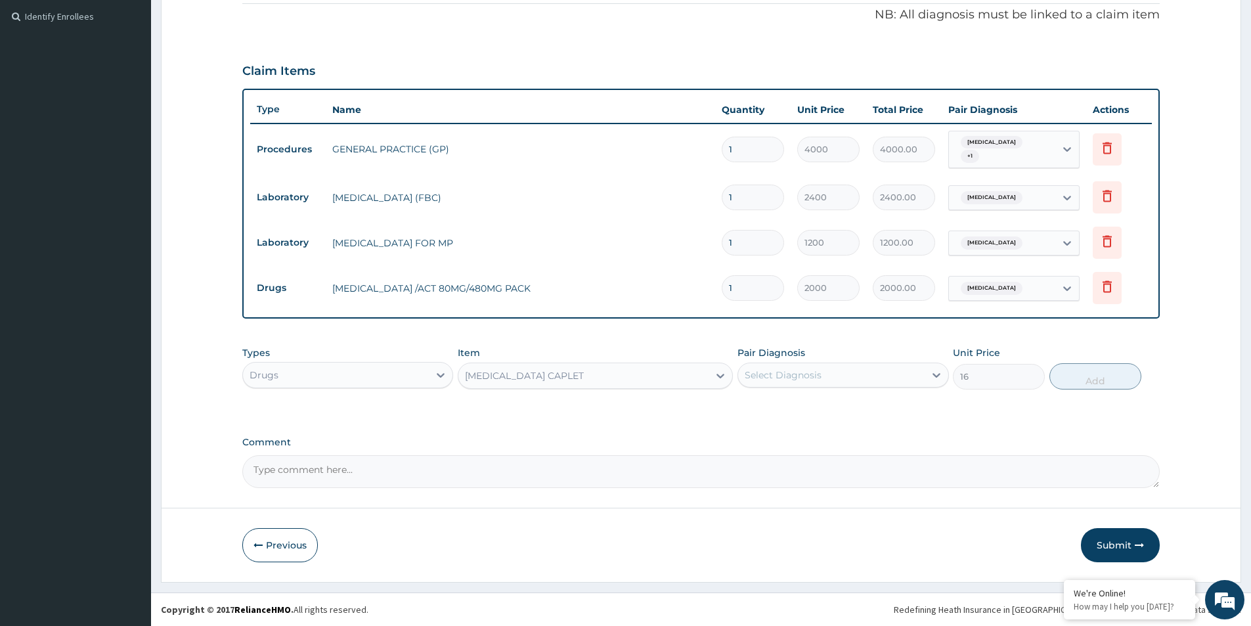
click at [780, 368] on div "Select Diagnosis" at bounding box center [831, 374] width 186 height 21
click at [789, 408] on label "Malaria, unspecified" at bounding box center [799, 407] width 81 height 13
checkbox input "true"
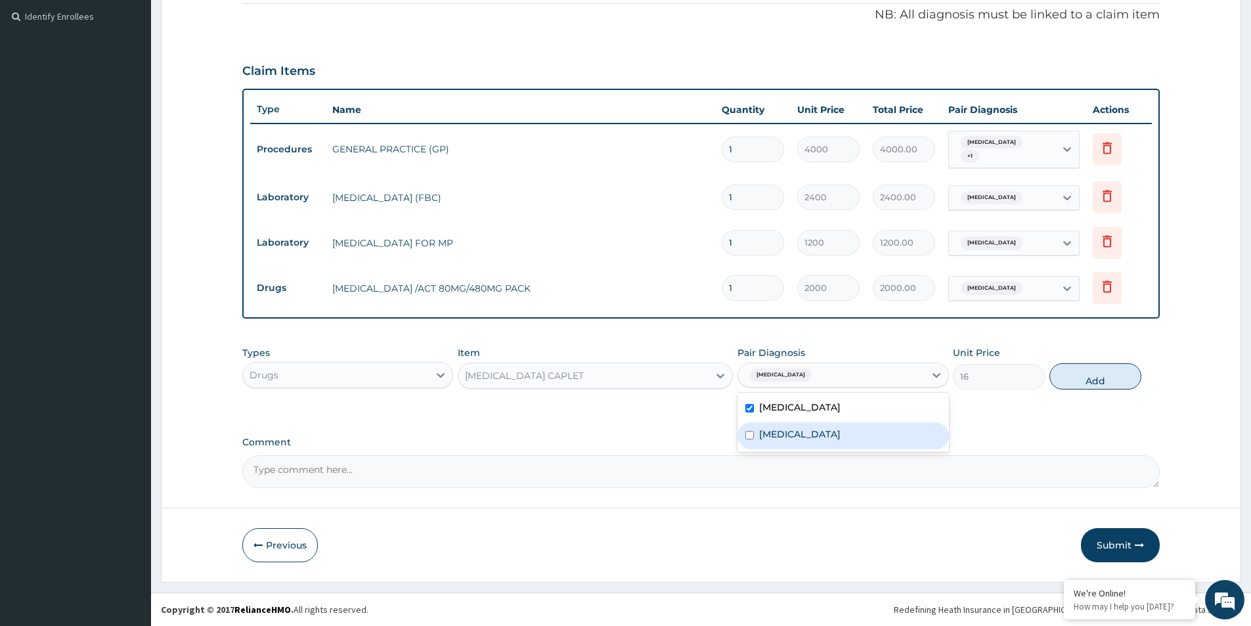
click at [884, 426] on div "Allergic rhinitis, unspecified" at bounding box center [842, 435] width 211 height 27
checkbox input "true"
click at [1081, 379] on button "Add" at bounding box center [1095, 376] width 92 height 26
type input "0"
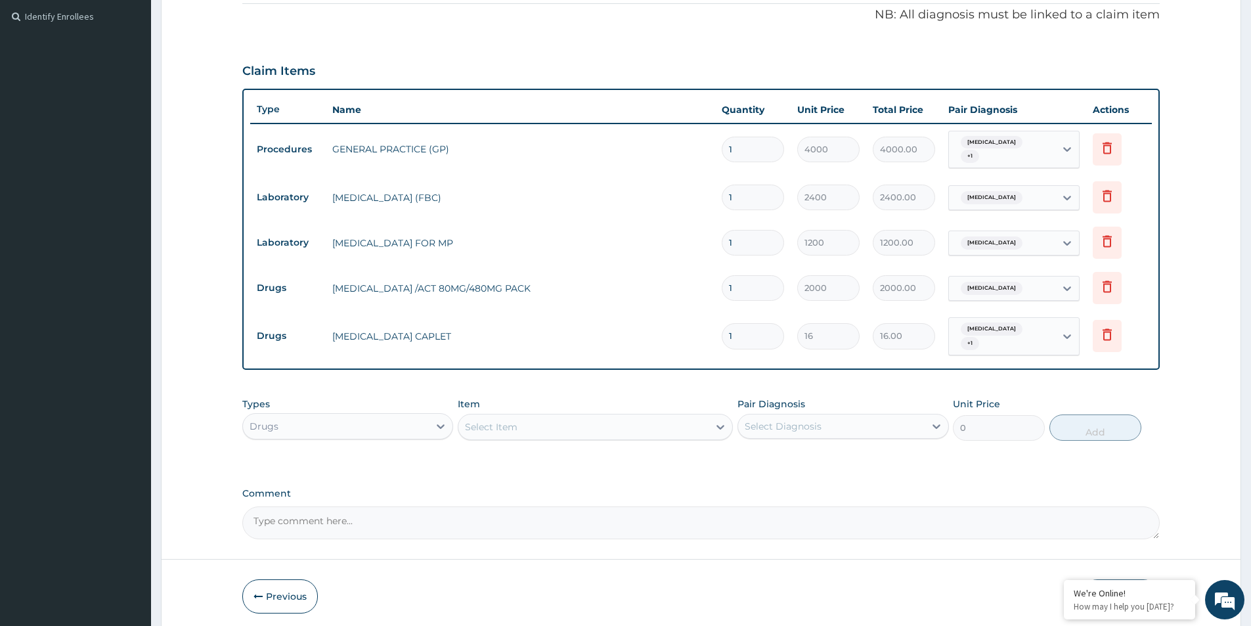
type input "18"
type input "288.00"
type input "18"
click at [684, 353] on tr "Drugs PARACETAMOL CAPLET 18 16 288.00 Malaria, unspecified + 1 Delete" at bounding box center [701, 336] width 902 height 51
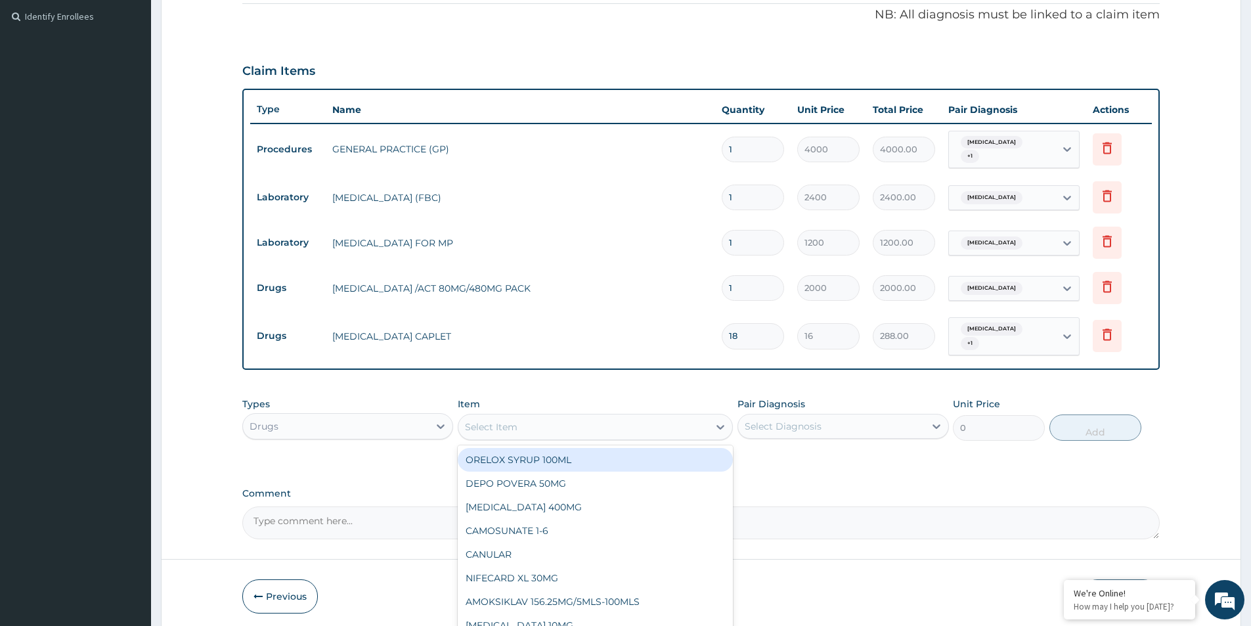
click at [510, 437] on div "Select Item" at bounding box center [583, 426] width 250 height 21
type input "LORAT"
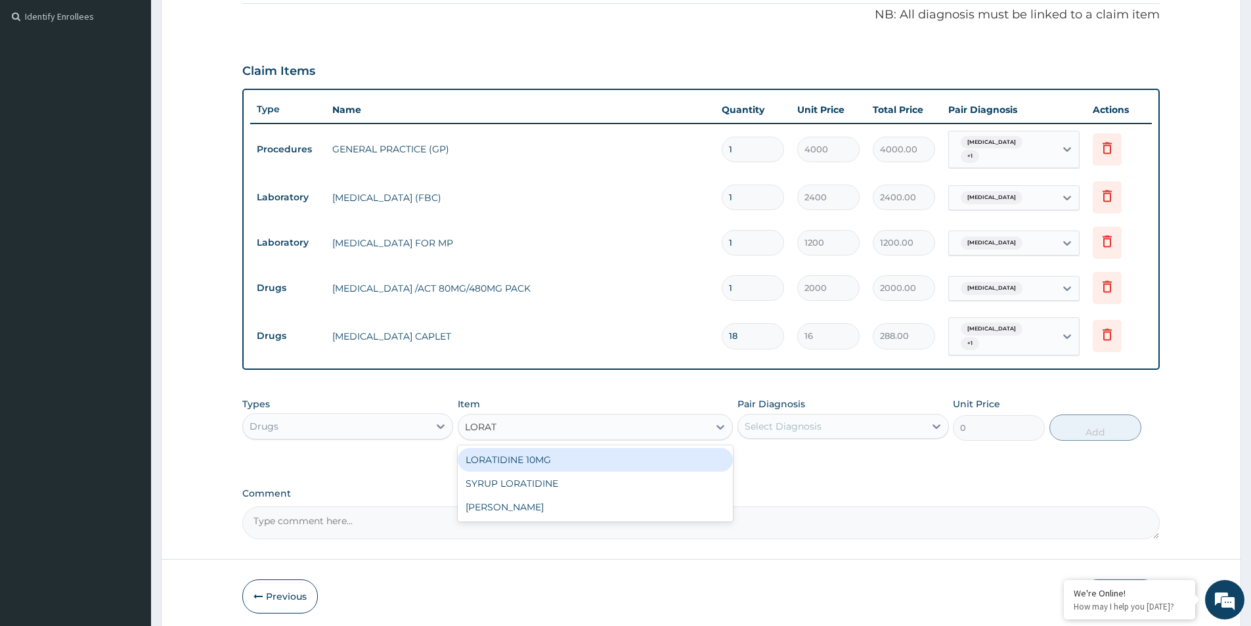
click at [542, 458] on div "LORATIDINE 10MG" at bounding box center [595, 460] width 275 height 24
type input "48"
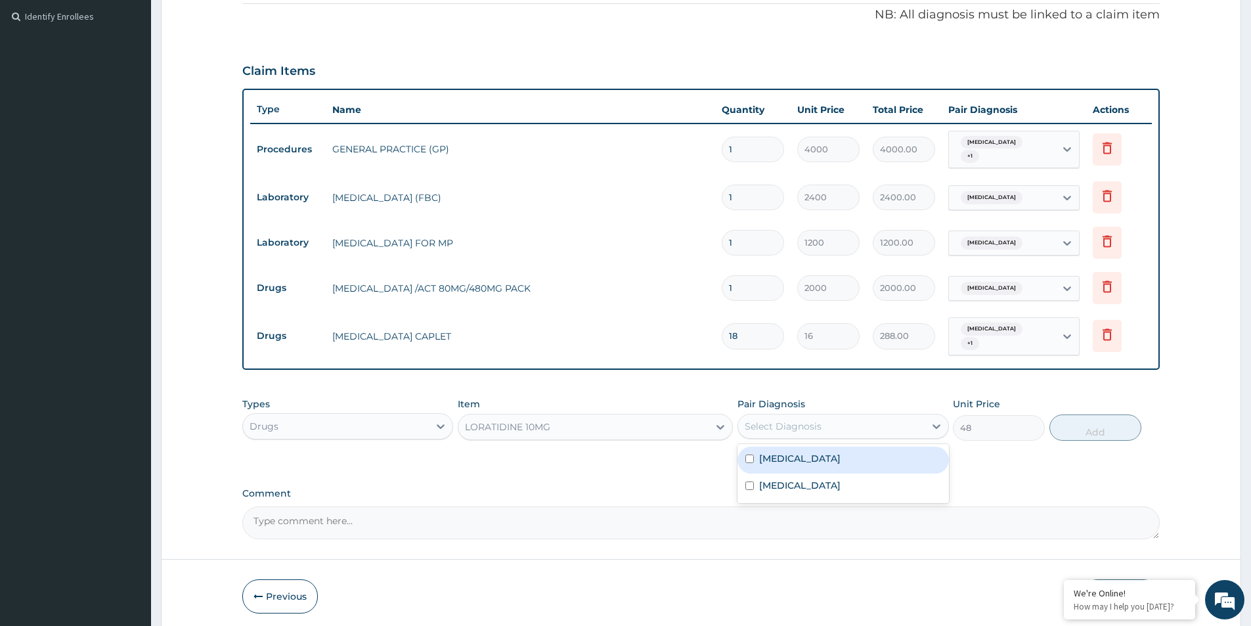
click at [879, 425] on div "Select Diagnosis" at bounding box center [831, 426] width 186 height 21
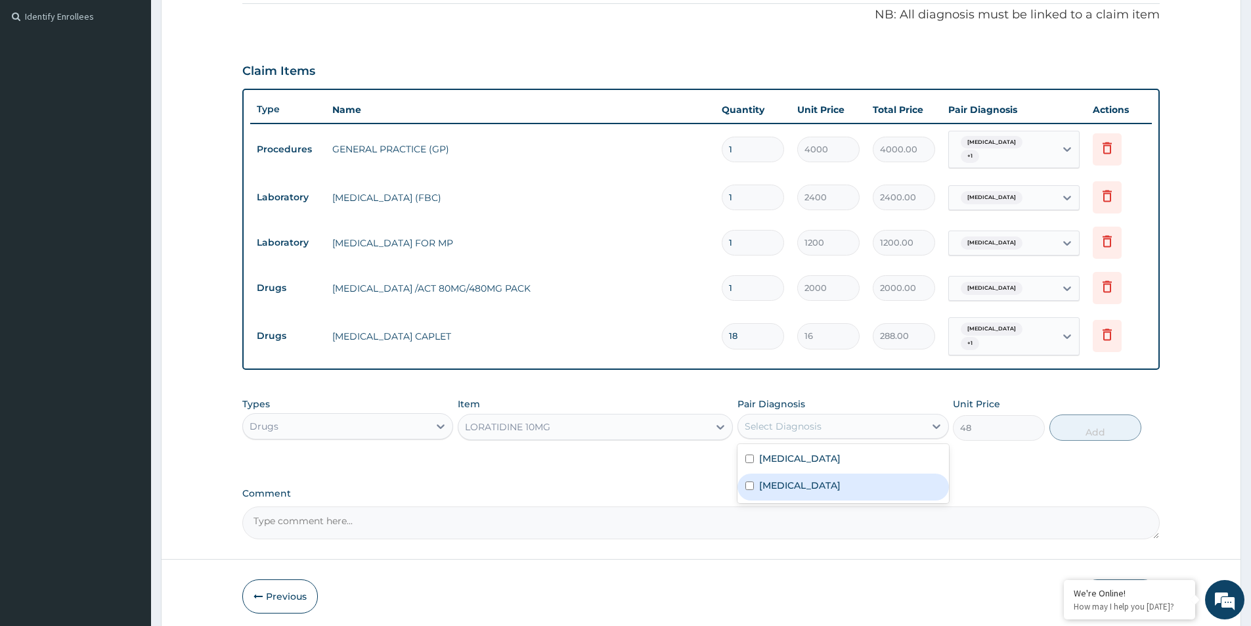
click at [822, 484] on label "Allergic rhinitis, unspecified" at bounding box center [799, 485] width 81 height 13
checkbox input "true"
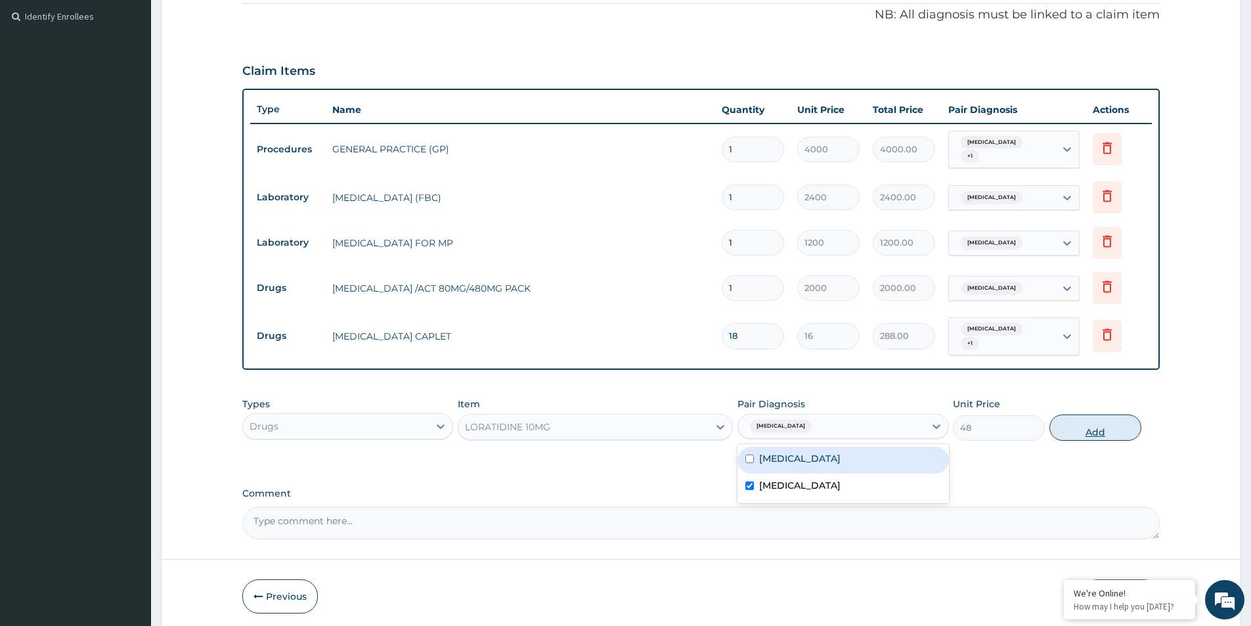
click at [1080, 427] on button "Add" at bounding box center [1095, 427] width 92 height 26
type input "0"
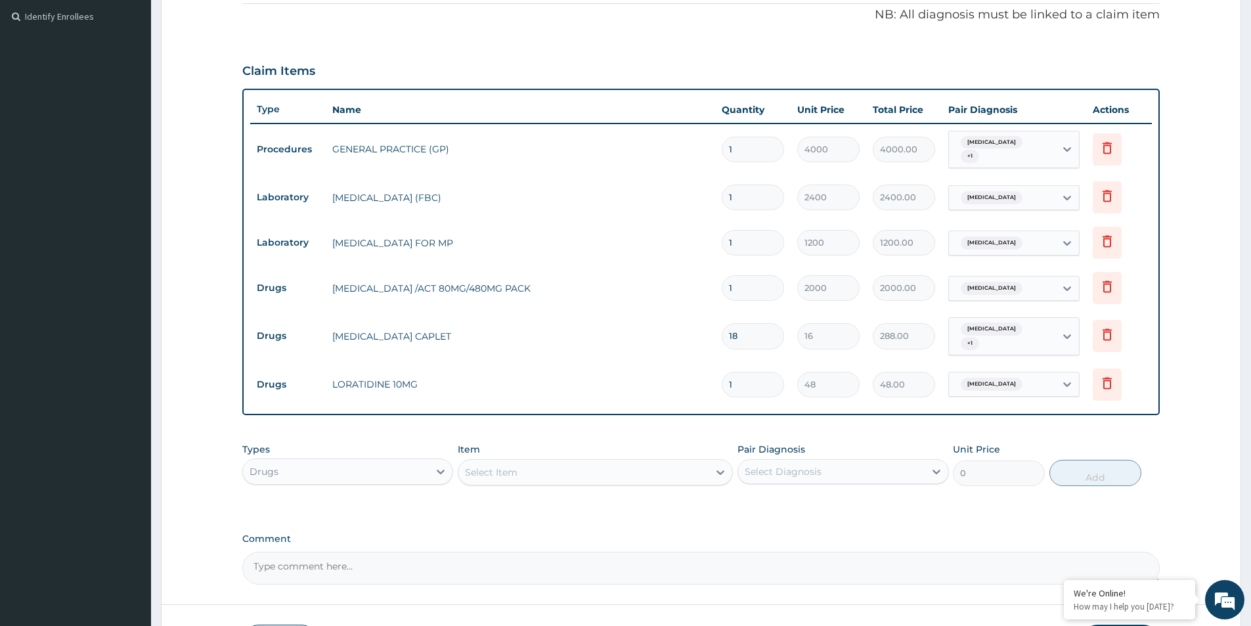
type input "0.00"
type input "5"
type input "240.00"
type input "5"
click at [676, 395] on td "LORATIDINE 10MG" at bounding box center [520, 384] width 389 height 26
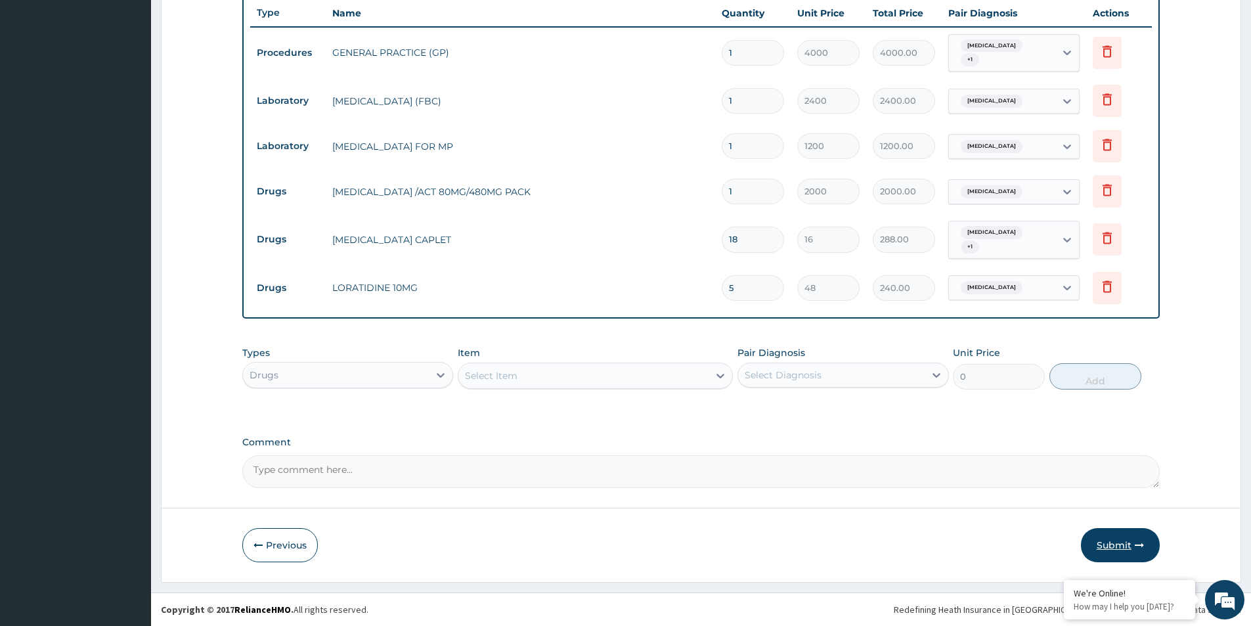
click at [1114, 540] on button "Submit" at bounding box center [1120, 545] width 79 height 34
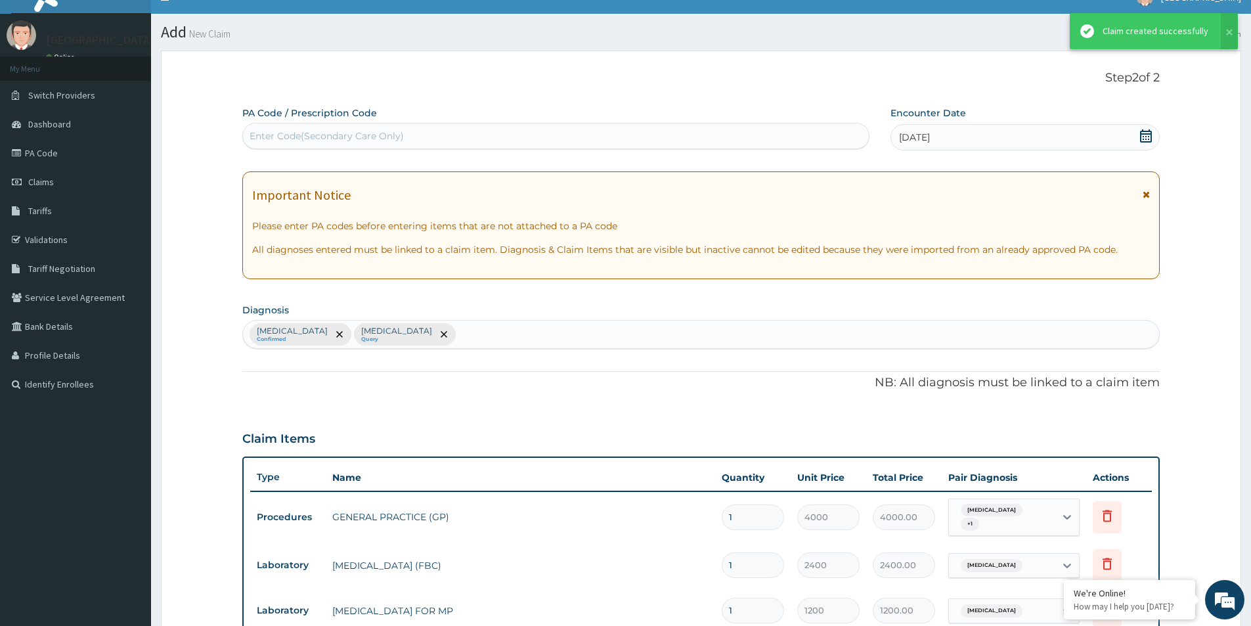
scroll to position [483, 0]
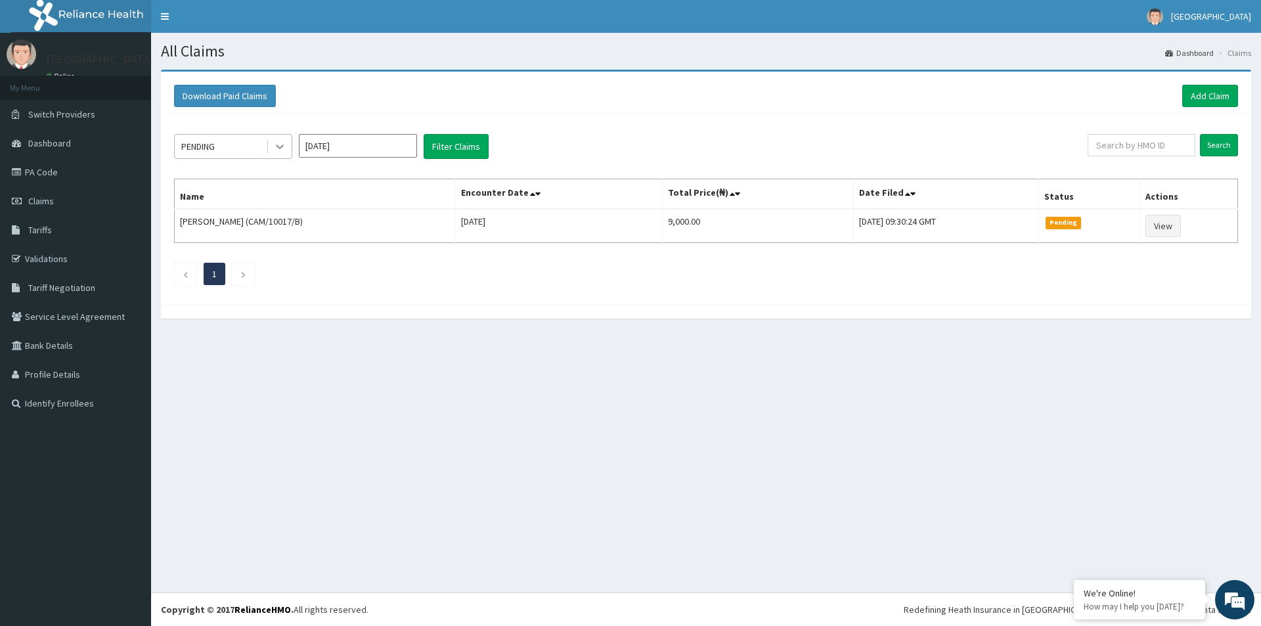
click at [282, 143] on icon at bounding box center [279, 146] width 13 height 13
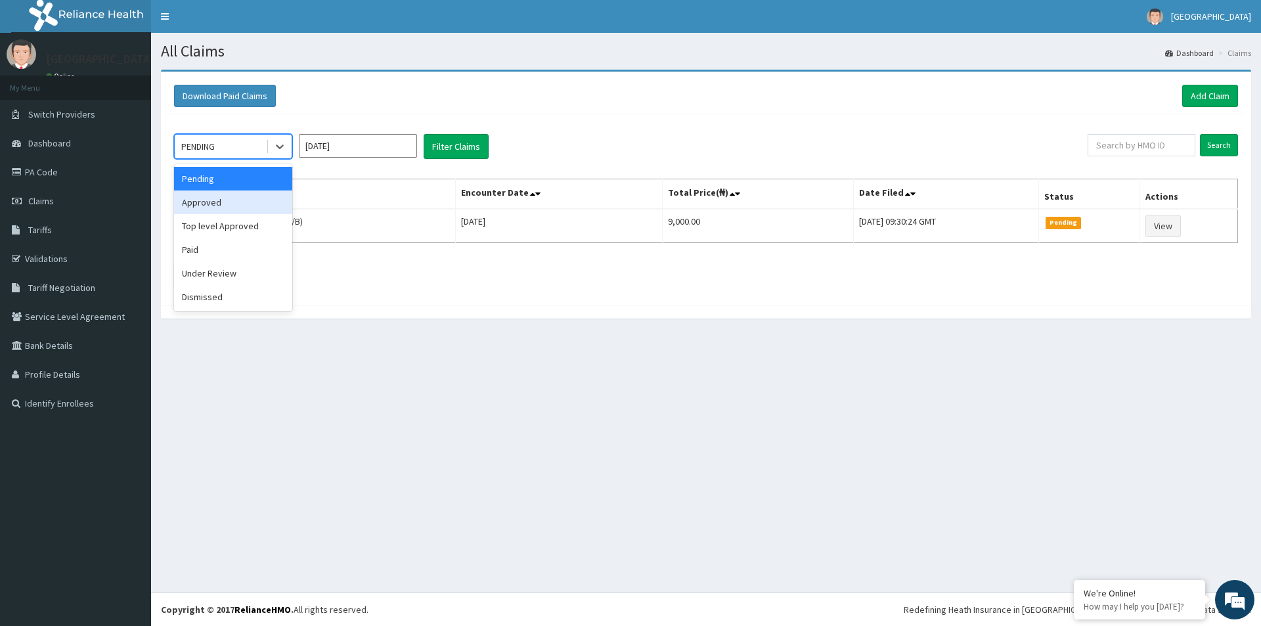
click at [229, 196] on div "Approved" at bounding box center [233, 202] width 118 height 24
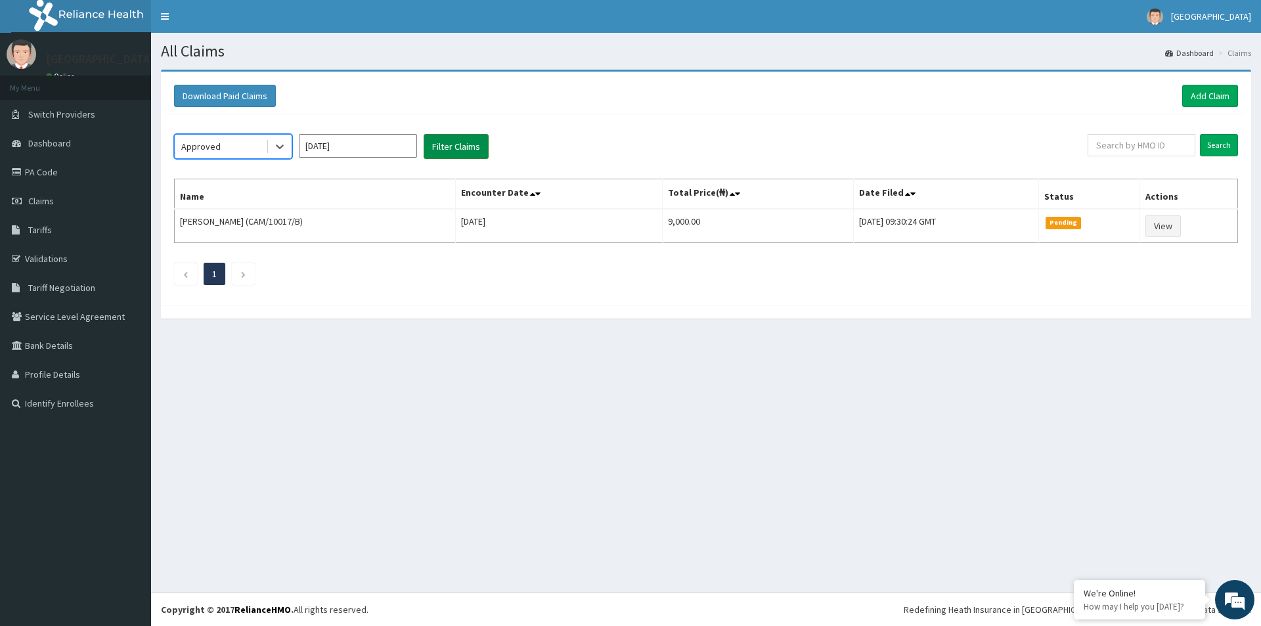
click at [443, 147] on button "Filter Claims" at bounding box center [456, 146] width 65 height 25
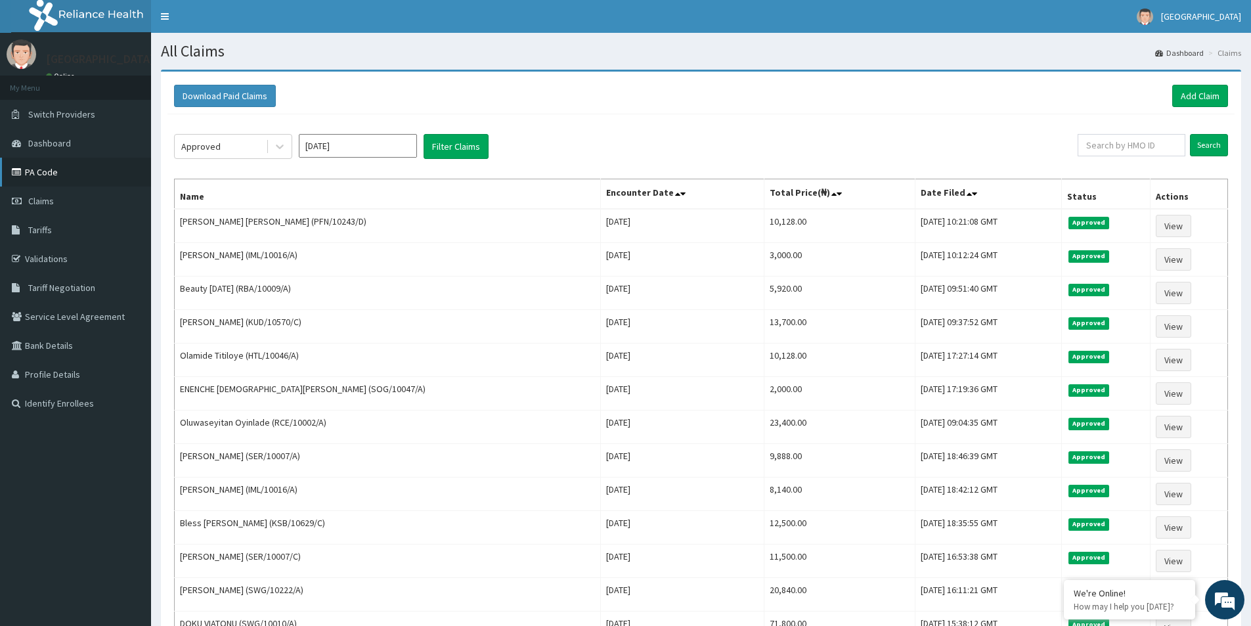
click at [51, 171] on link "PA Code" at bounding box center [75, 172] width 151 height 29
